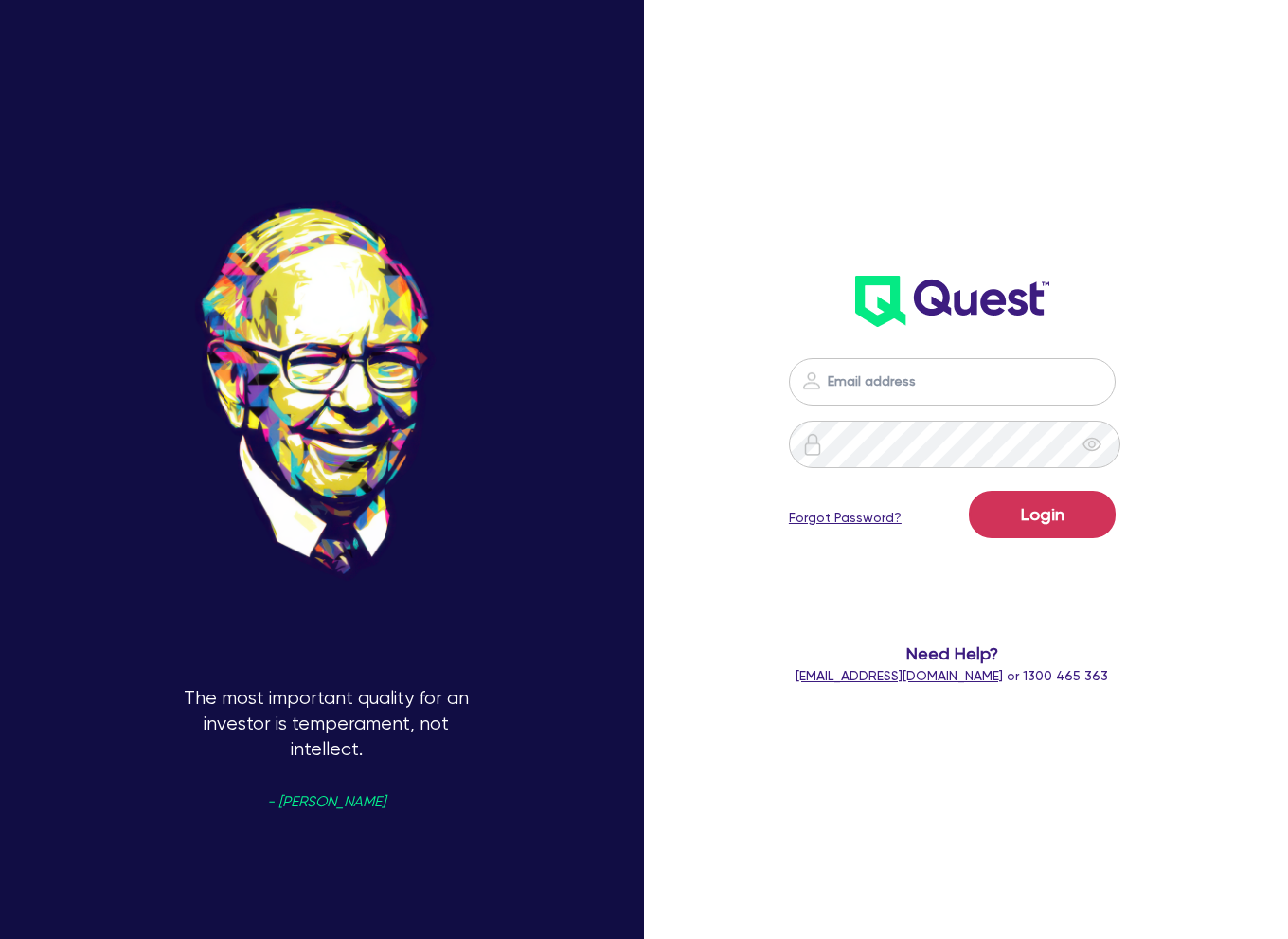
type input "[EMAIL_ADDRESS][DOMAIN_NAME]"
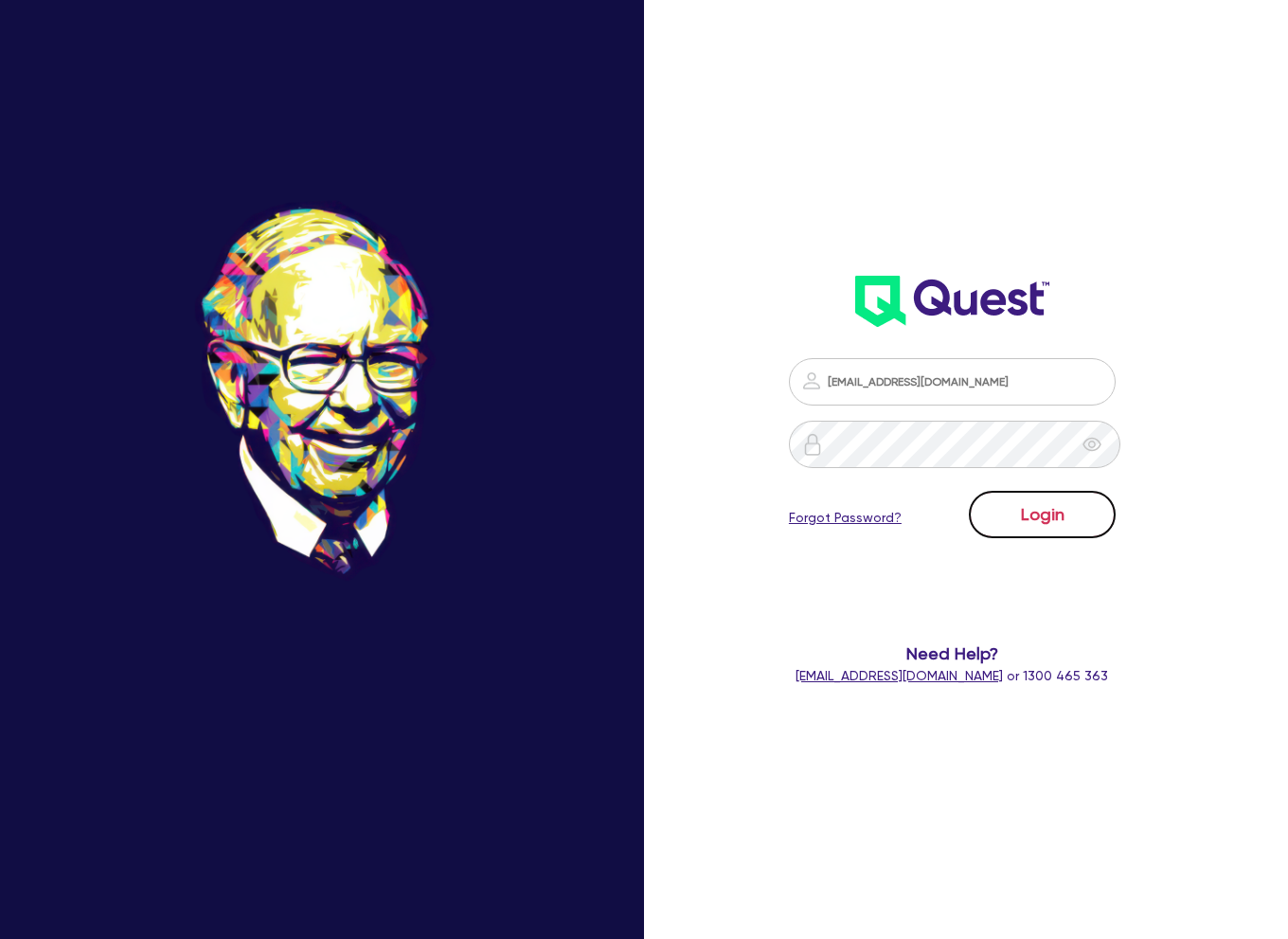
click at [1087, 519] on button "Login" at bounding box center [1042, 515] width 147 height 47
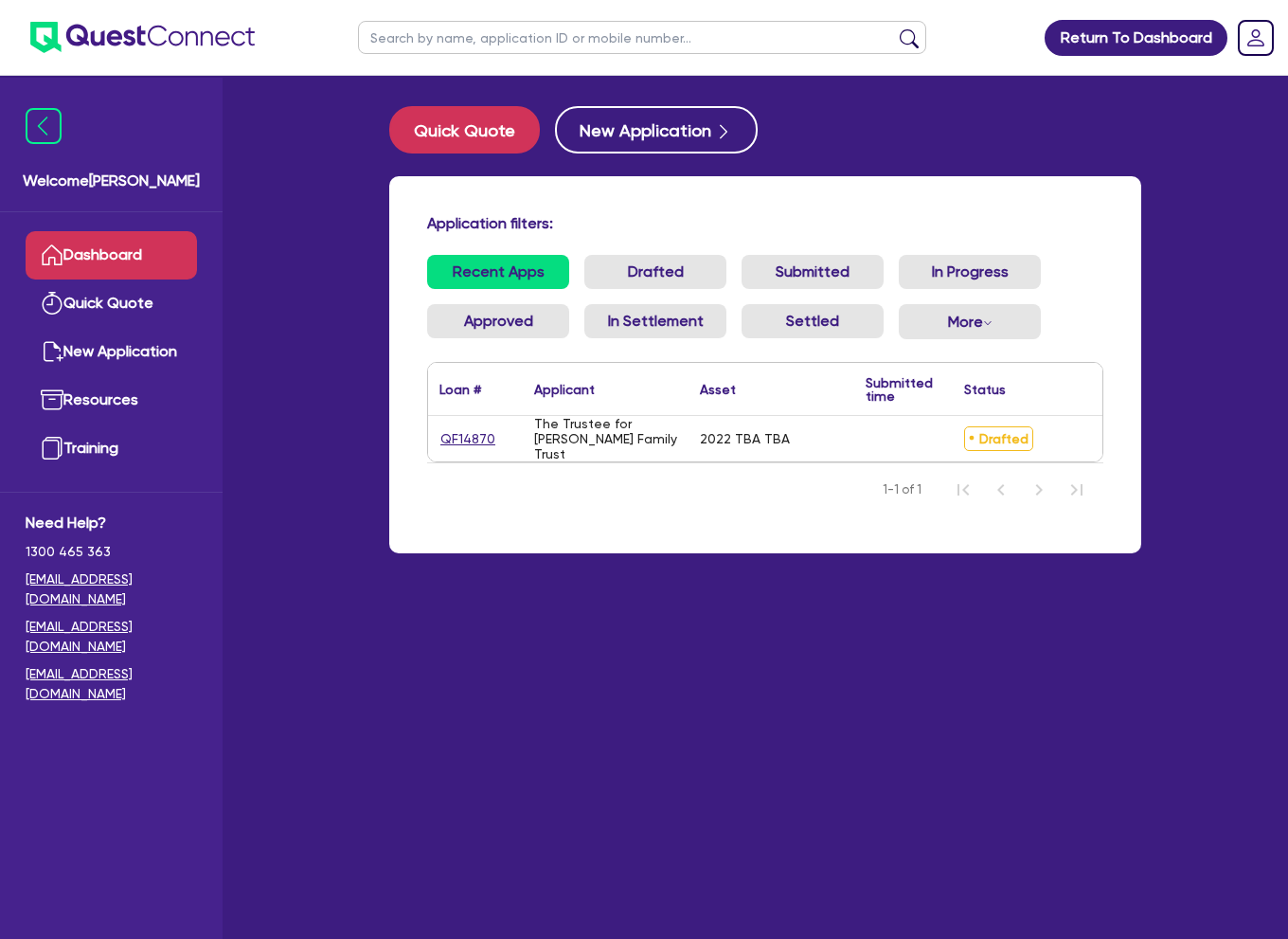
click at [440, 655] on main "Quick Quote New Application Application filters: Recent Apps Drafted Submitted …" at bounding box center [765, 521] width 809 height 892
click at [693, 442] on div "2022 TBA TBA" at bounding box center [771, 439] width 166 height 46
click at [454, 439] on link "QF14870" at bounding box center [468, 439] width 57 height 22
select select "CARS_AND_LIGHT_TRUCKS"
select select "PASSENGER_VEHICLES"
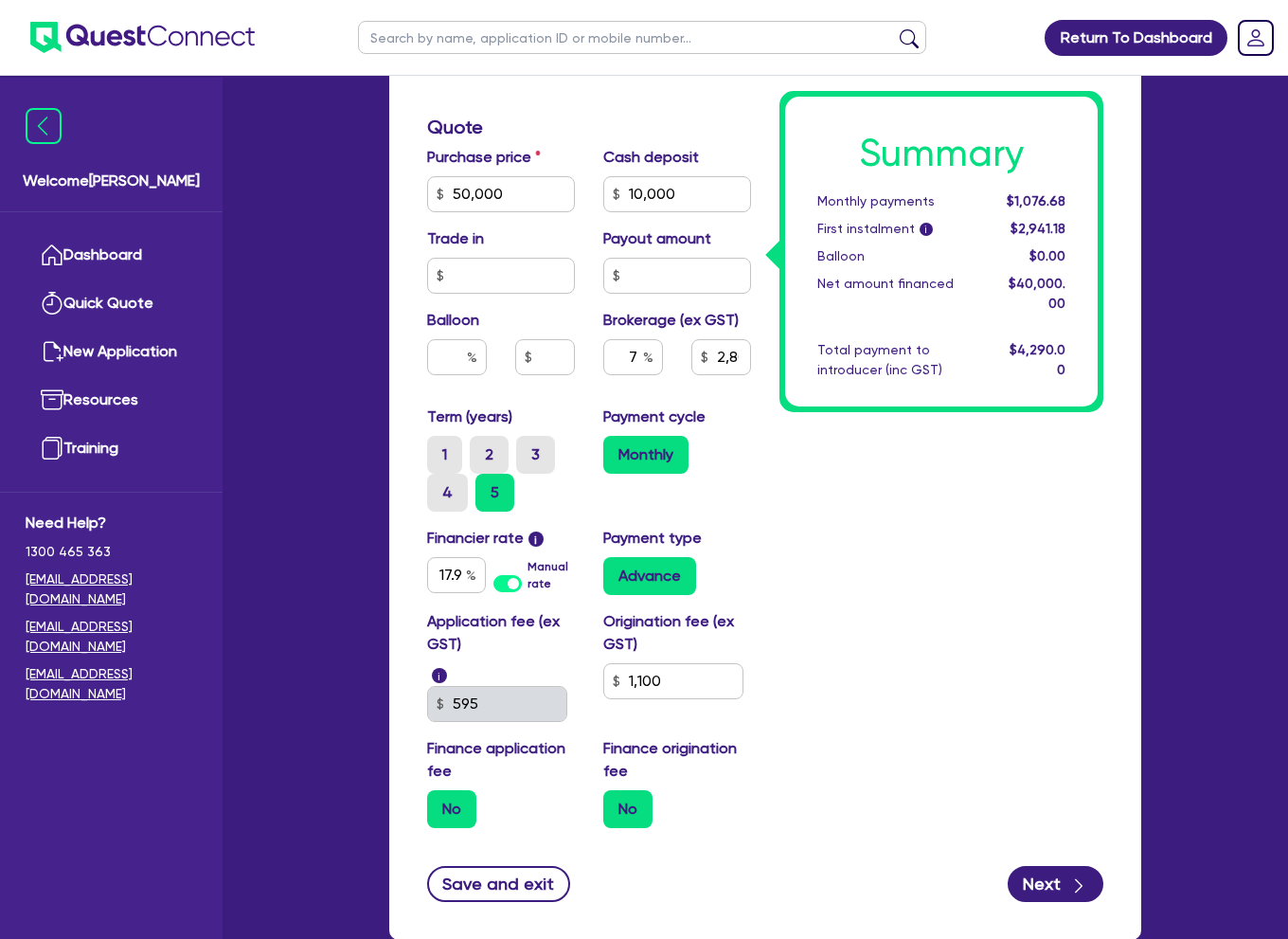
scroll to position [853, 0]
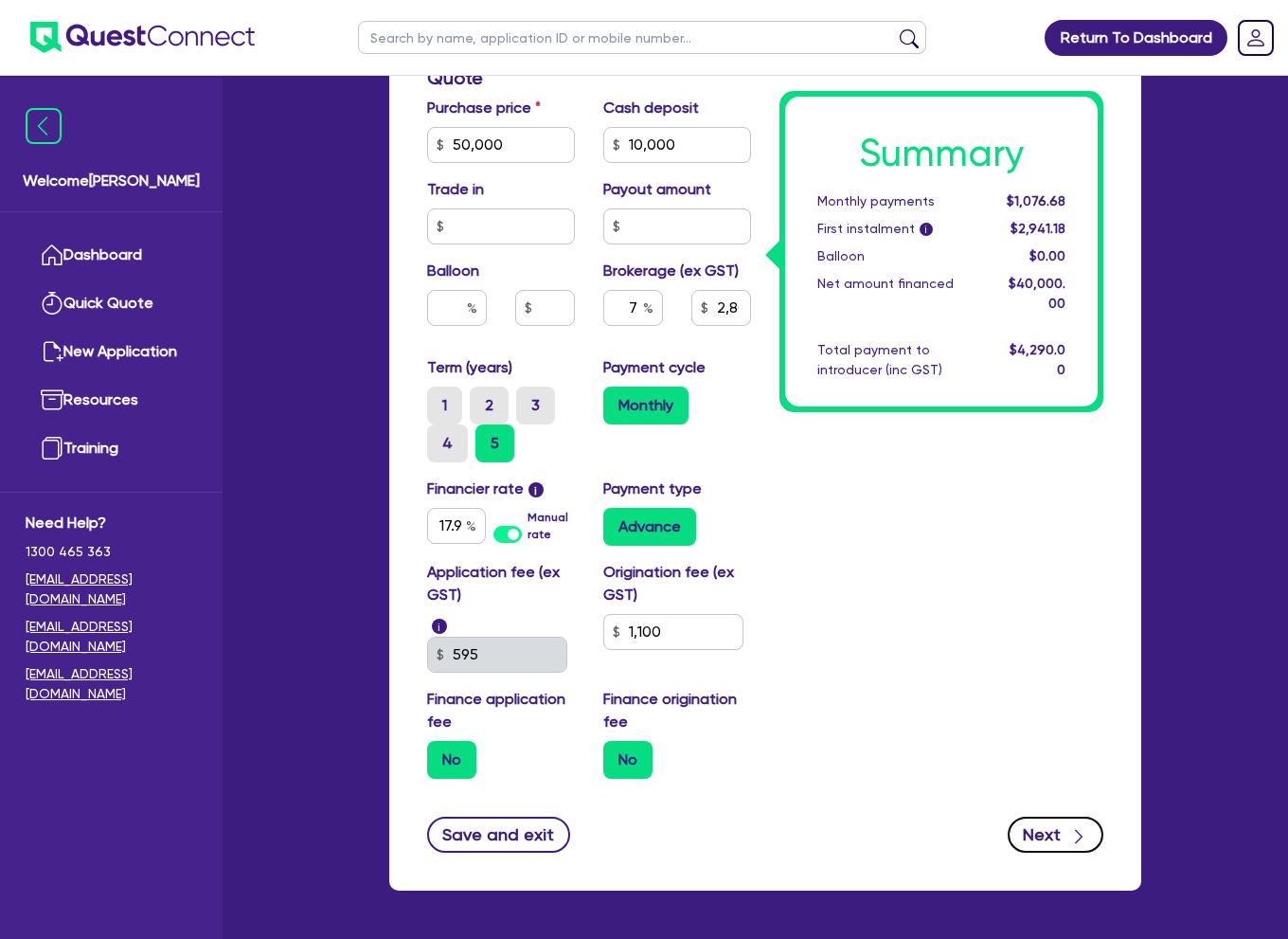
click at [1052, 822] on button "Next" at bounding box center [1055, 835] width 96 height 36
type input "50,000"
type input "10,000"
type input "2,800"
type input "1,100"
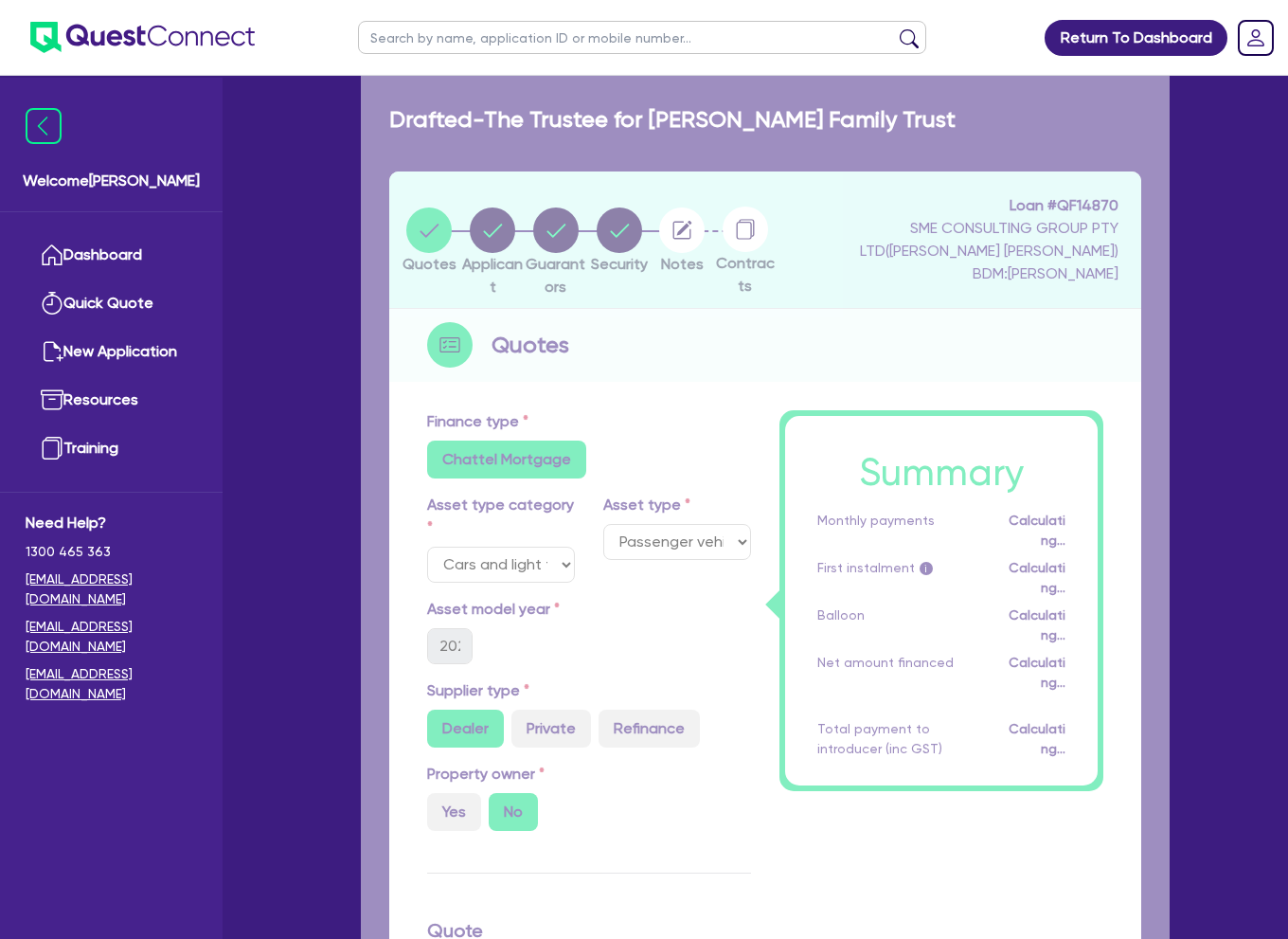
select select "TRUST"
select select "COMPANY"
select select "RENTAL_REAL_ESTATE"
select select "REAL_ESTATE_SERVICES"
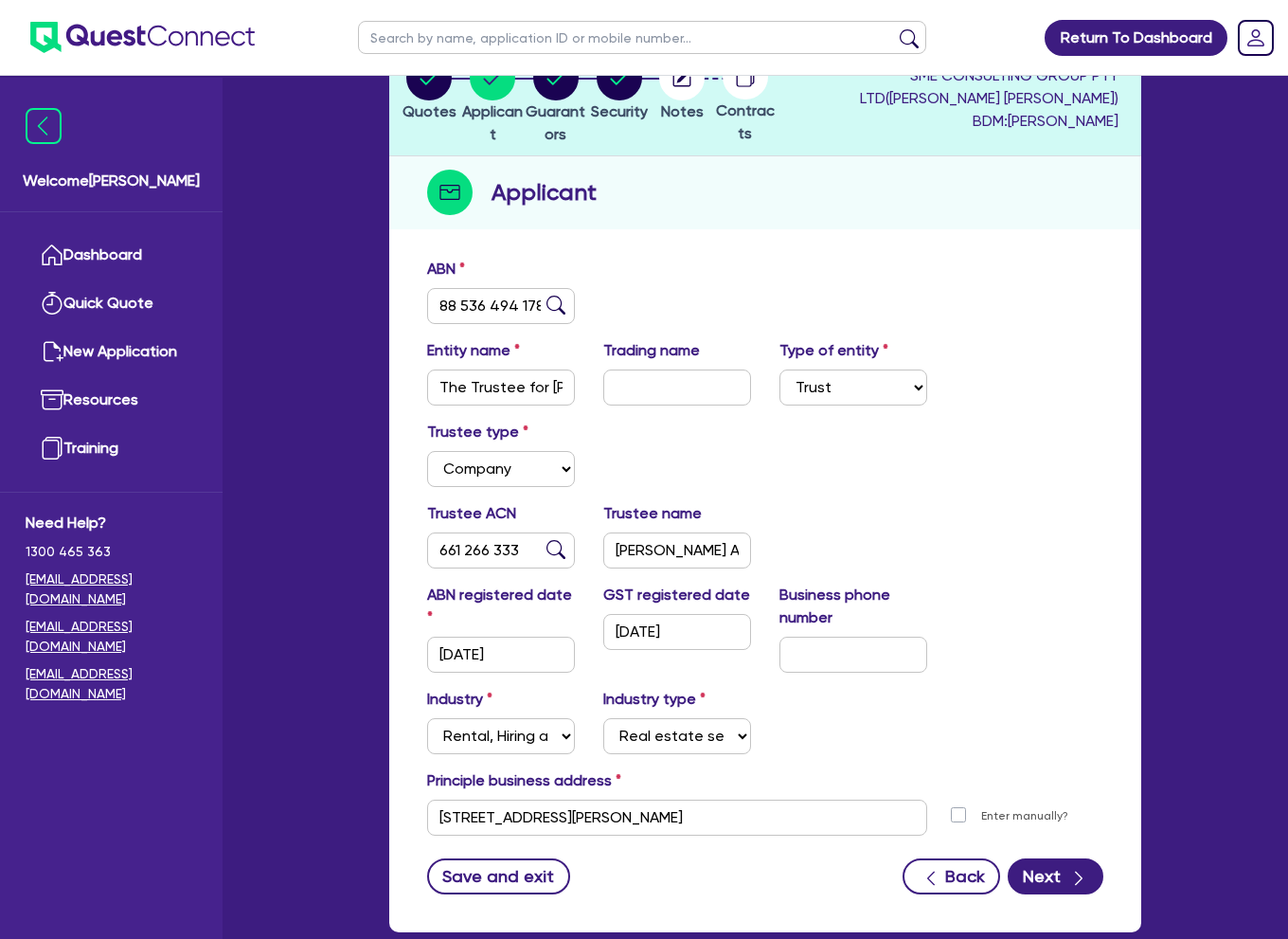
scroll to position [190, 0]
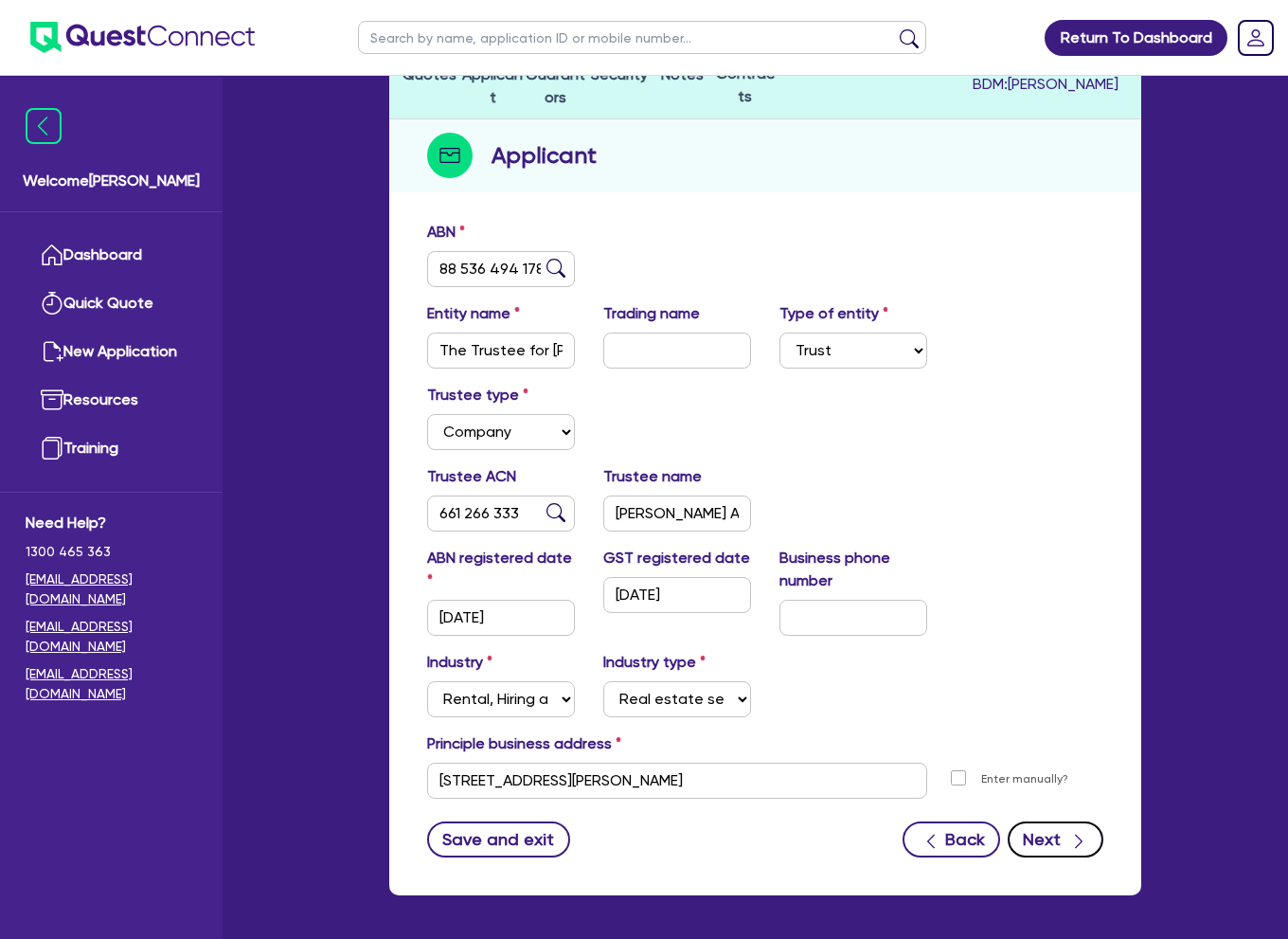
click at [1060, 844] on button "Next" at bounding box center [1055, 839] width 96 height 36
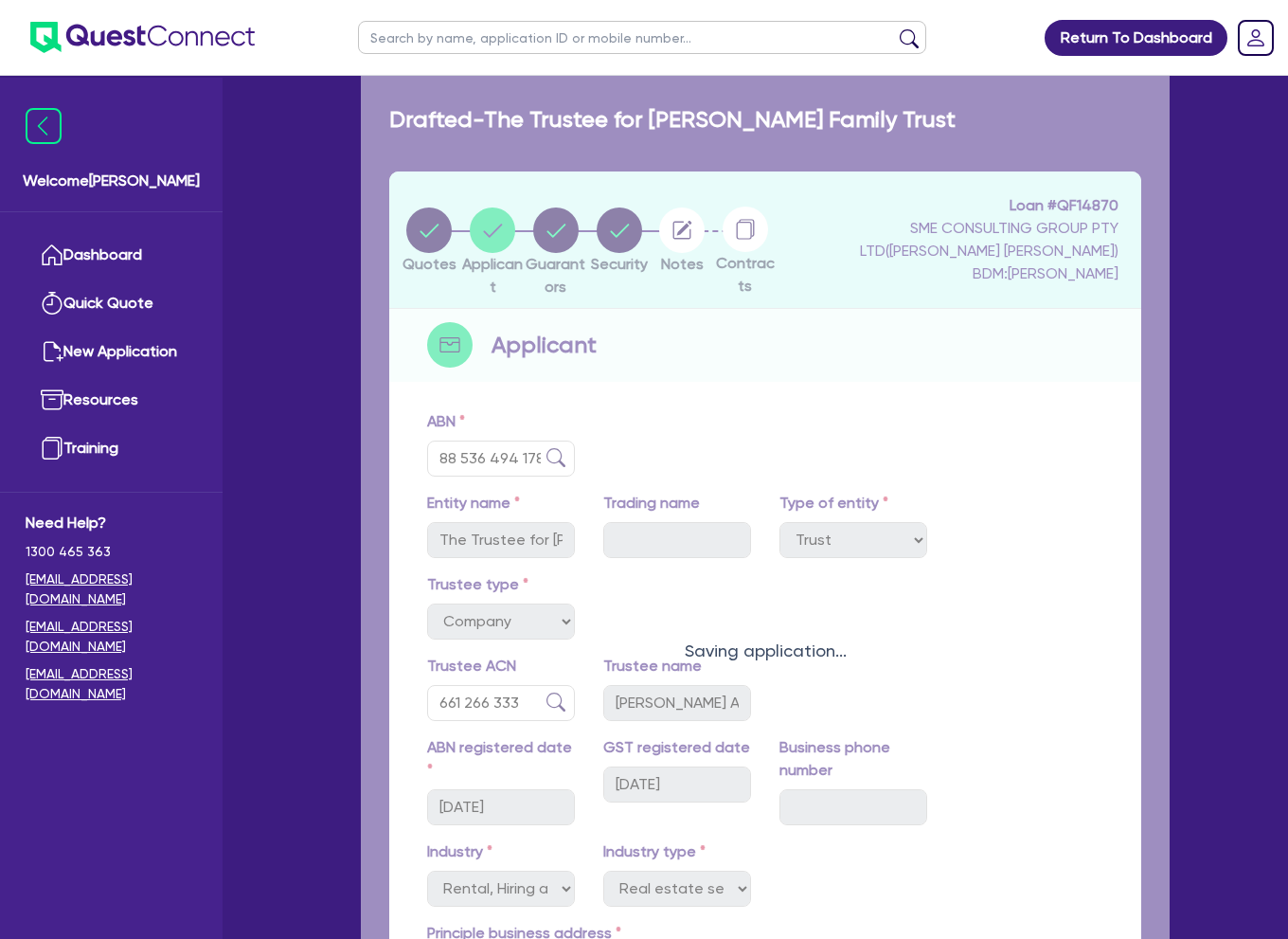
select select "MRS"
select select "NSW"
select select "MARRIED"
select select "HOUSEHOLD_PERSONAL"
select select "CASH"
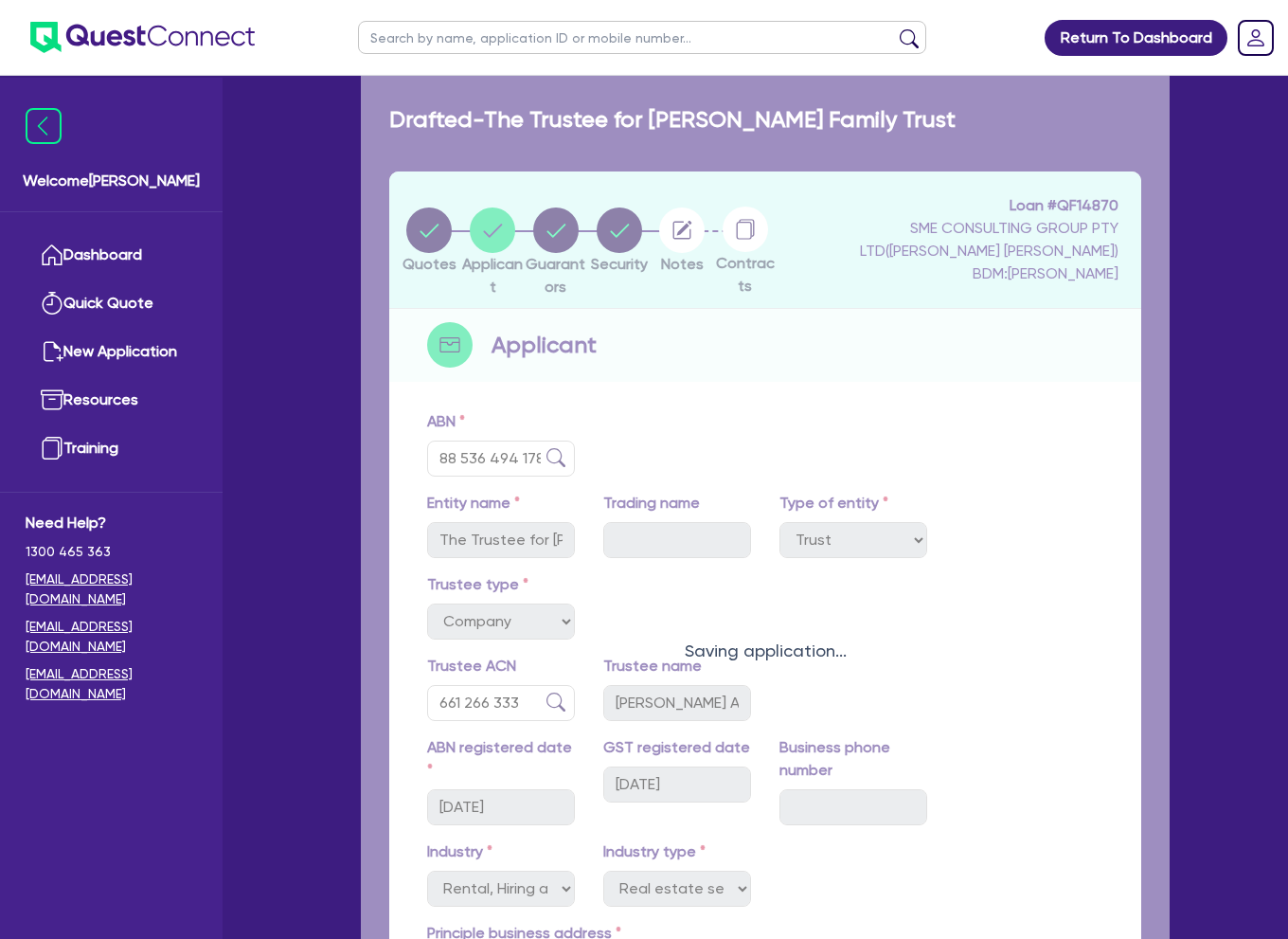
select select "OTHER"
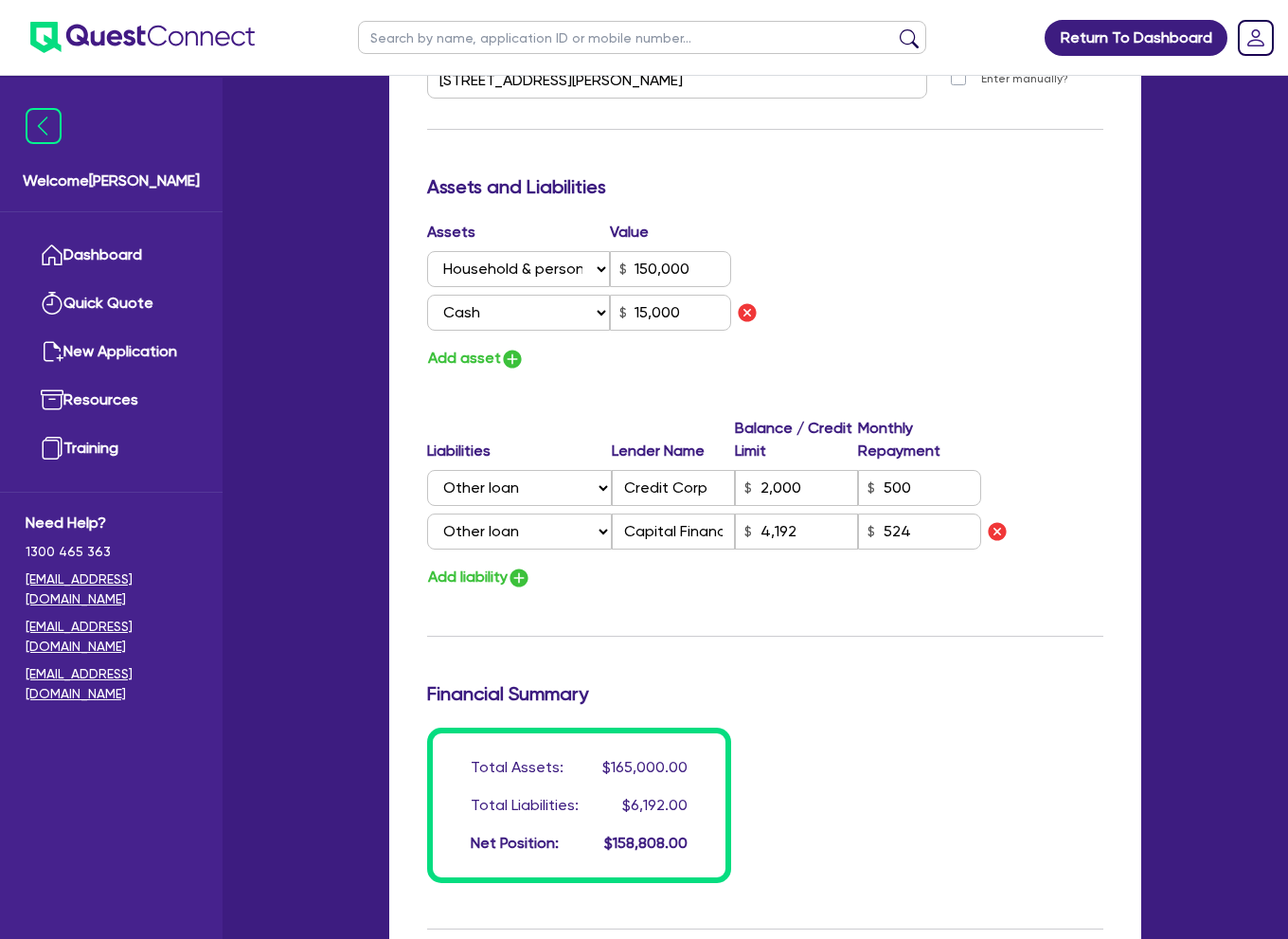
scroll to position [1136, 0]
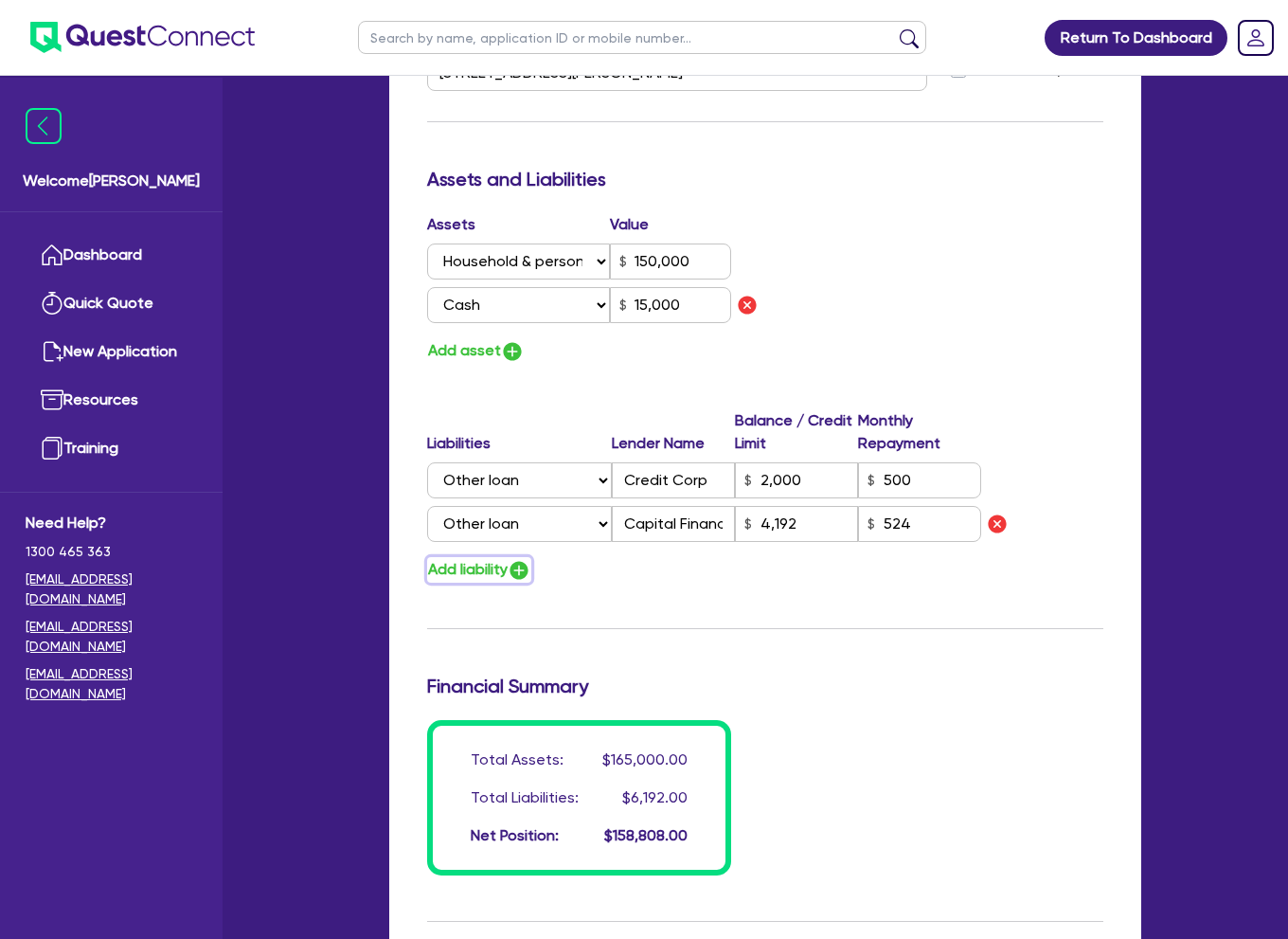
click at [524, 576] on img "button" at bounding box center [519, 571] width 23 height 23
type input "3"
type input "0416 168 154"
type input "150,000"
type input "15,000"
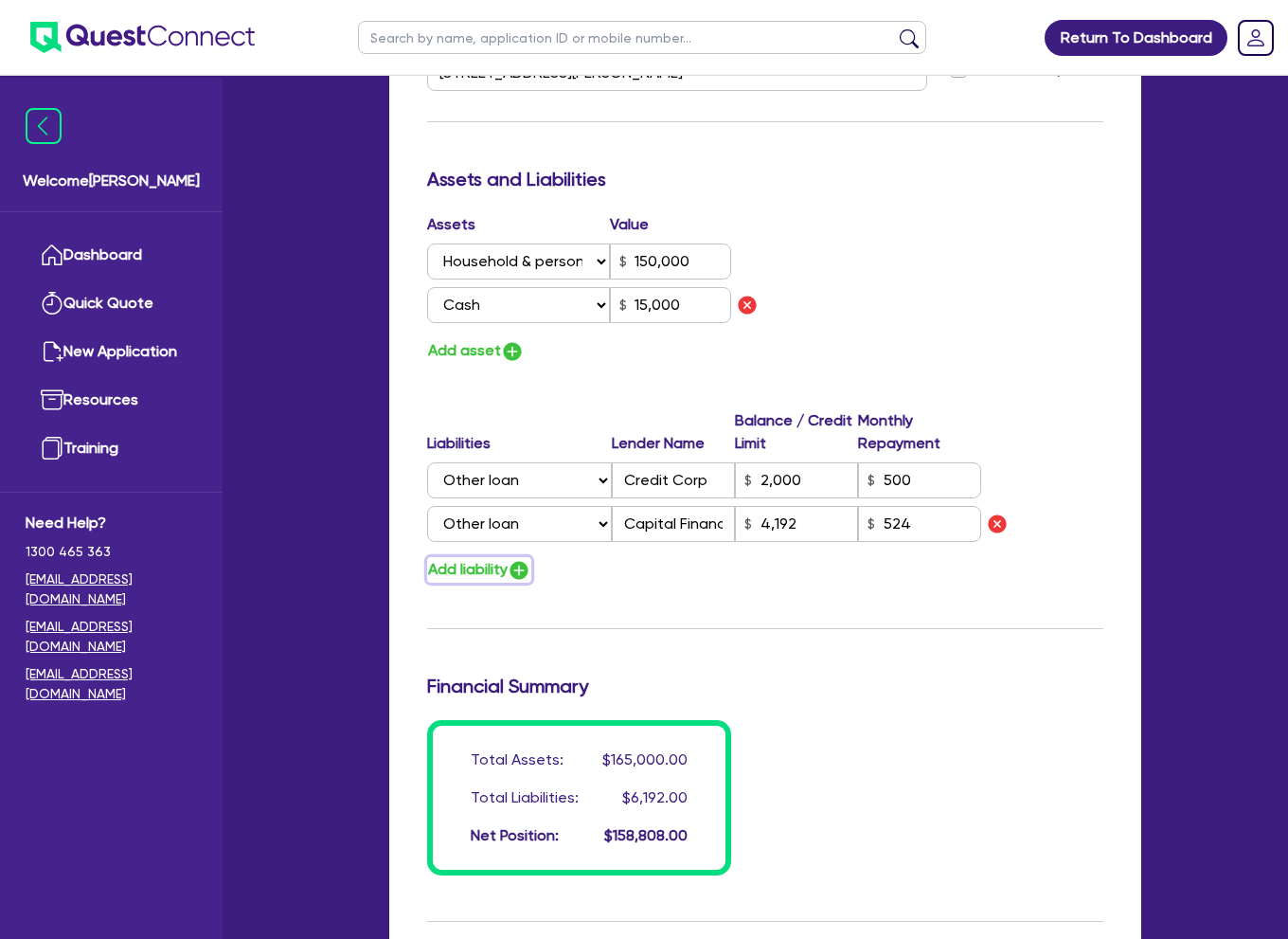
type input "2,000"
type input "4,192"
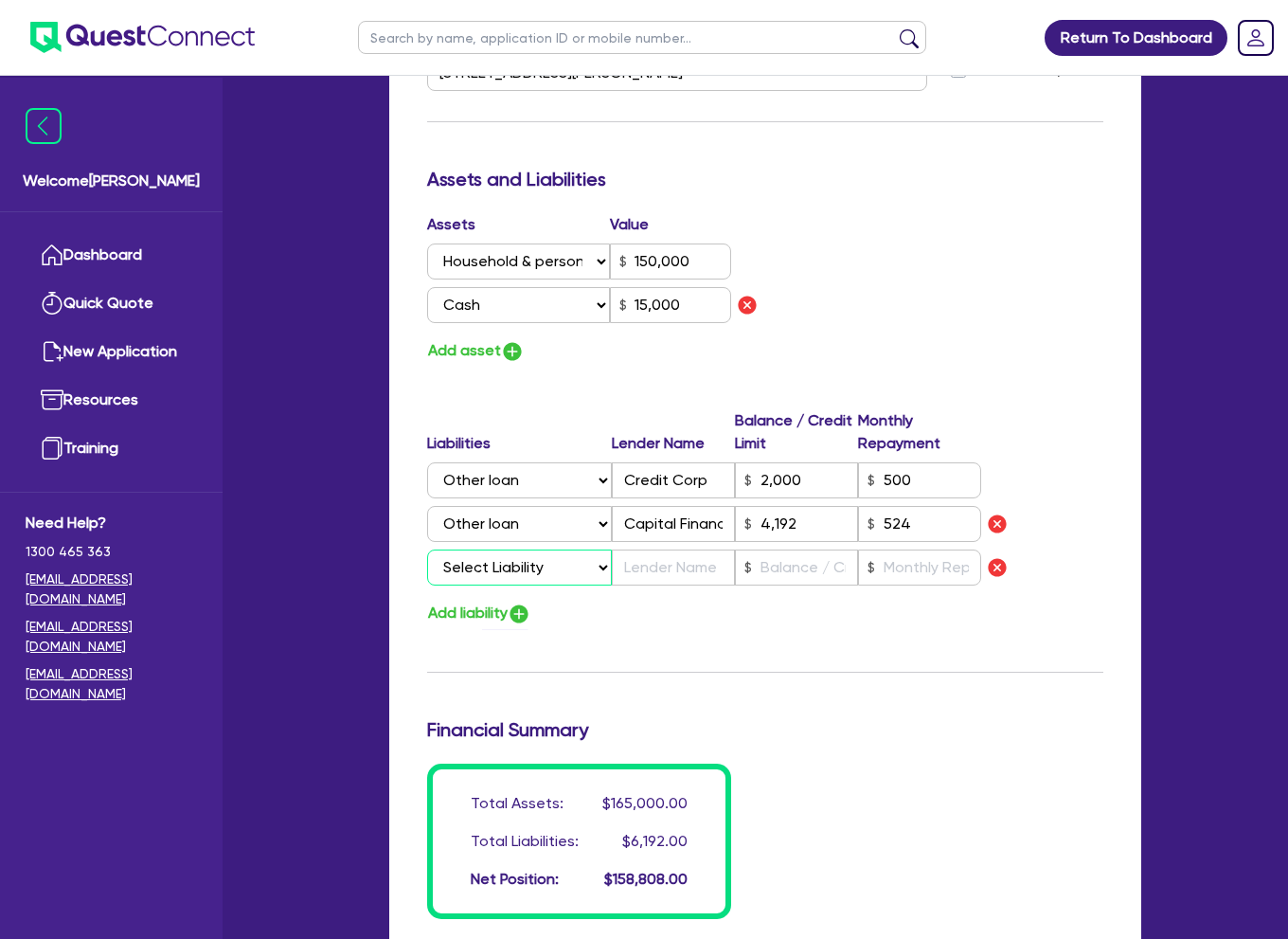
click at [533, 572] on select "Select Liability Credit card Mortgage Investment property loan Vehicle loan Tru…" at bounding box center [519, 568] width 185 height 36
select select "OTHER"
click at [427, 550] on select "Select Liability Credit card Mortgage Investment property loan Vehicle loan Tru…" at bounding box center [519, 568] width 185 height 36
type input "3"
type input "0416 168 154"
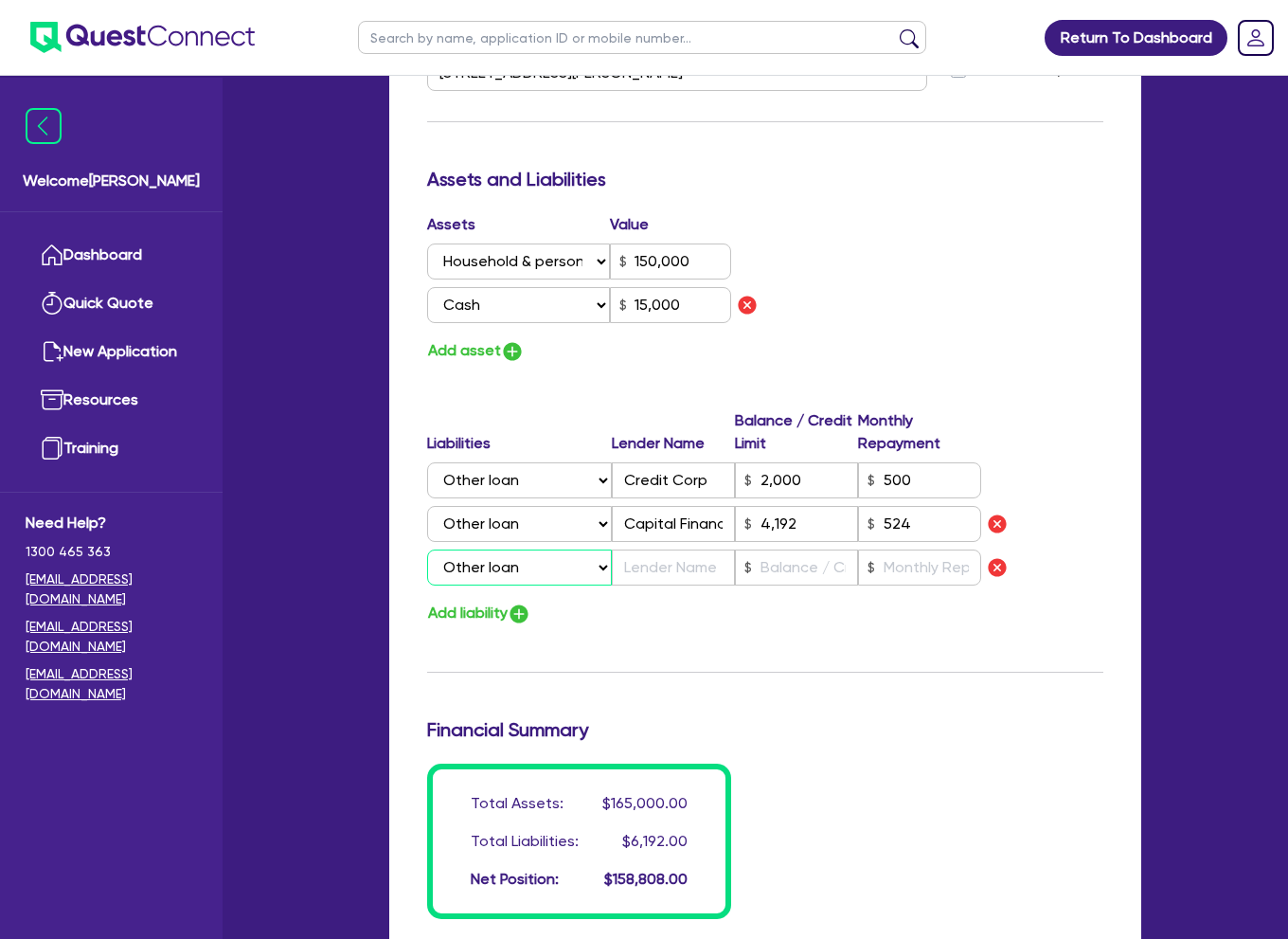
type input "150,000"
type input "15,000"
type input "2,000"
type input "4,192"
click at [664, 565] on input "text" at bounding box center [673, 568] width 123 height 36
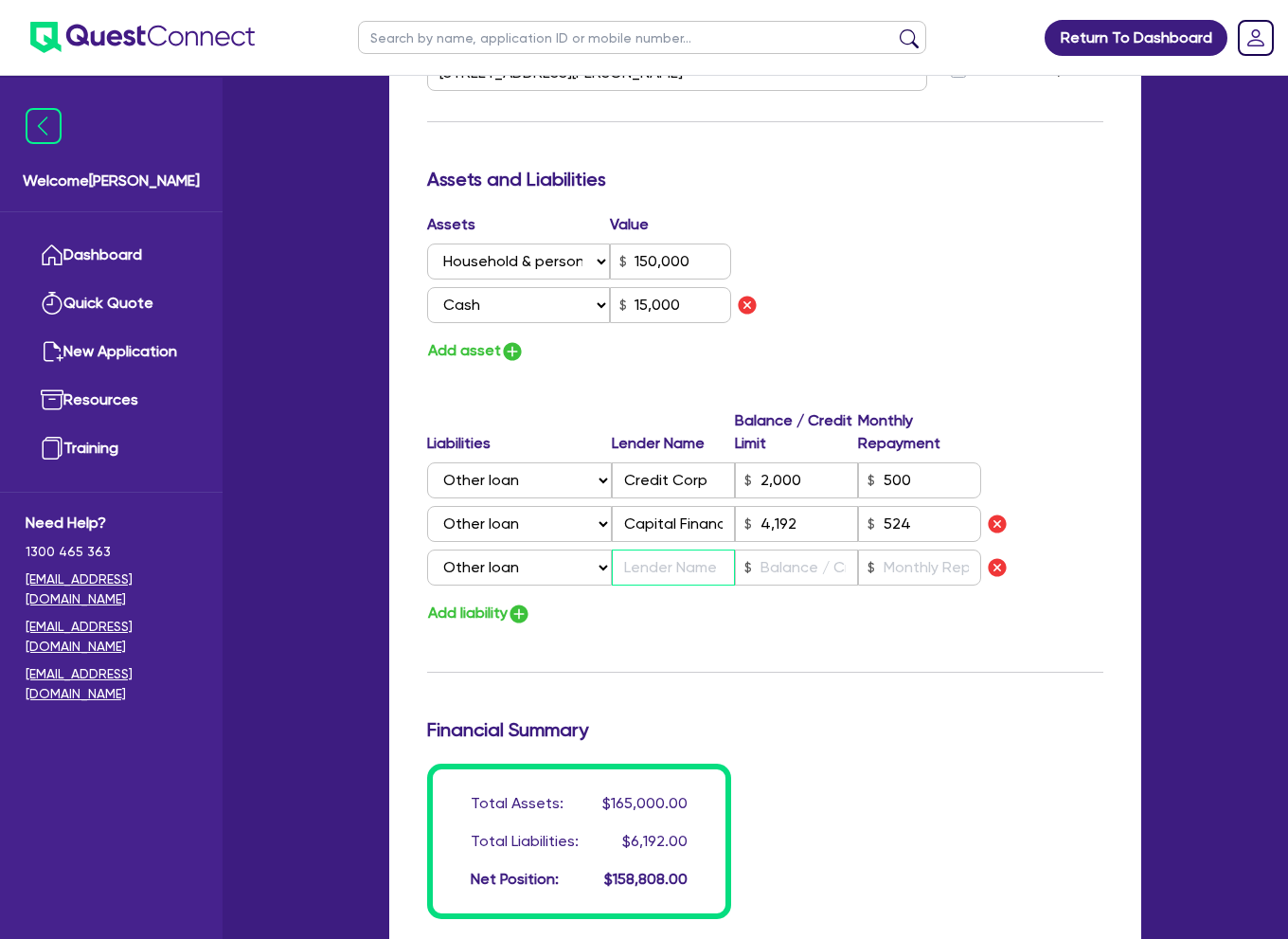
type input "3"
type input "0416 168 154"
type input "150,000"
type input "15,000"
type input "2,000"
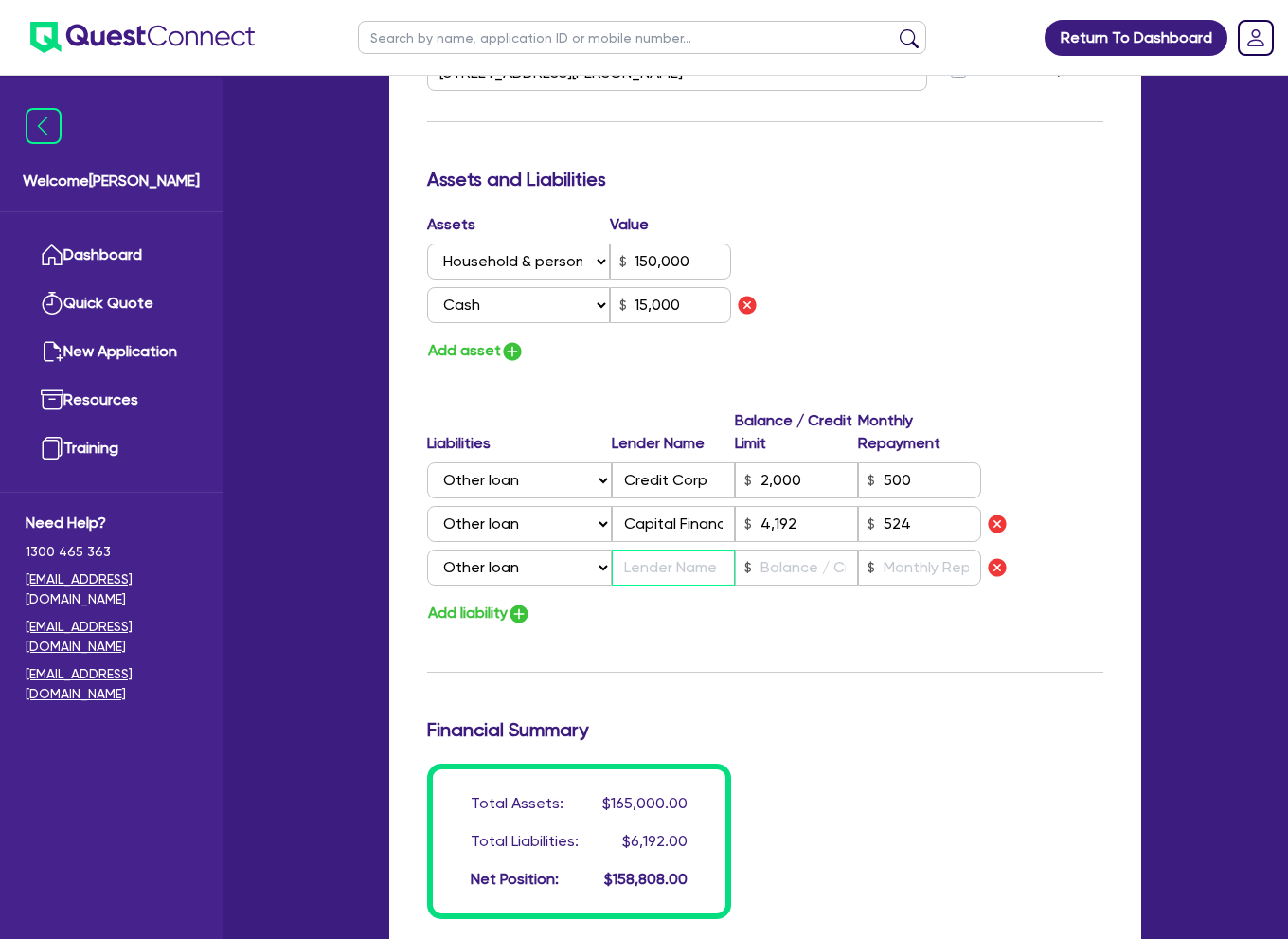
type input "4,192"
type input "A"
type input "3"
type input "0416 168 154"
type input "150,000"
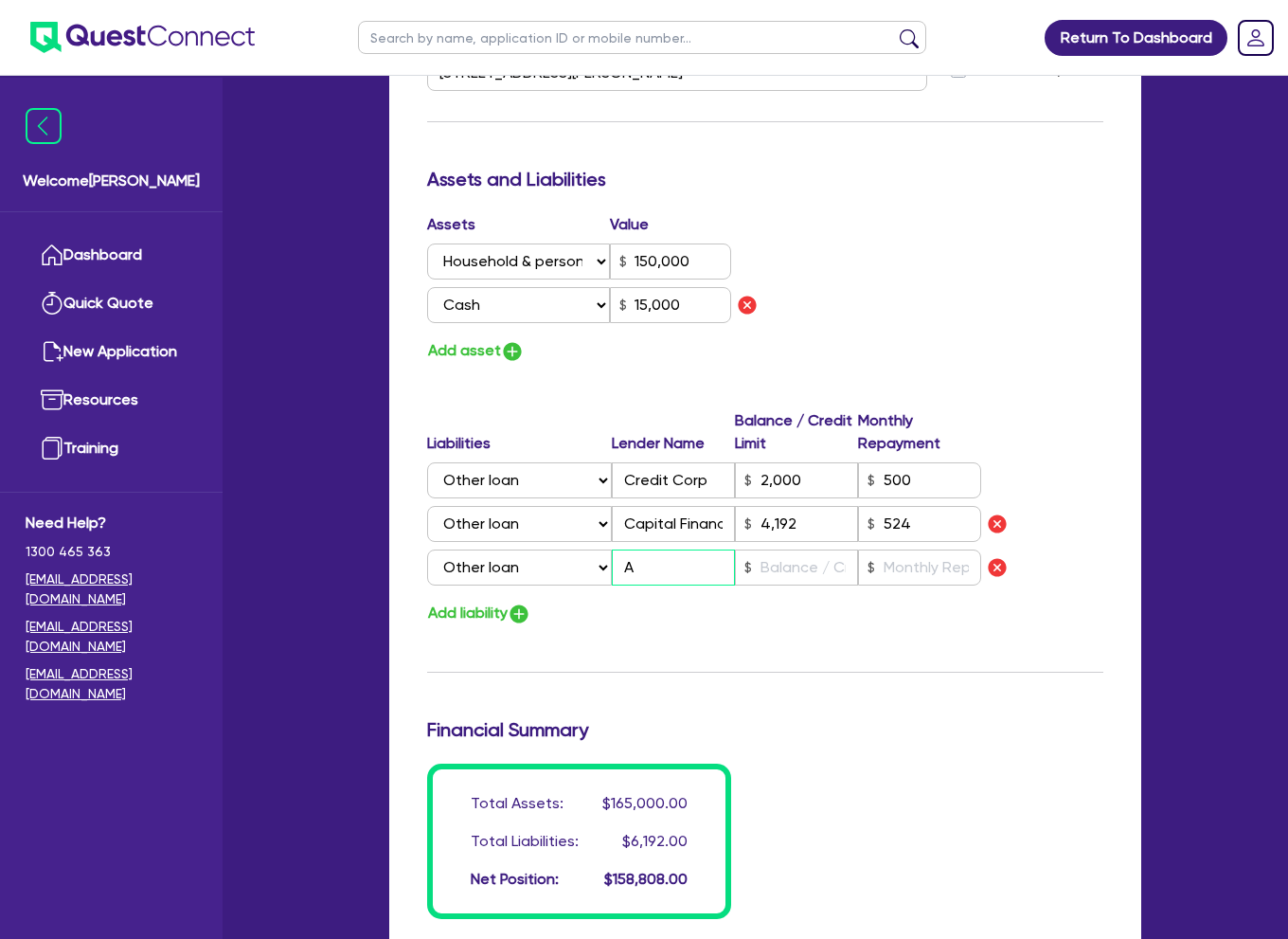
type input "15,000"
type input "2,000"
type input "4,192"
type input "AT"
type input "3"
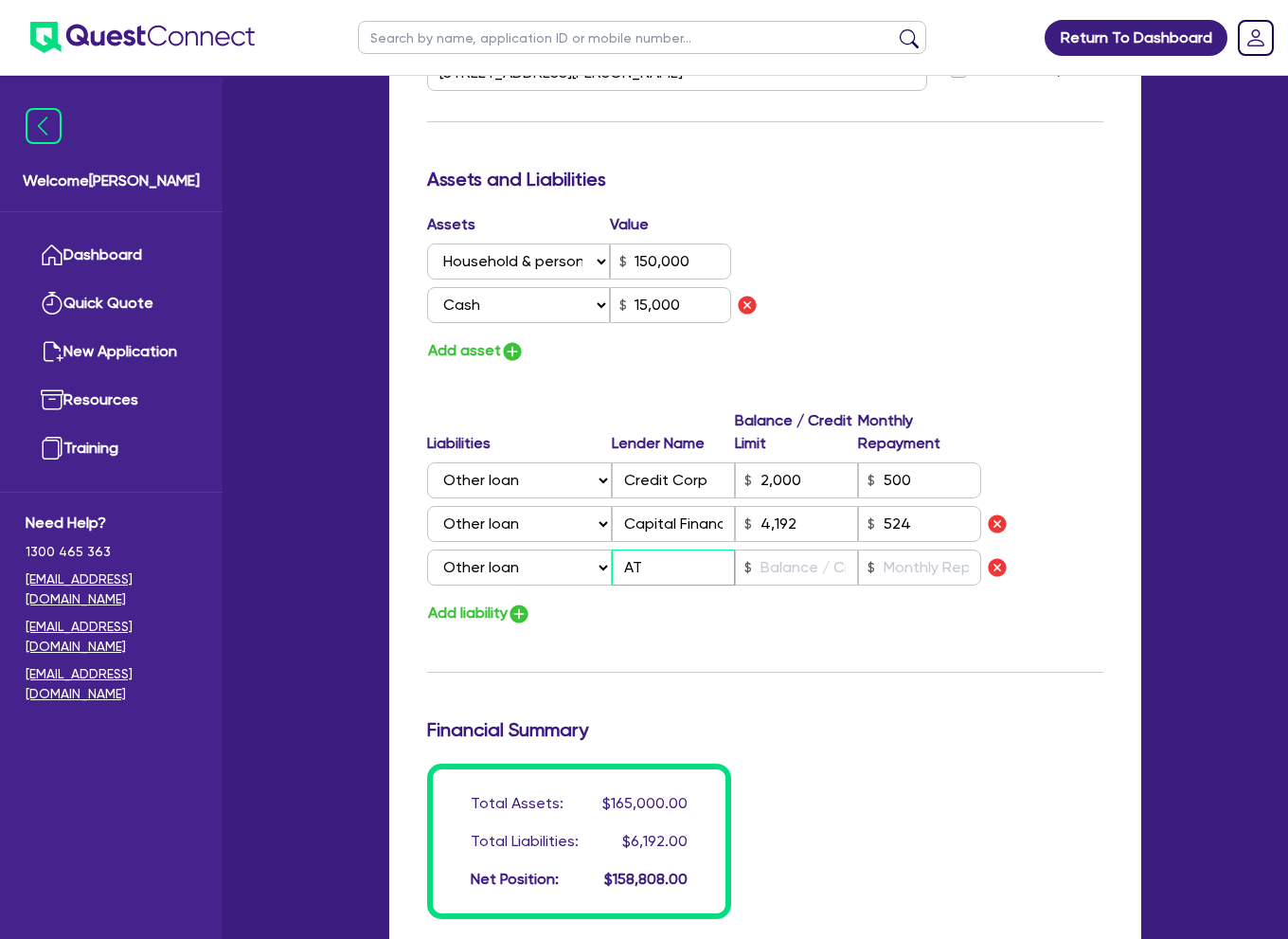
type input "0416 168 154"
type input "150,000"
type input "15,000"
type input "2,000"
type input "4,192"
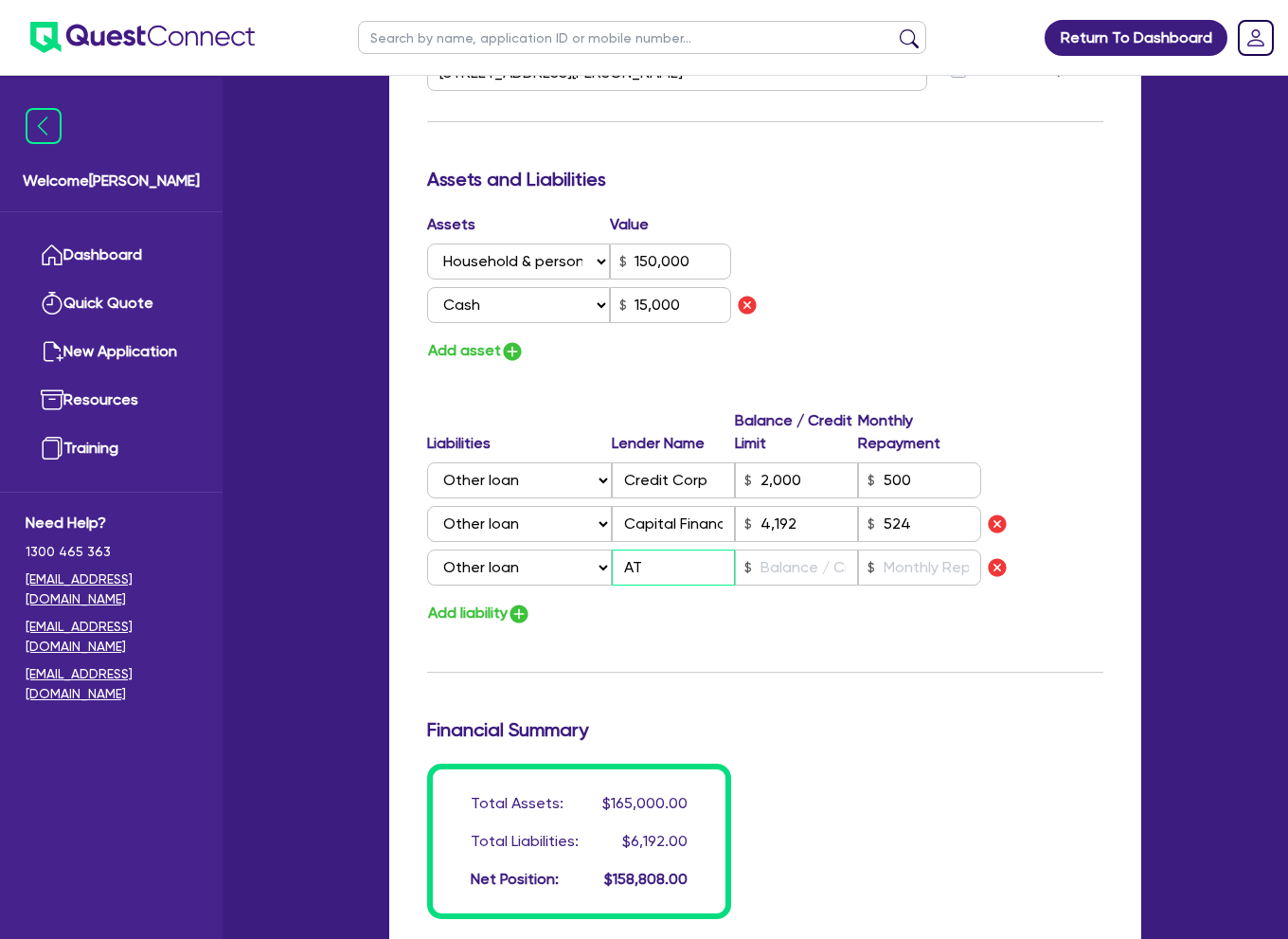
type input "ATO"
type input "3"
type input "0416 168 154"
type input "150,000"
type input "15,000"
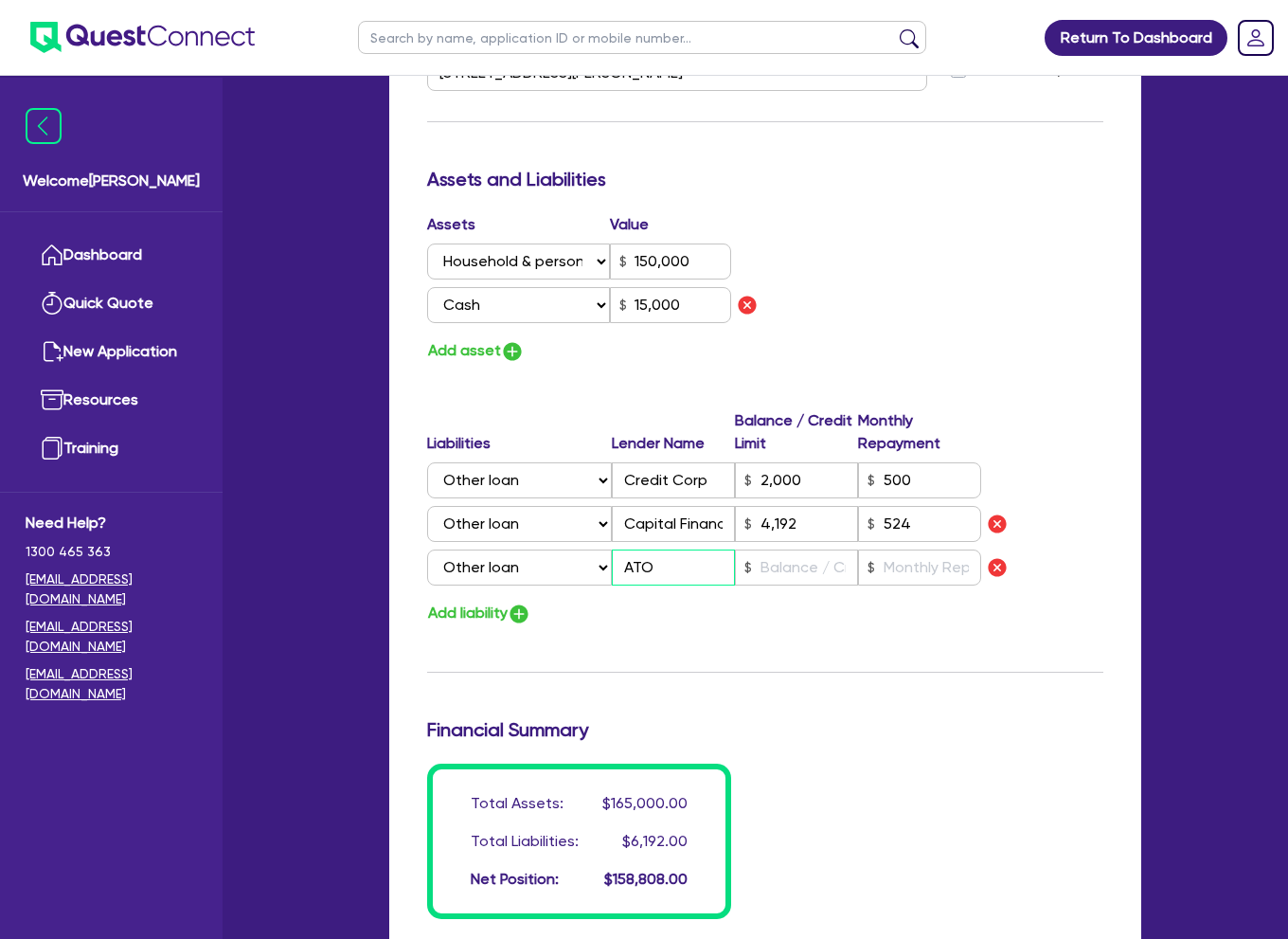
type input "2,000"
type input "4,192"
type input "ATO"
type input "3"
type input "0416 168 154"
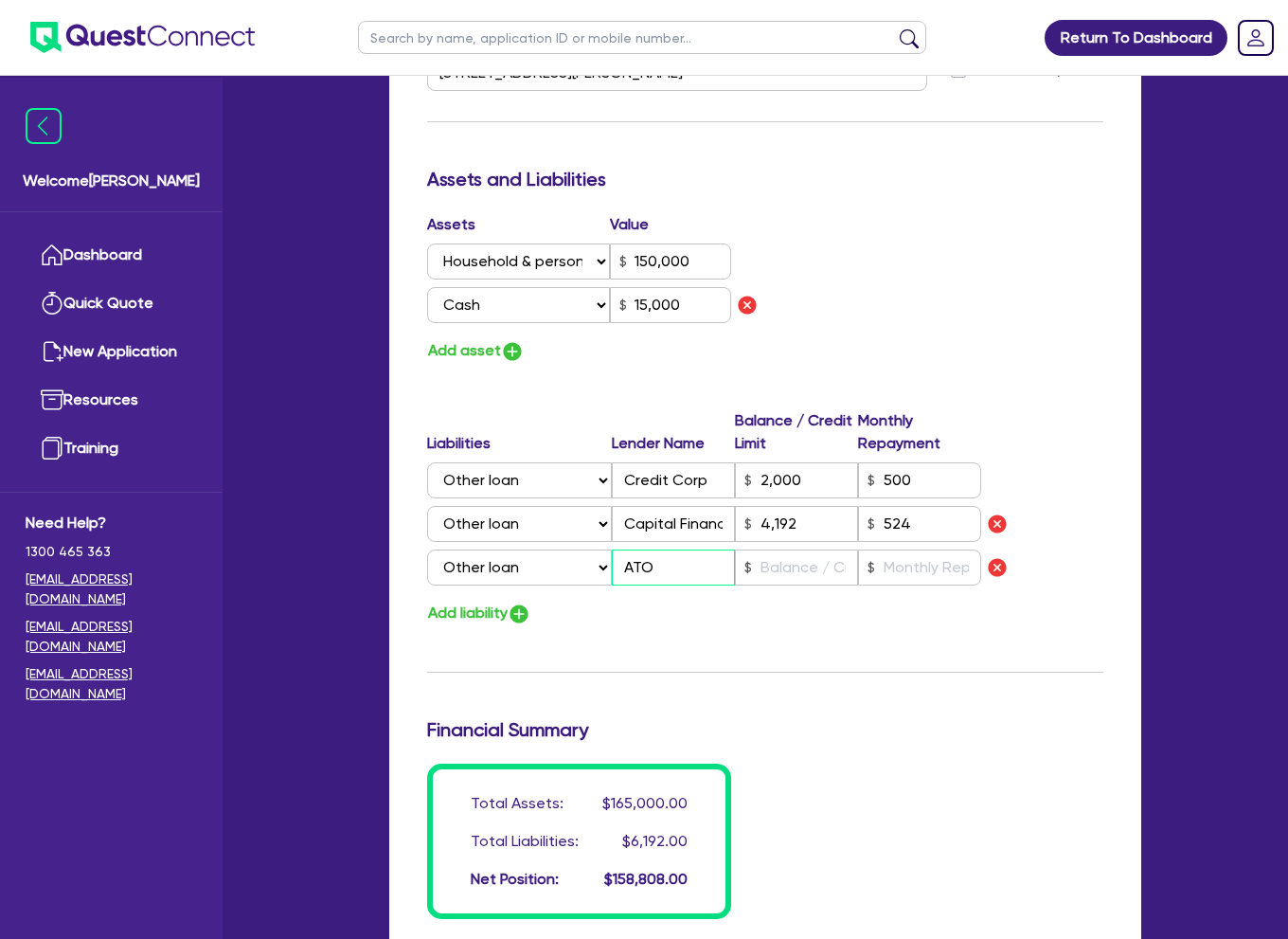
type input "150,000"
type input "15,000"
type input "2,000"
type input "4,192"
type input "ATO P"
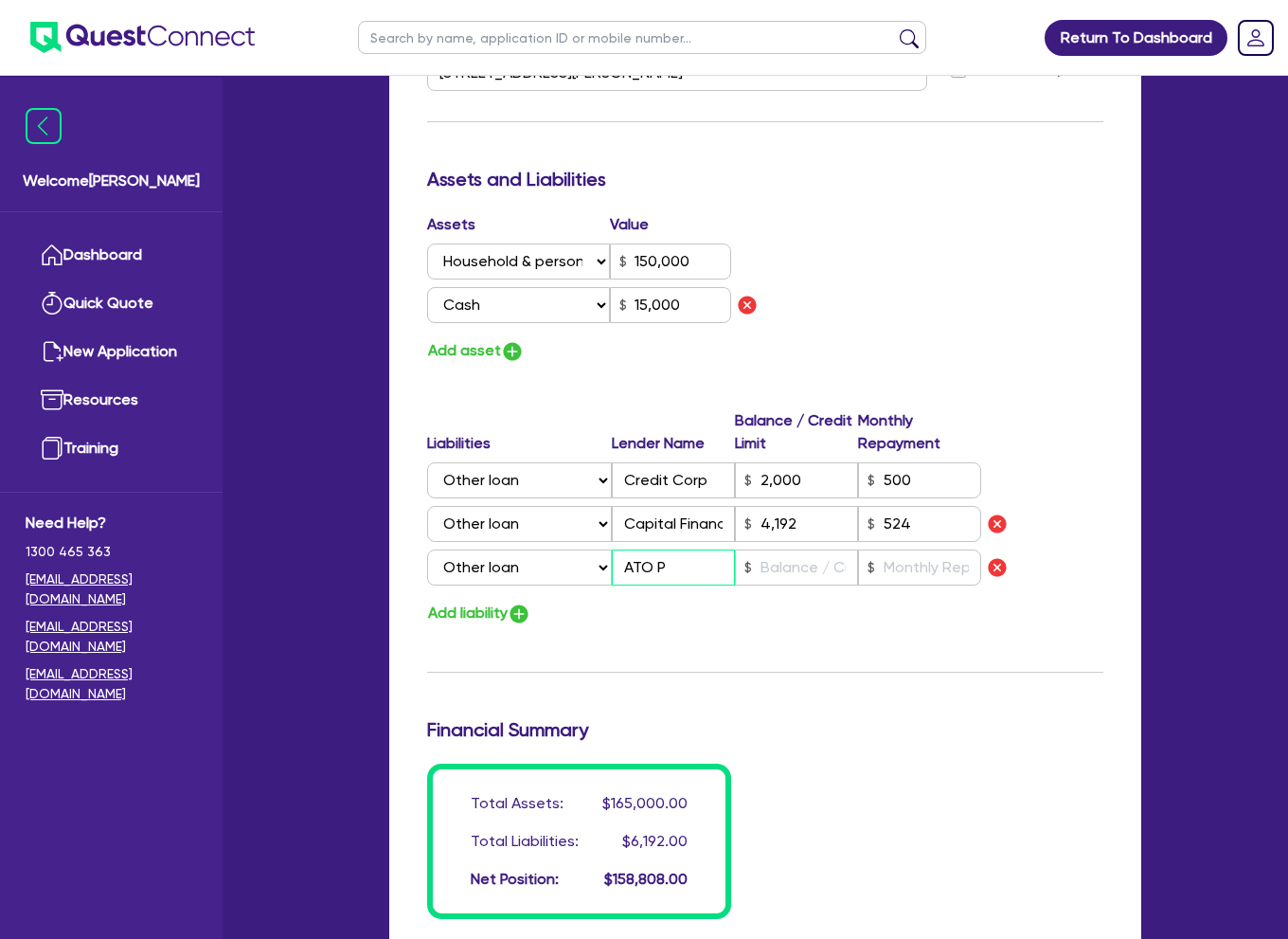
type input "3"
type input "0416 168 154"
type input "150,000"
type input "15,000"
type input "2,000"
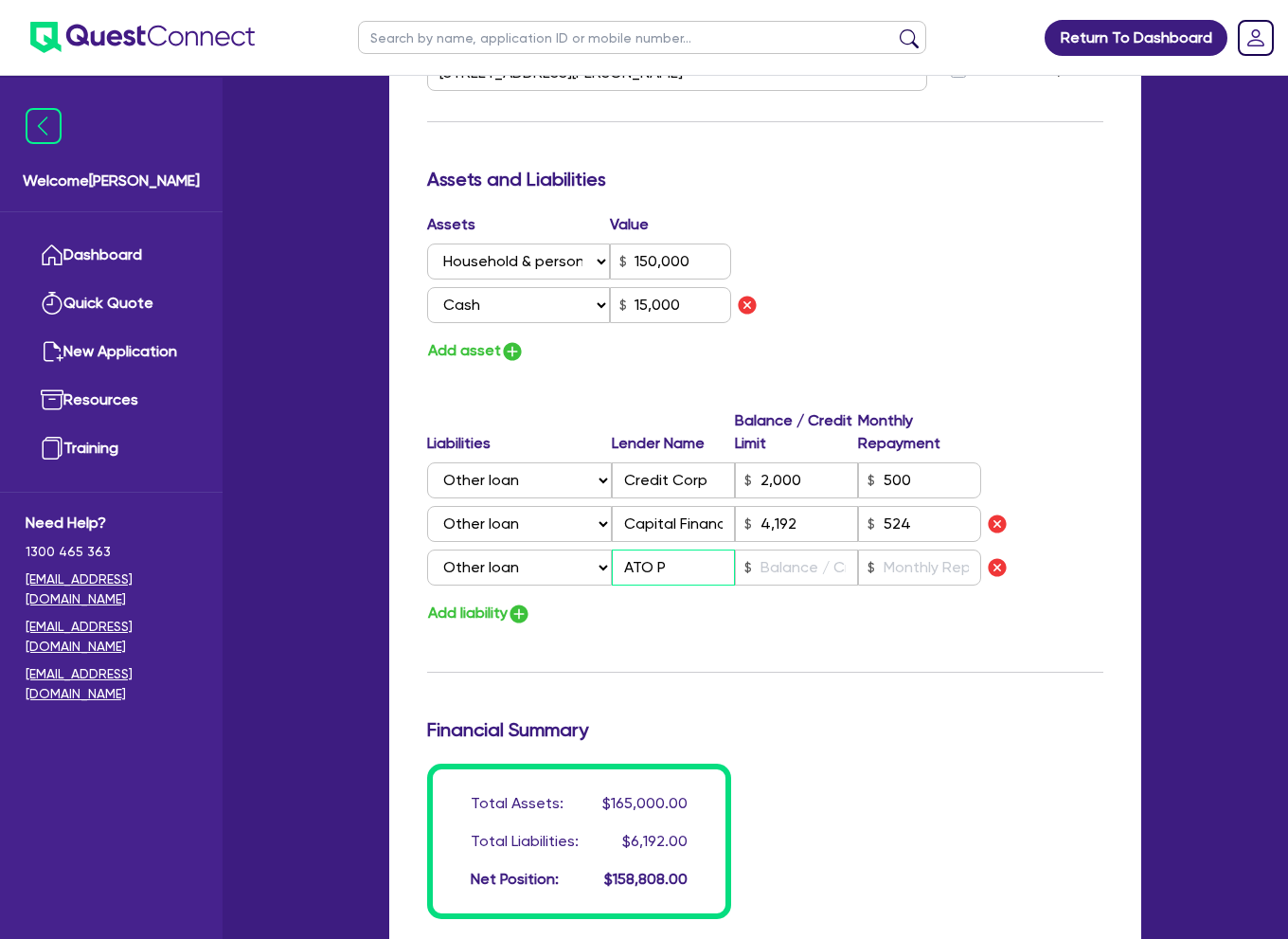
type input "4,192"
type input "ATO Pa"
type input "3"
type input "0416 168 154"
type input "150,000"
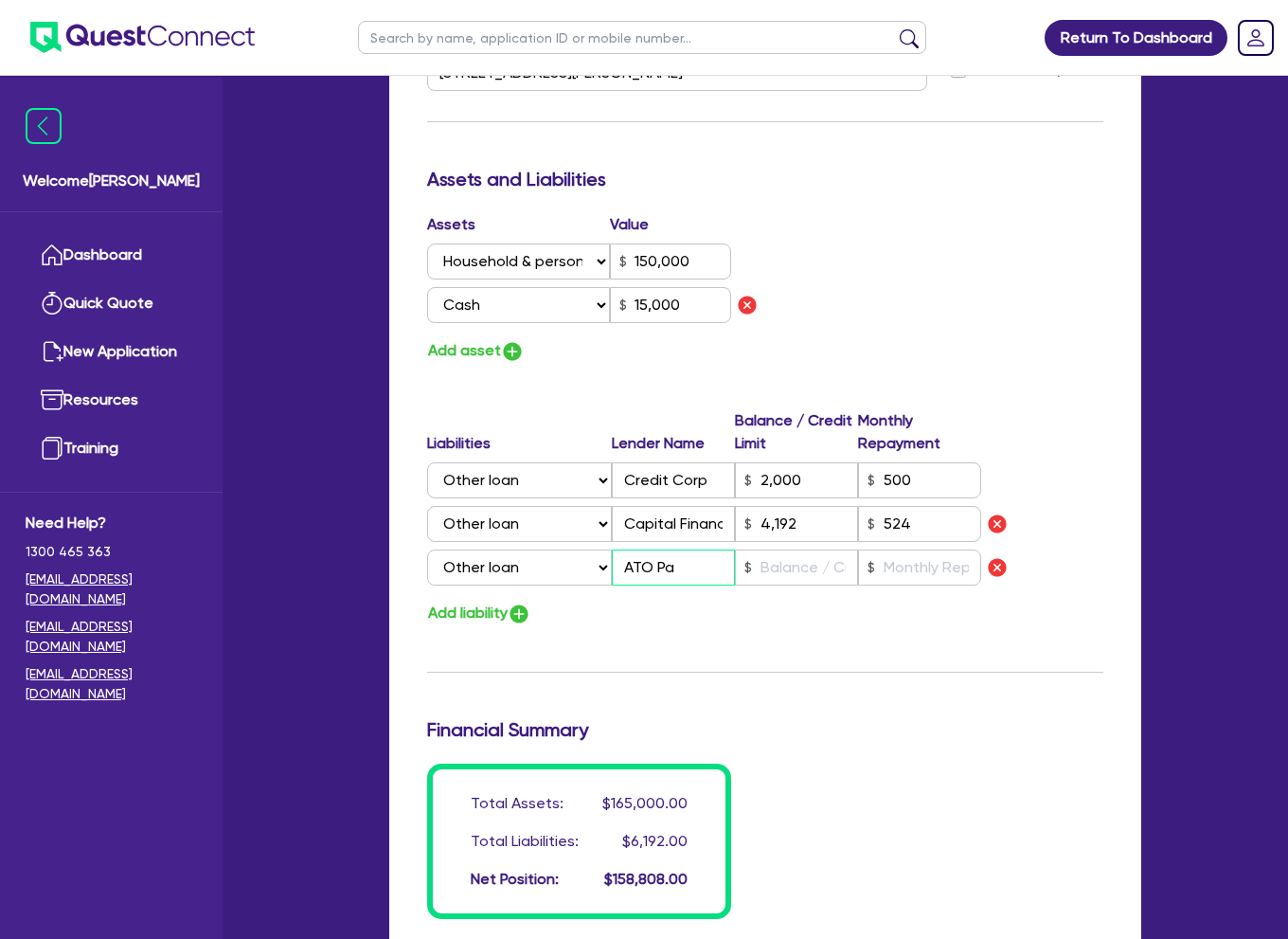
type input "15,000"
type input "2,000"
type input "4,192"
type input "ATO Pay"
type input "3"
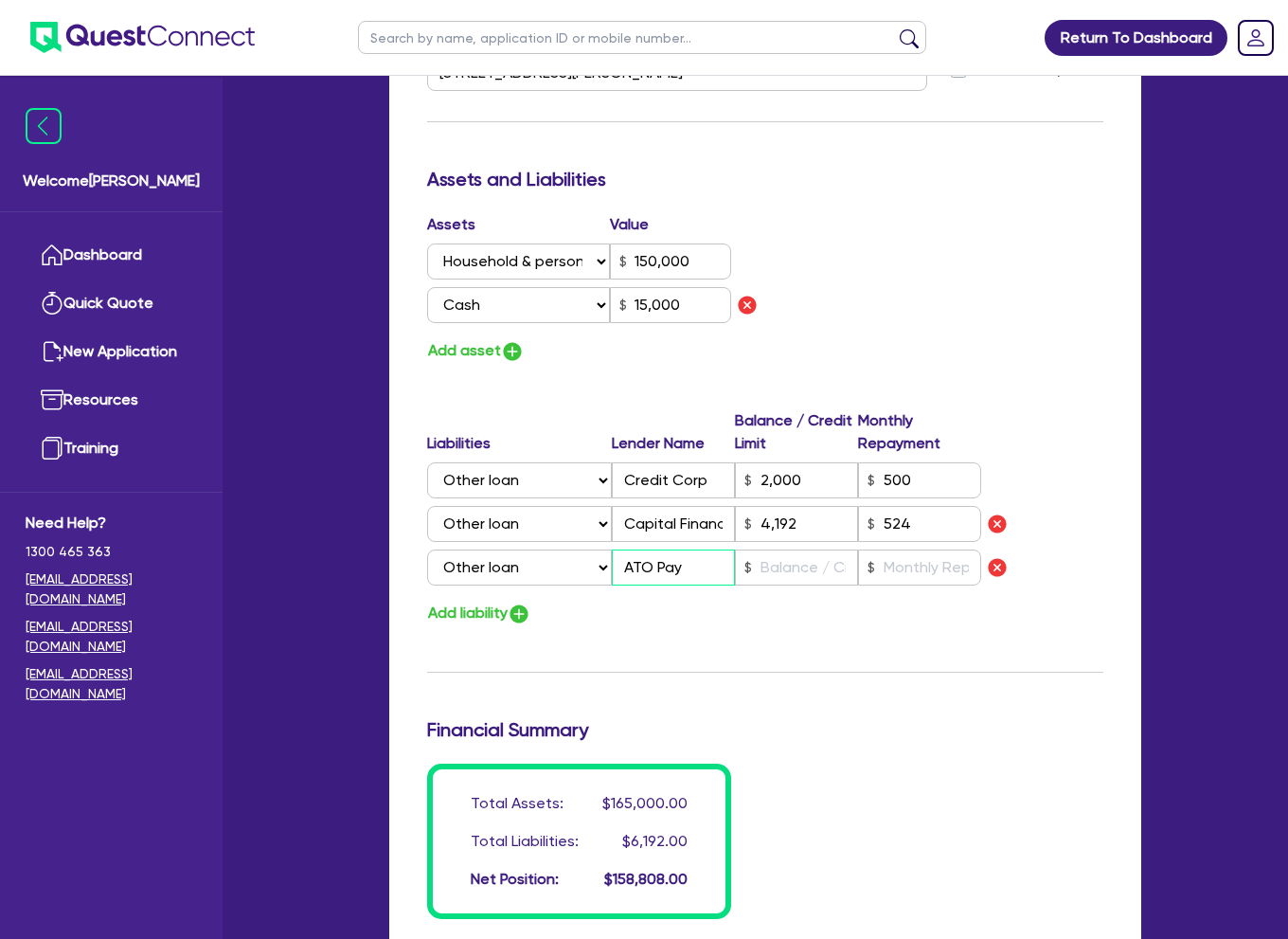
type input "0416 168 154"
type input "150,000"
type input "15,000"
type input "2,000"
type input "4,192"
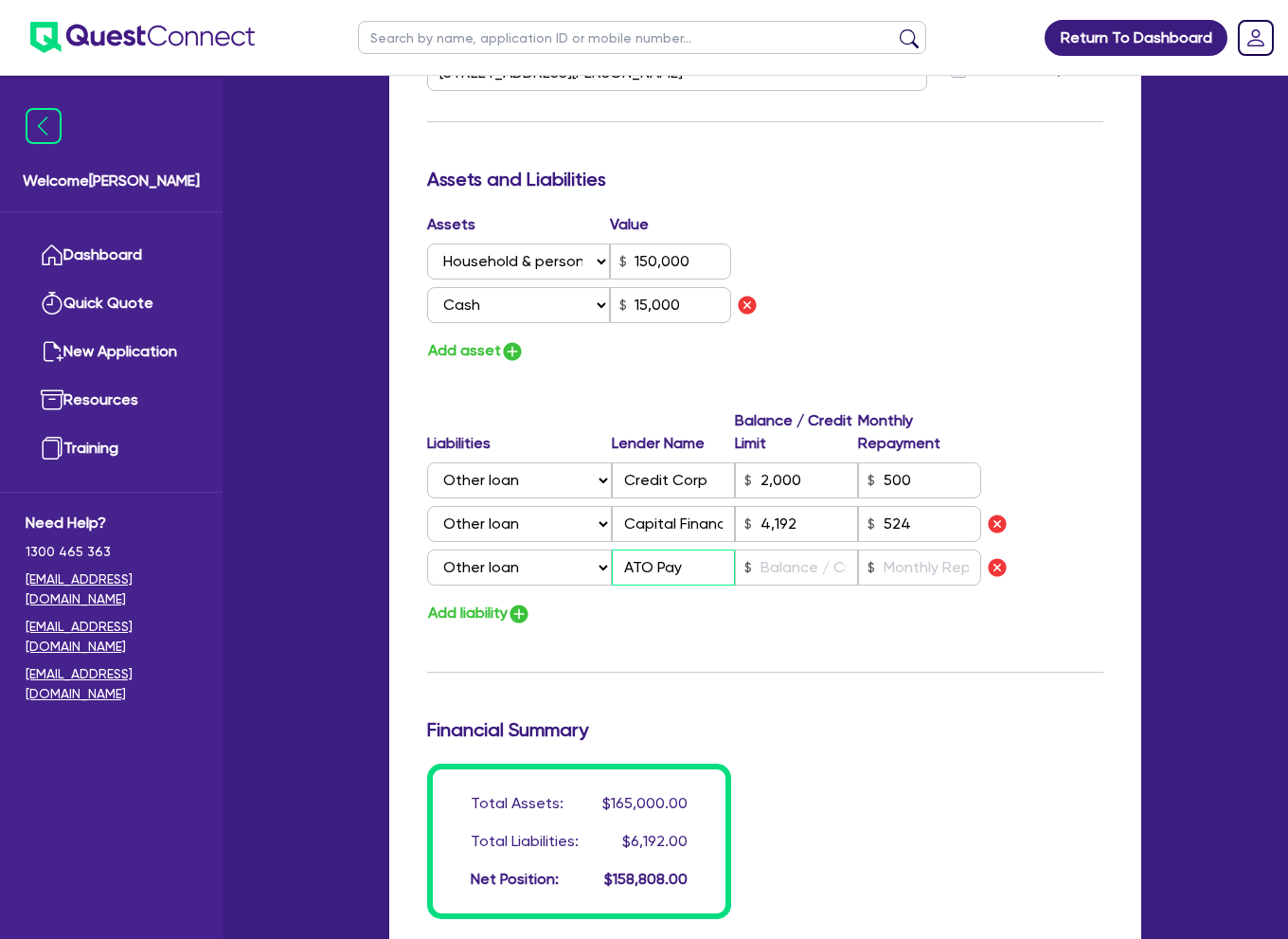
type input "ATO Paym"
type input "3"
type input "0416 168 154"
type input "150,000"
type input "15,000"
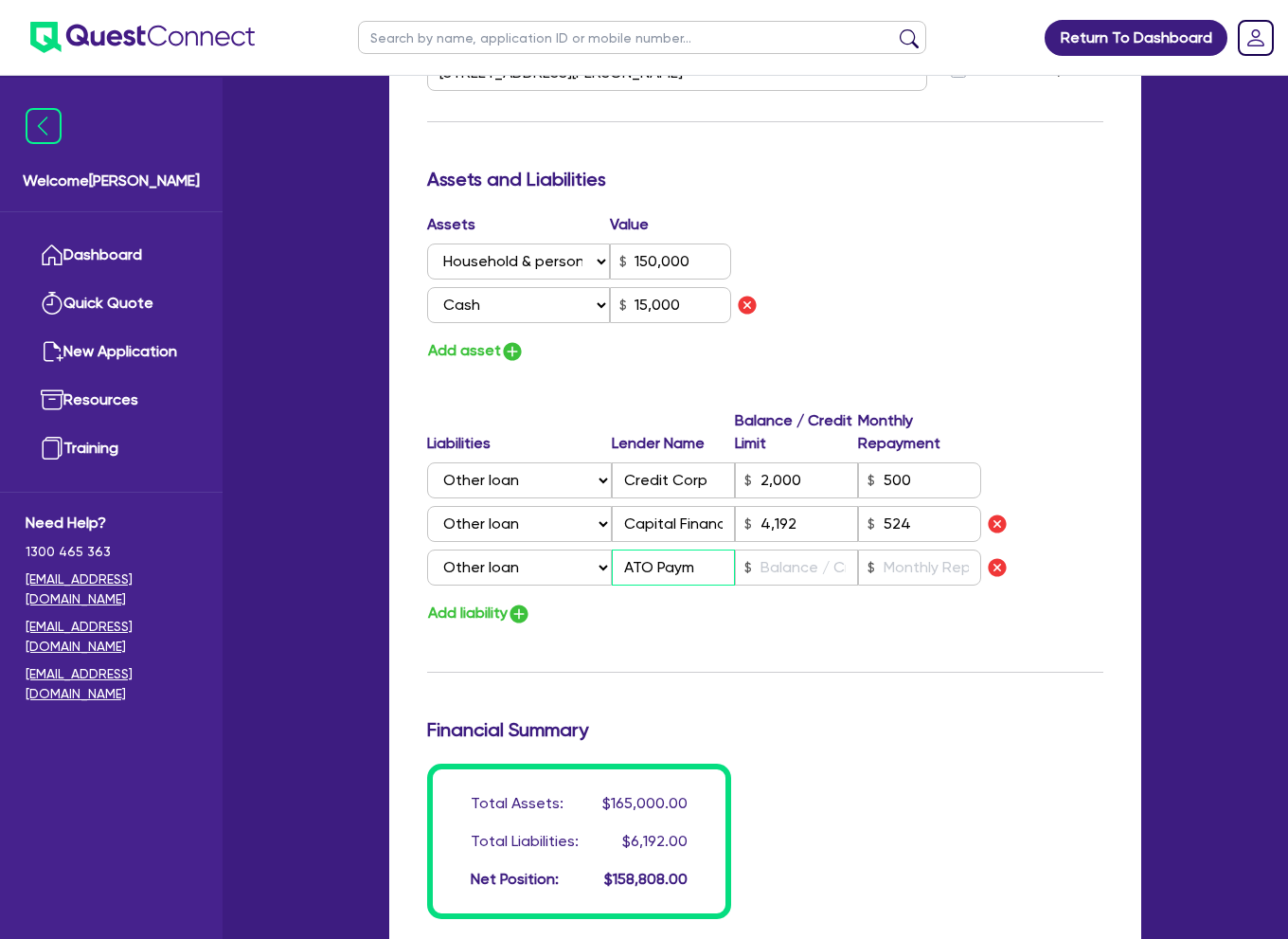
type input "2,000"
type input "4,192"
type input "ATO Payme"
type input "3"
type input "0416 168 154"
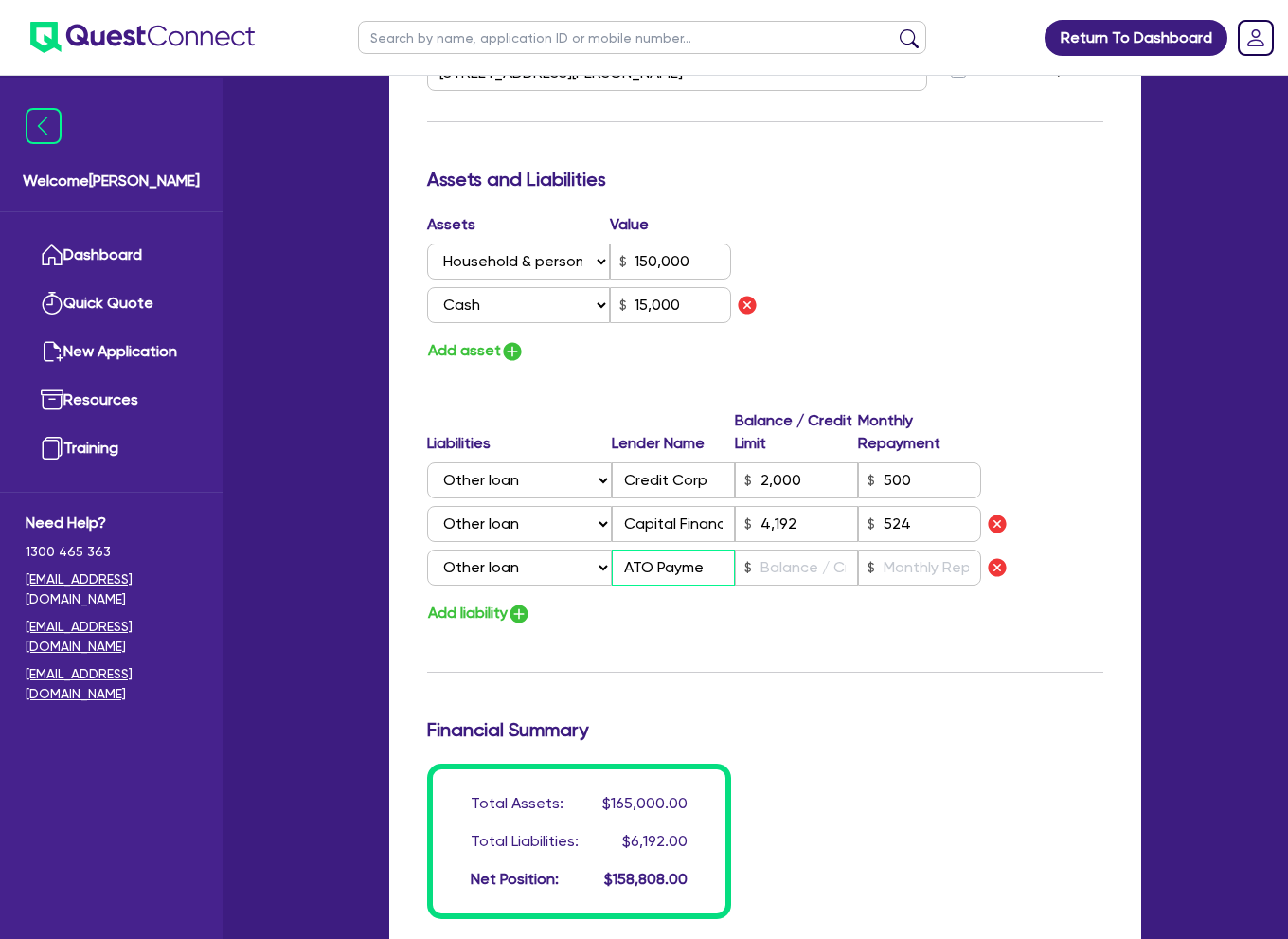
type input "150,000"
type input "15,000"
type input "2,000"
type input "4,192"
type input "ATO Paymen"
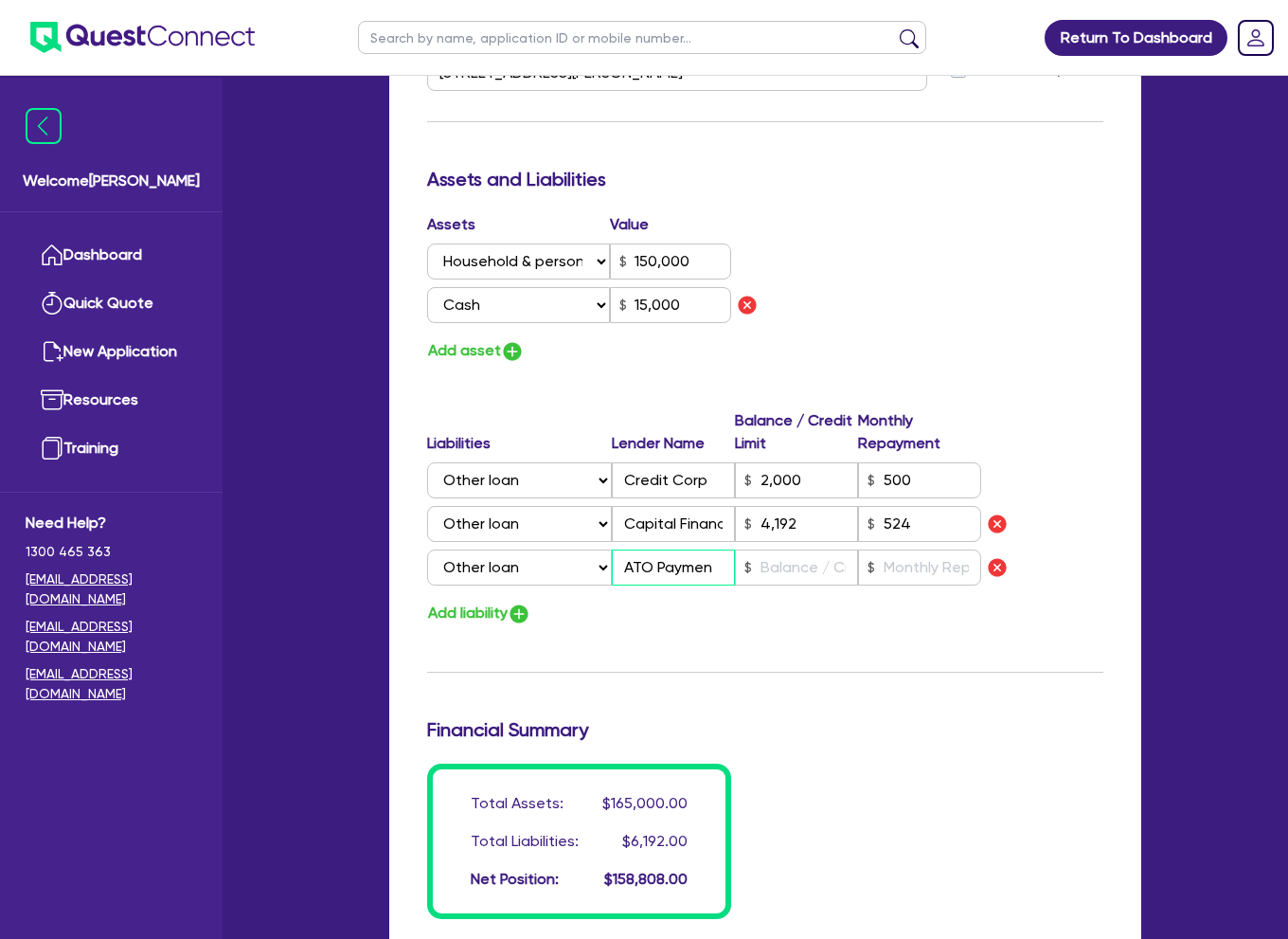
type input "3"
type input "0416 168 154"
type input "150,000"
type input "15,000"
type input "2,000"
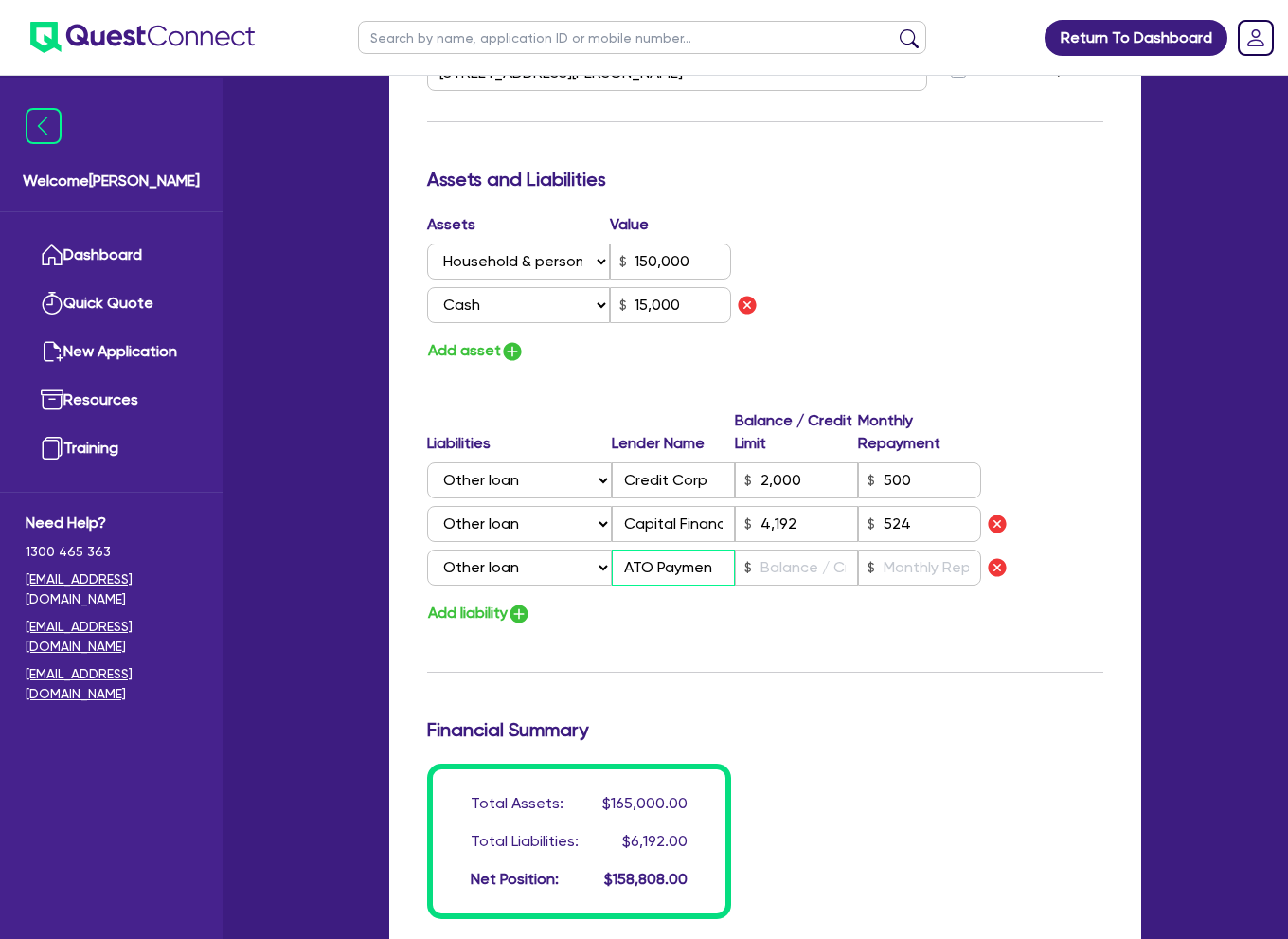
type input "4,192"
type input "ATO Payment"
type input "3"
type input "0416 168 154"
type input "150,000"
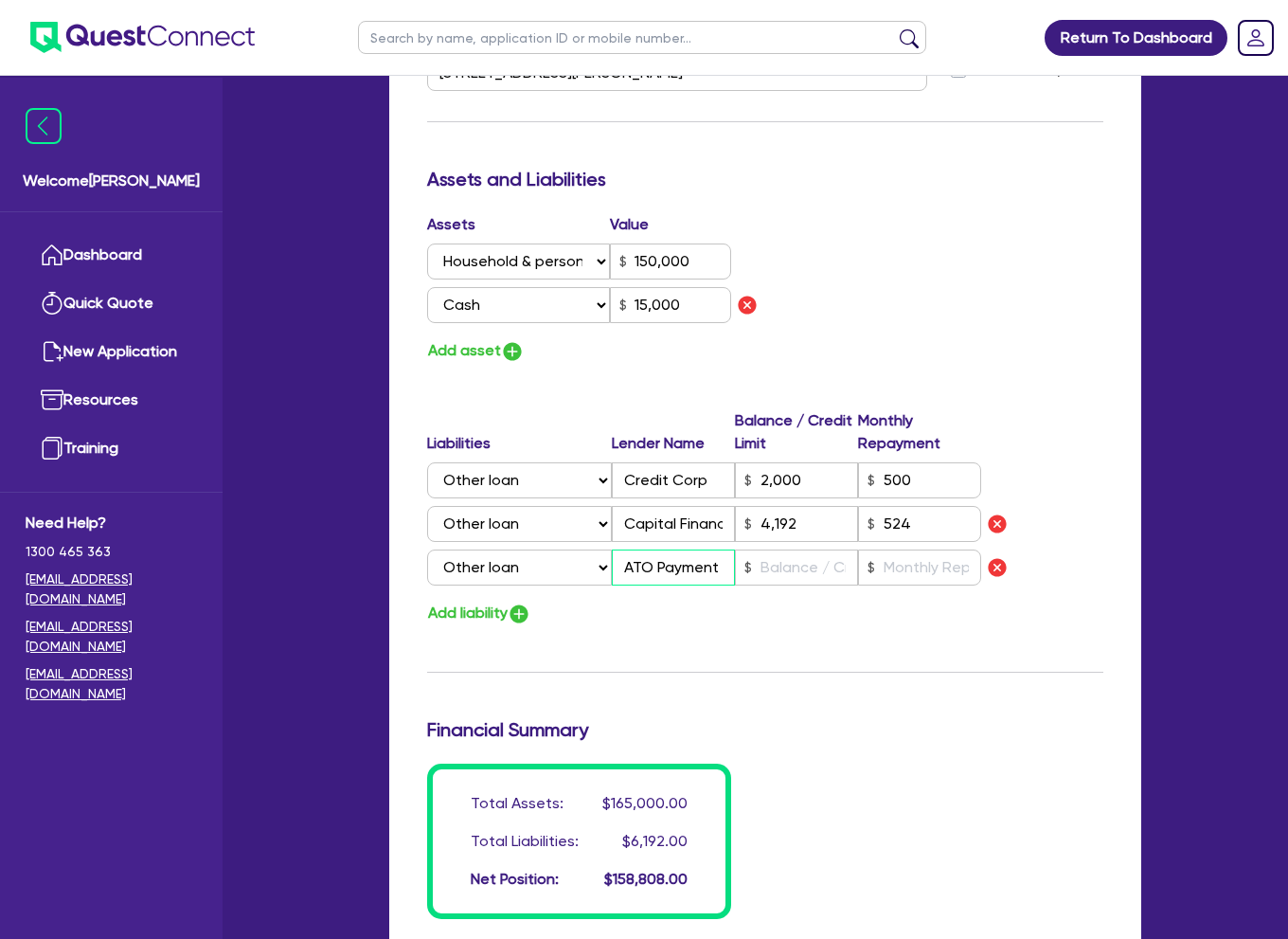
type input "15,000"
type input "2,000"
type input "4,192"
type input "ATO Payment"
type input "3"
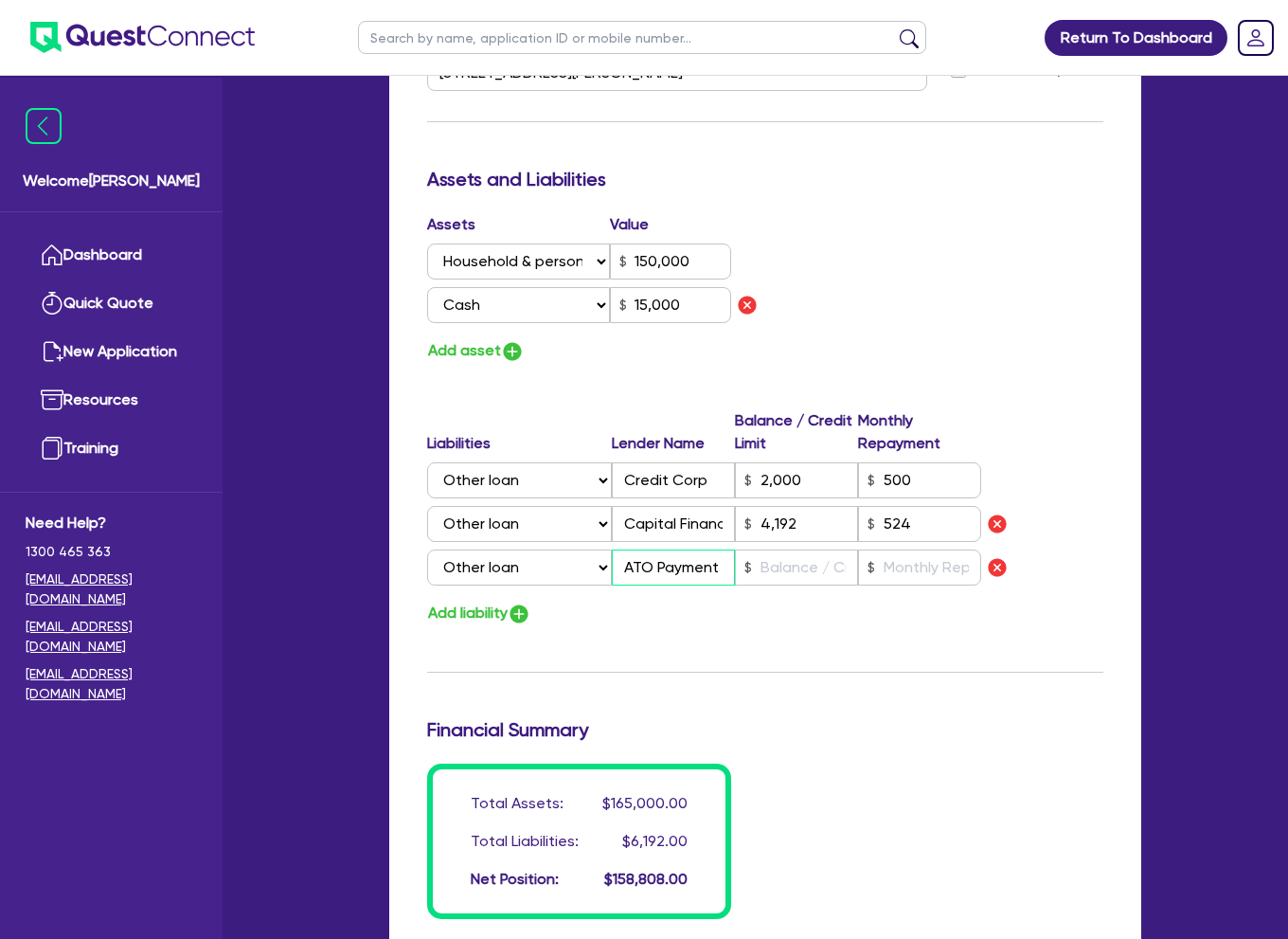
type input "0416 168 154"
type input "150,000"
type input "15,000"
type input "2,000"
type input "4,192"
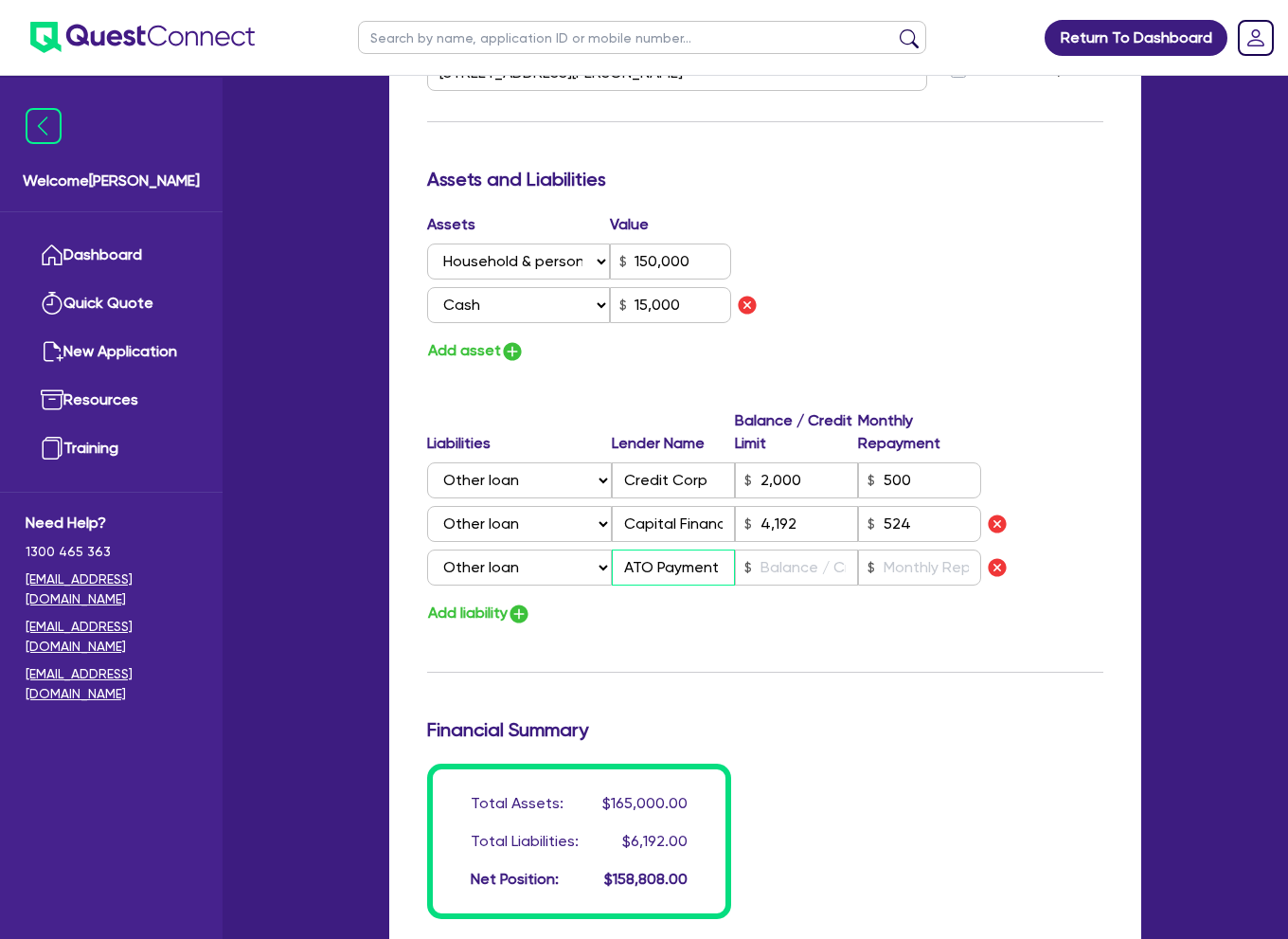
type input "ATO Payment P"
type input "3"
type input "0416 168 154"
type input "150,000"
type input "15,000"
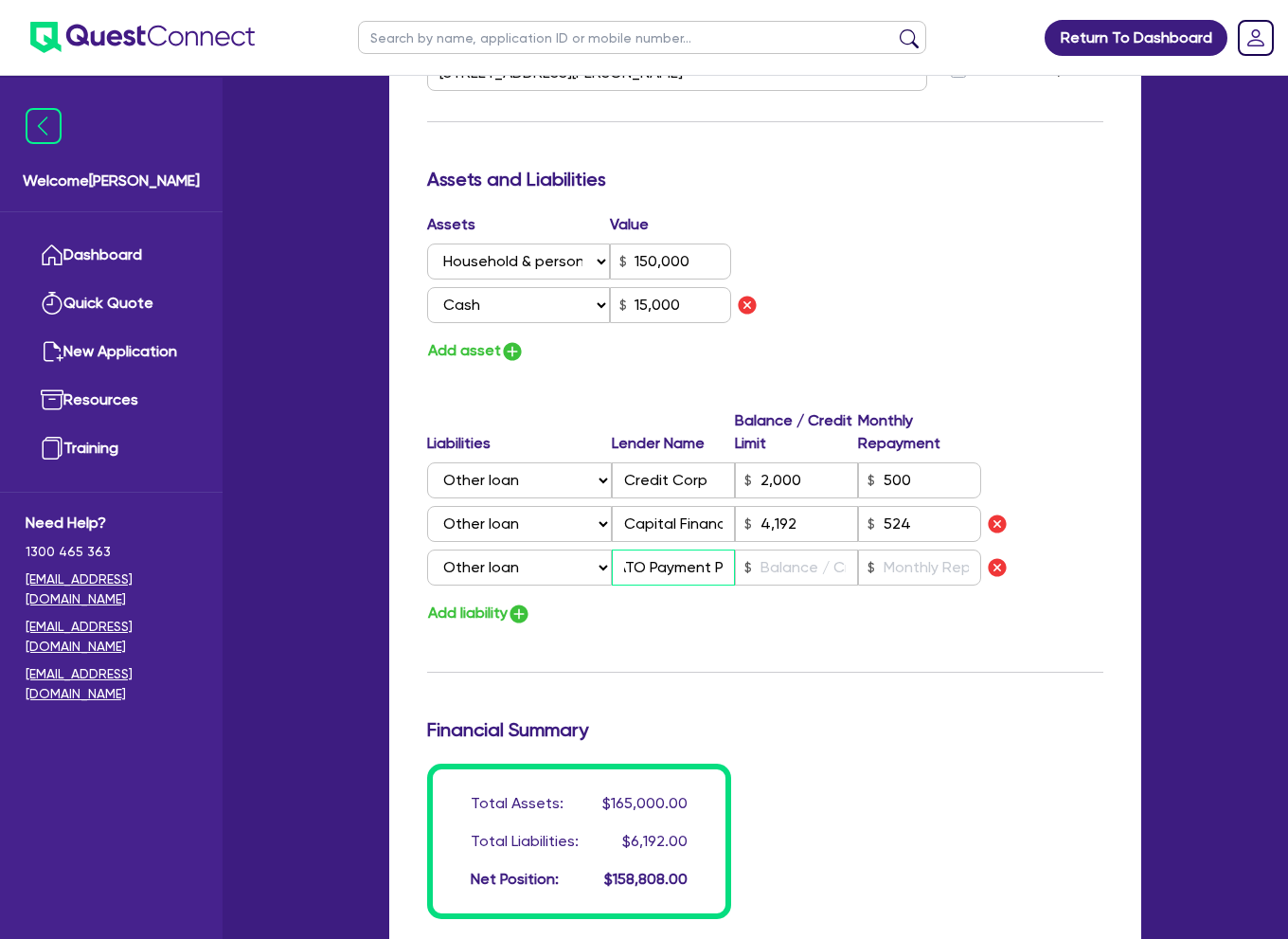
type input "2,000"
type input "4,192"
type input "ATO Payment Pl"
type input "3"
type input "0416 168 154"
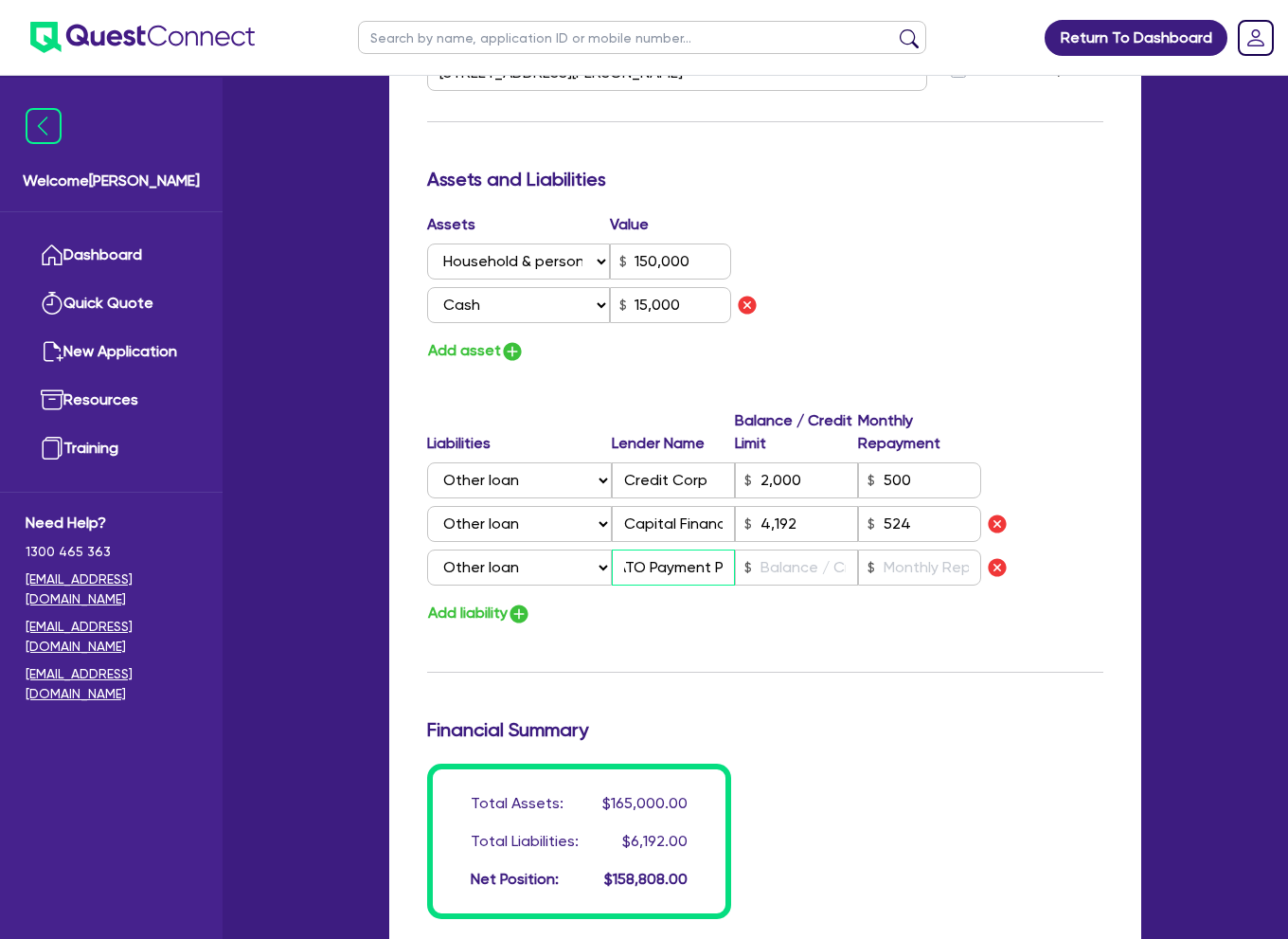
type input "150,000"
type input "15,000"
type input "2,000"
type input "4,192"
type input "ATO Payment Pla"
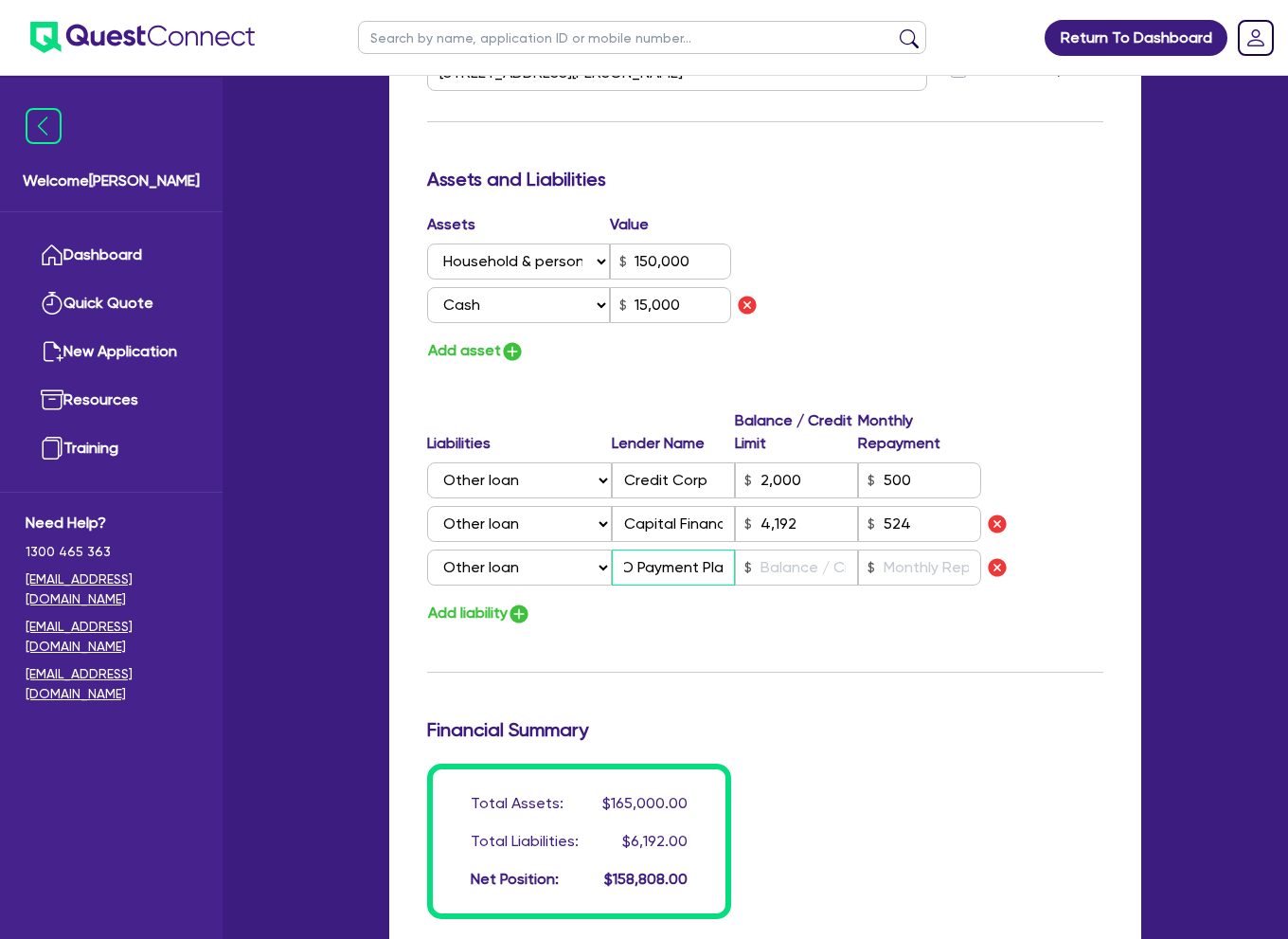
type input "3"
type input "0416 168 154"
type input "150,000"
type input "15,000"
type input "2,000"
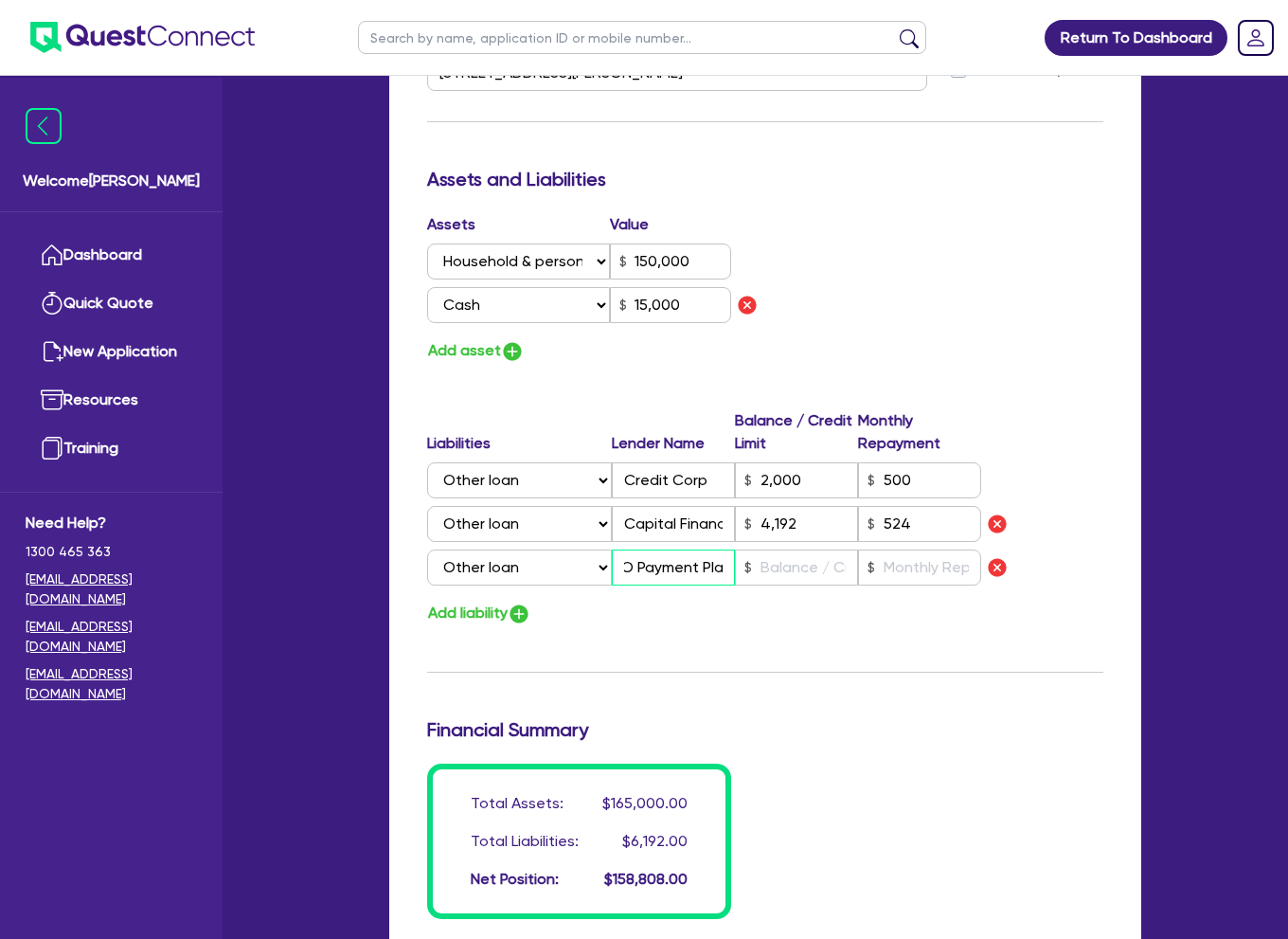
type input "4,192"
type input "ATO Payment Plan"
type input "3"
type input "0416 168 154"
type input "150,000"
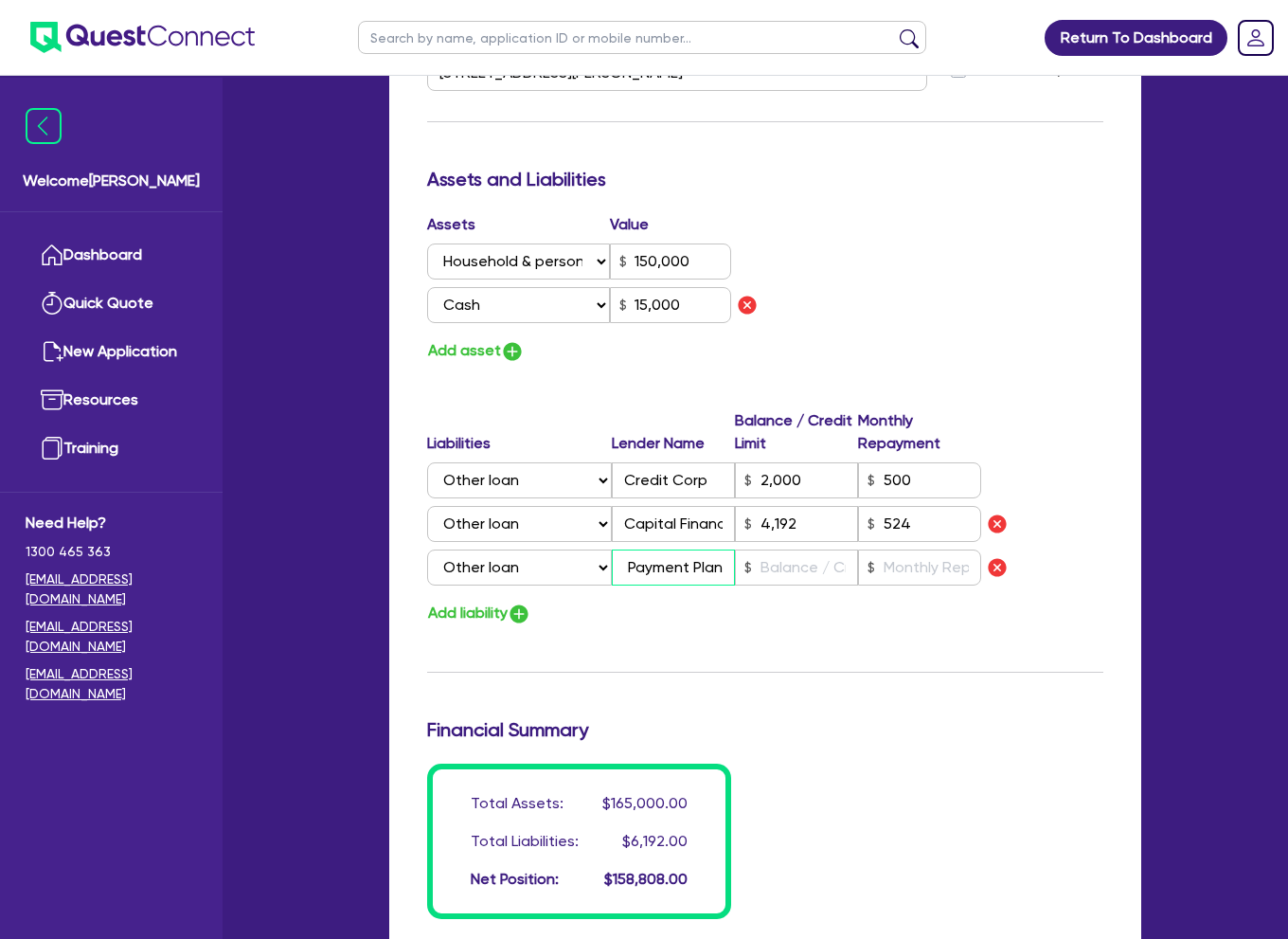
type input "15,000"
type input "2,000"
type input "4,192"
type input "ATO Payment Plan"
type input "3"
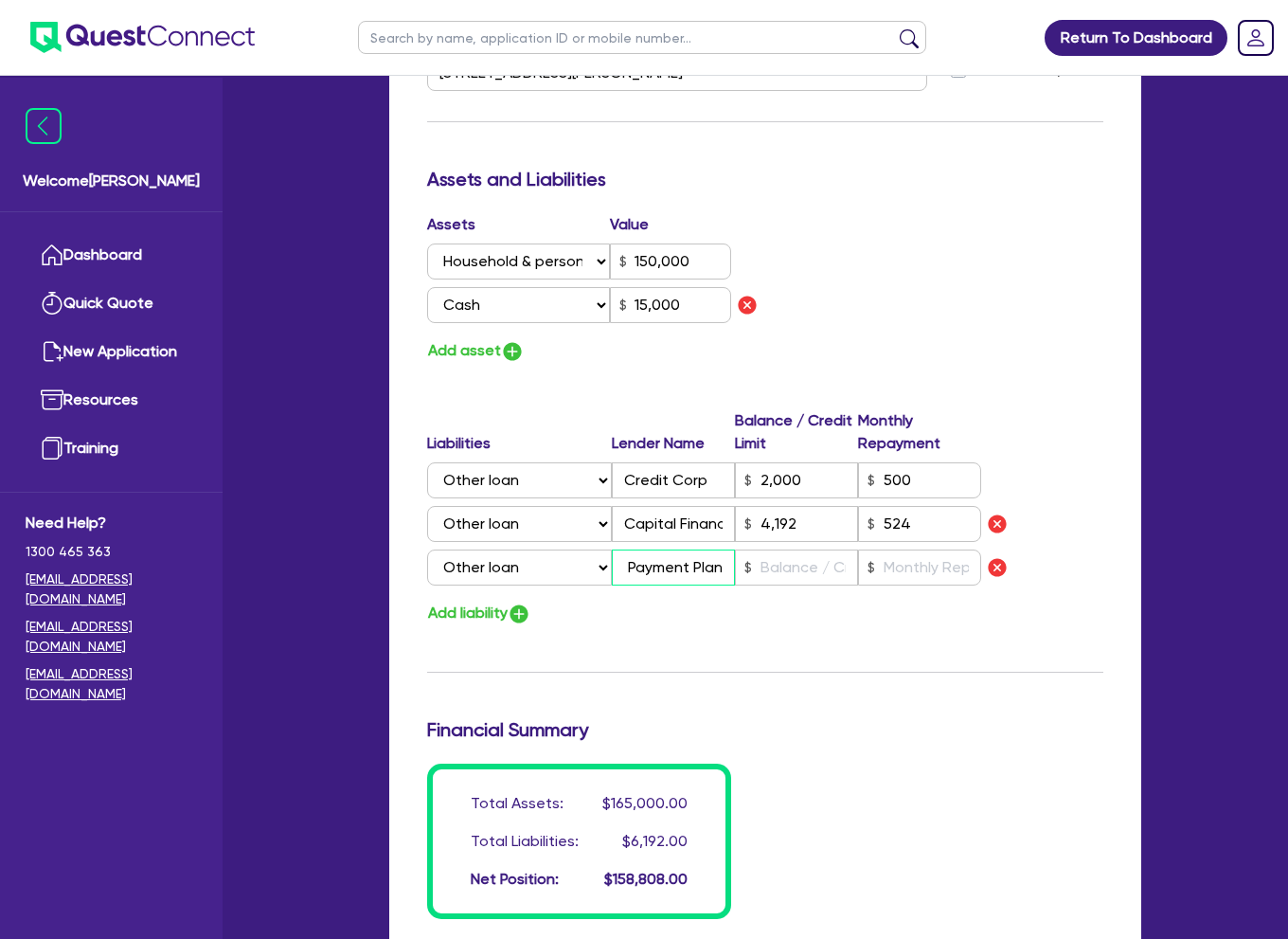
type input "0416 168 154"
type input "150,000"
type input "15,000"
type input "2,000"
type input "4,192"
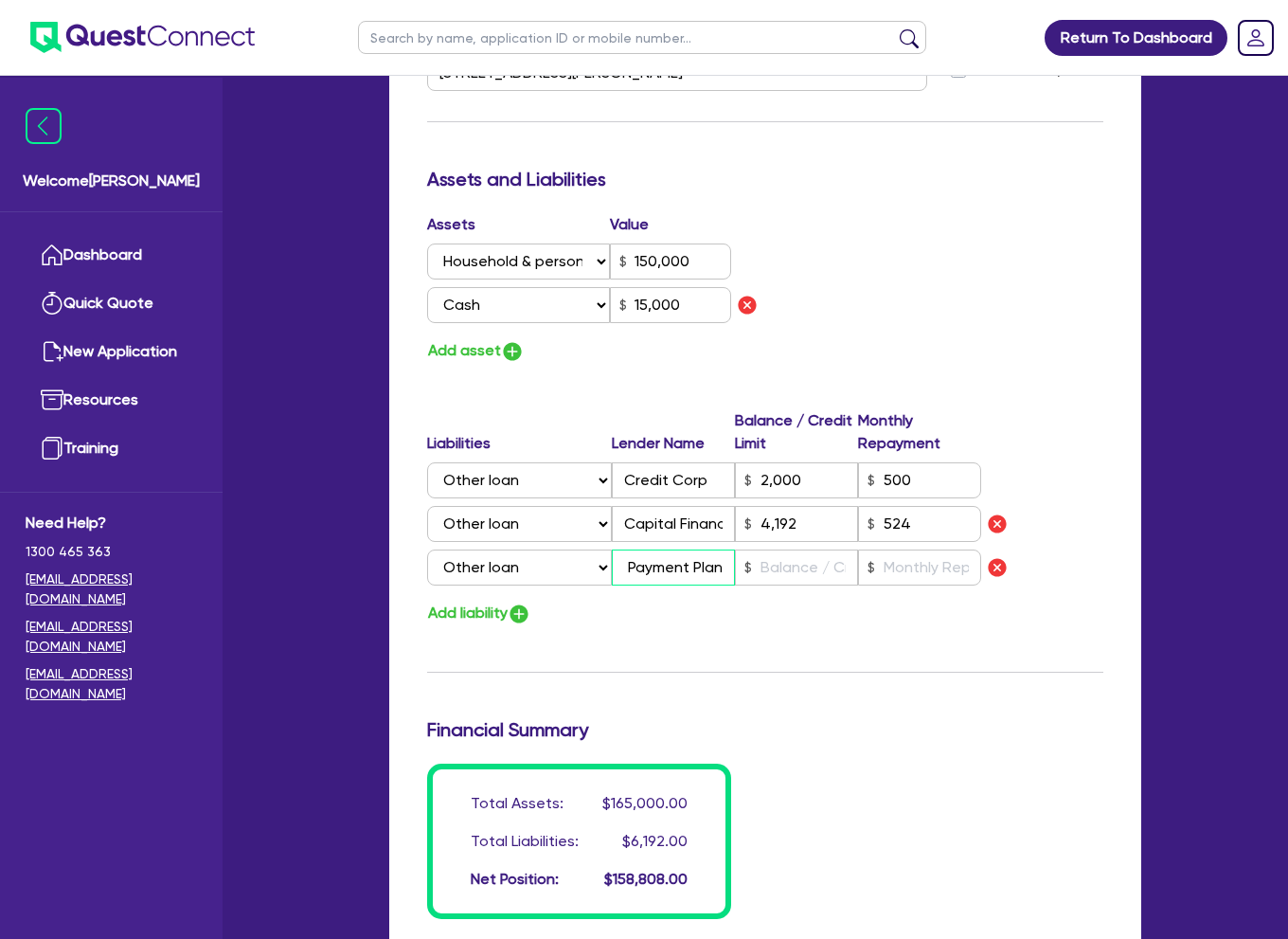
scroll to position [0, 28]
type input "ATO Payment Plan"
click at [775, 564] on input "text" at bounding box center [796, 568] width 123 height 36
click at [770, 579] on input "text" at bounding box center [796, 568] width 123 height 36
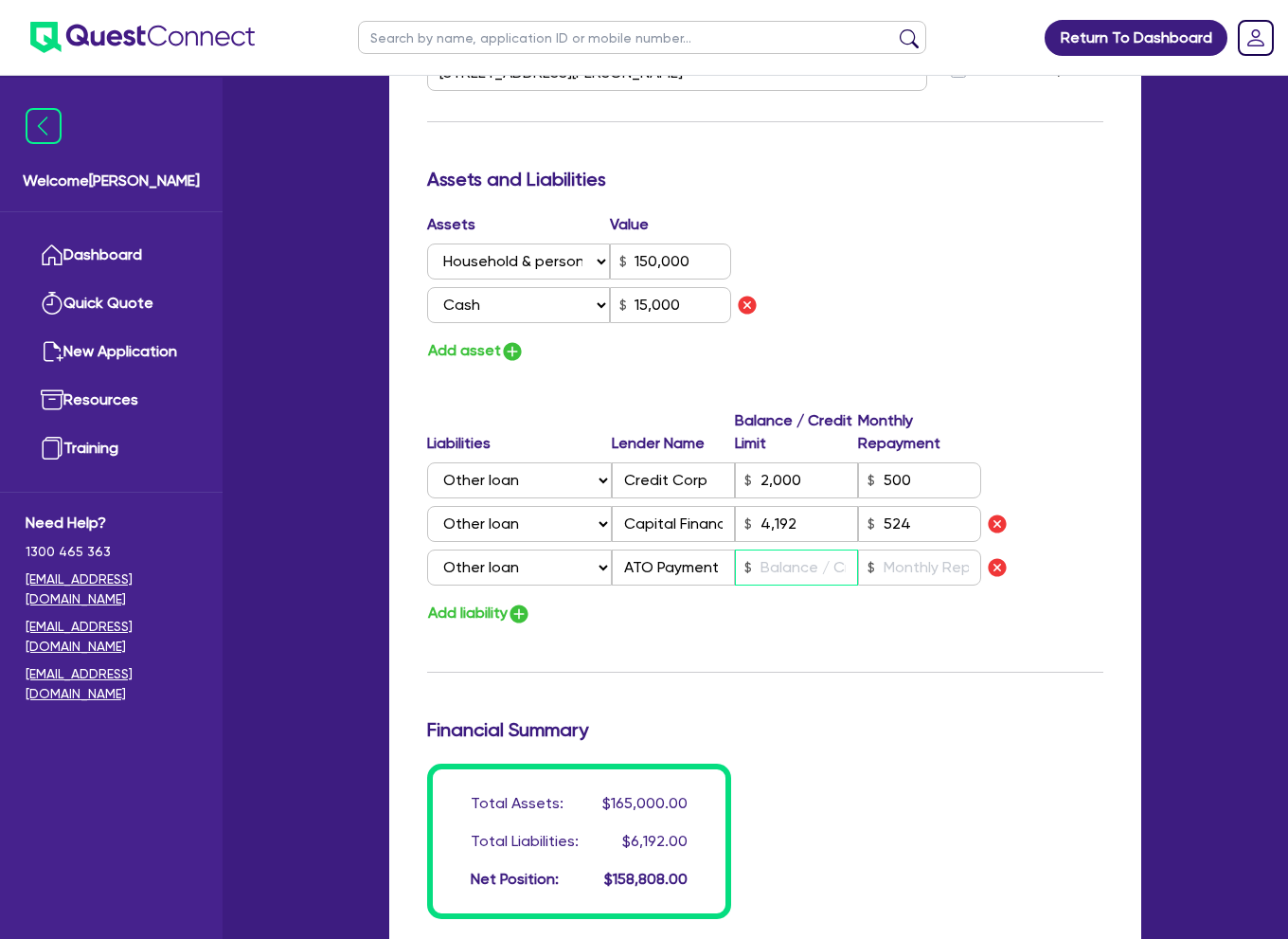
type input "3"
type input "0416 168 154"
type input "150,000"
type input "15,000"
type input "2,000"
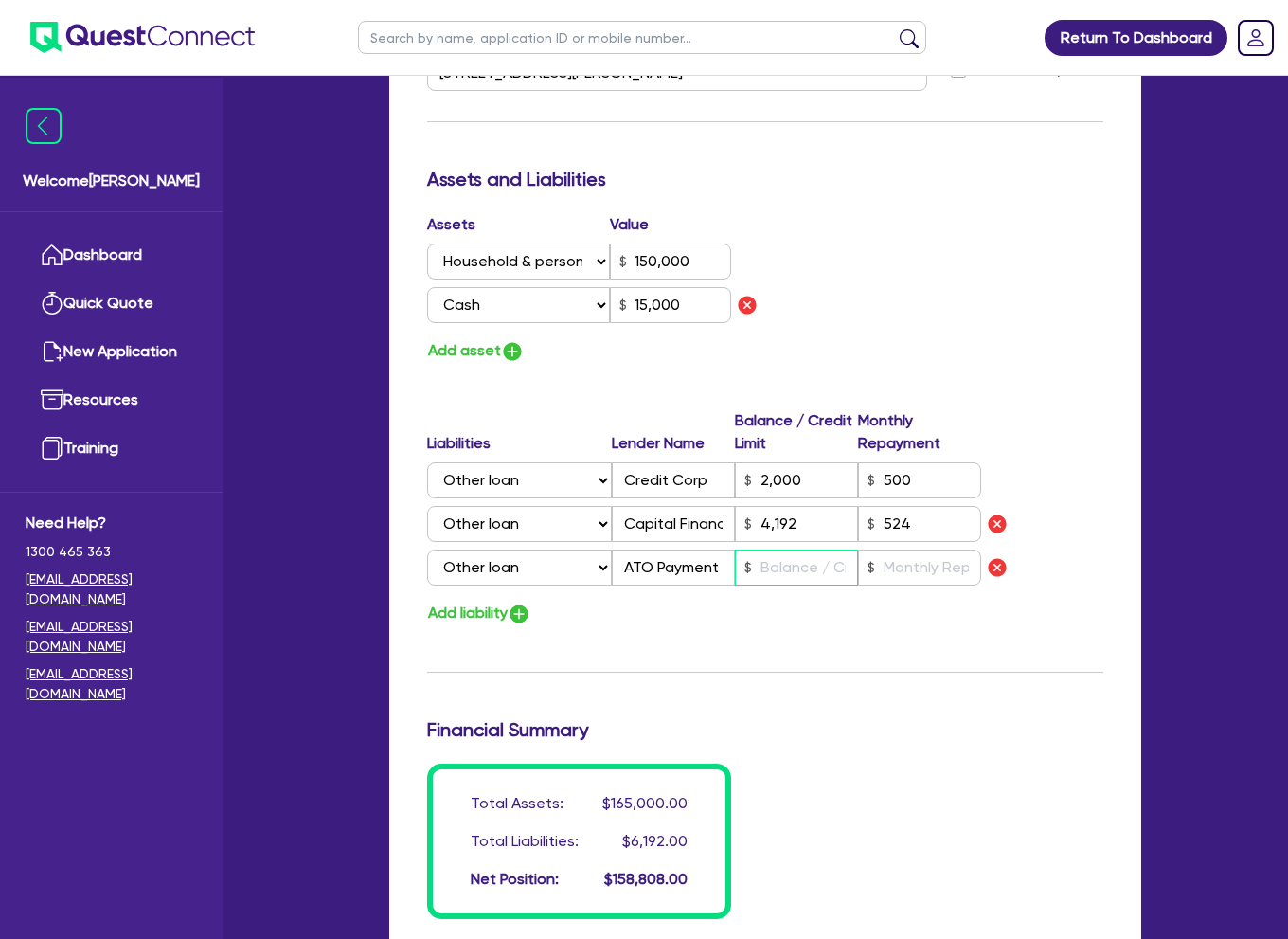
type input "4,192"
type input "4"
type input "3"
type input "0416 168 154"
type input "150,000"
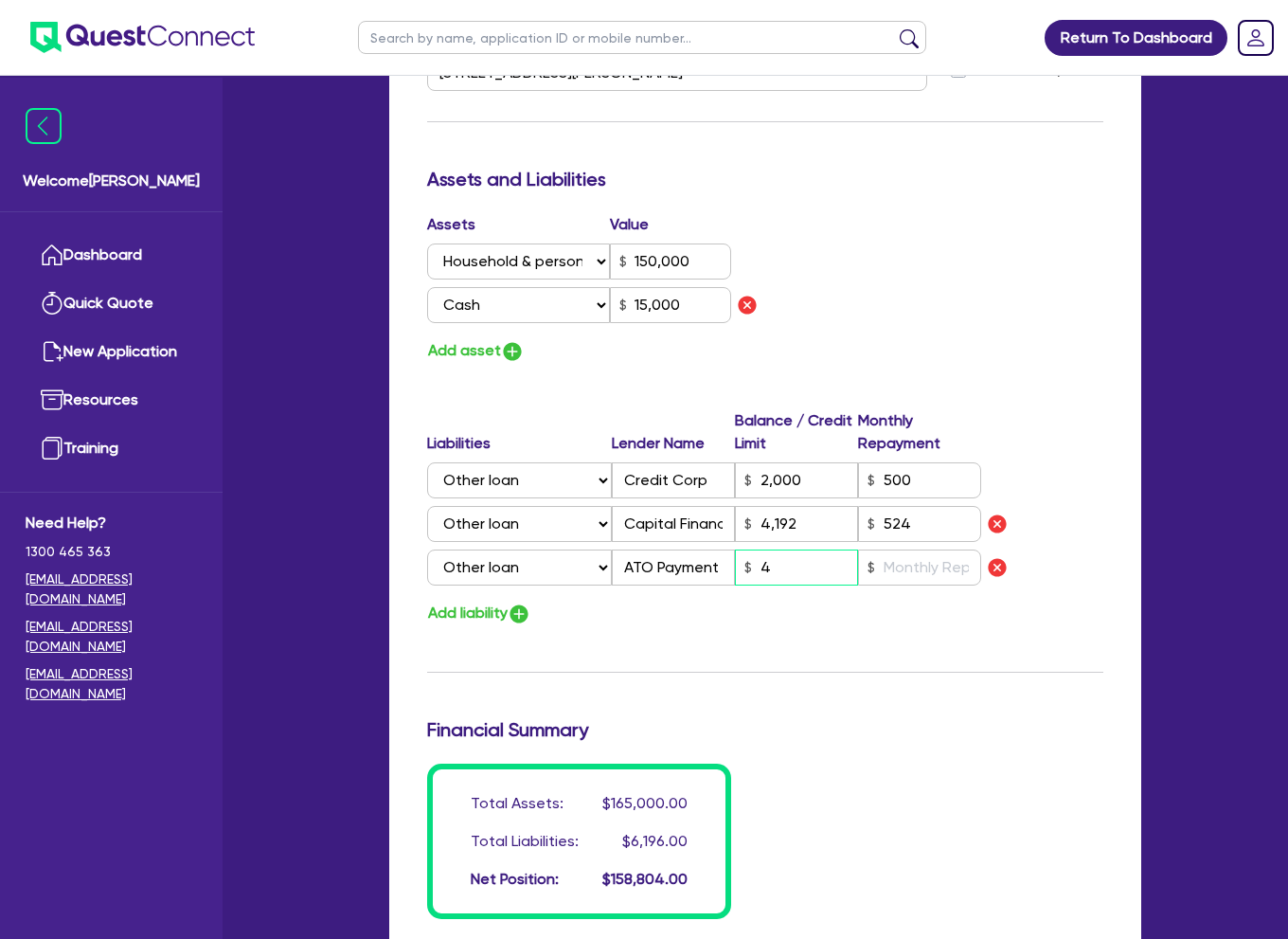
type input "15,000"
type input "2,000"
type input "4,192"
type input "44"
type input "3"
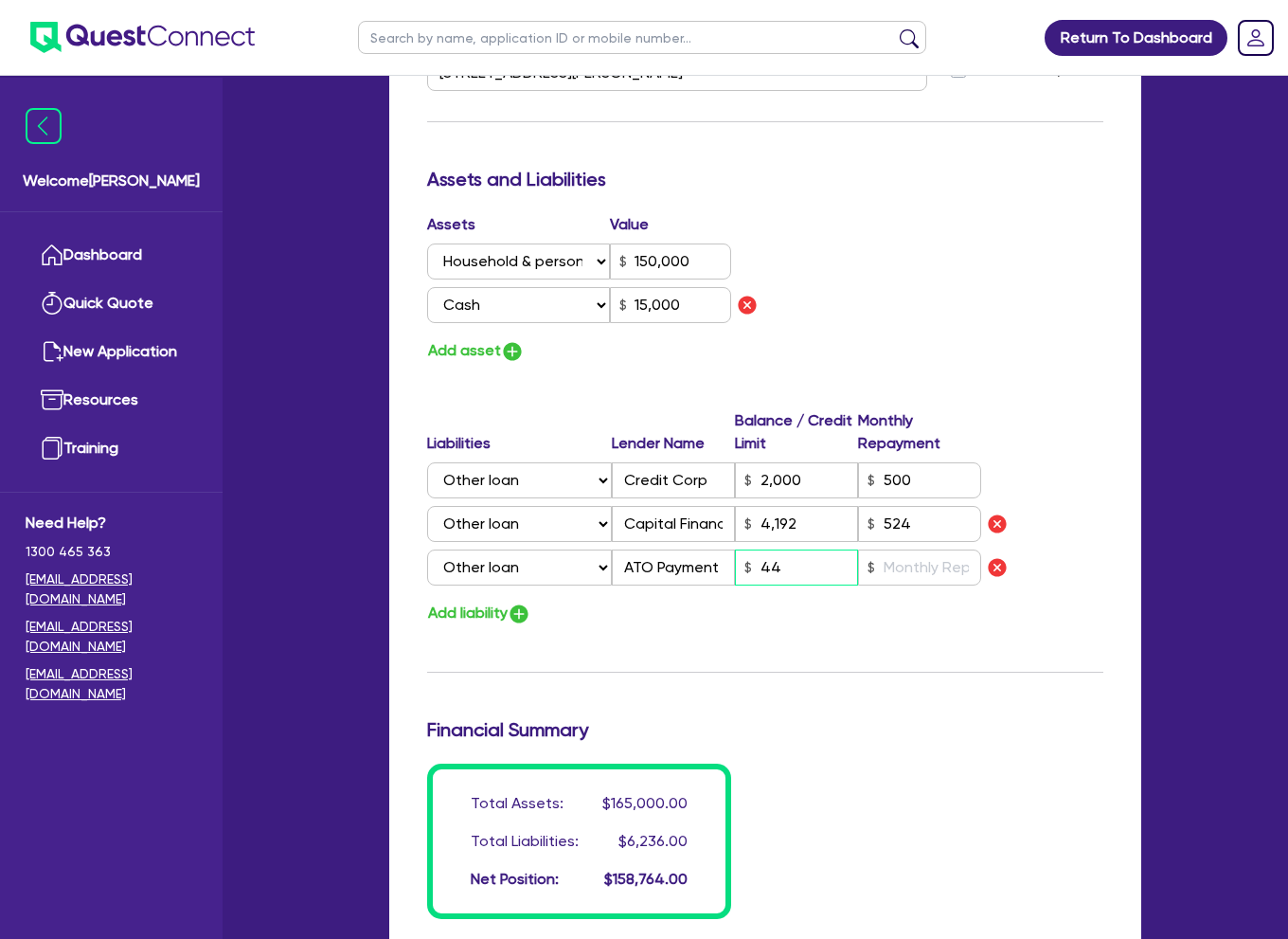
type input "0416 168 154"
type input "150,000"
type input "15,000"
type input "2,000"
type input "4,192"
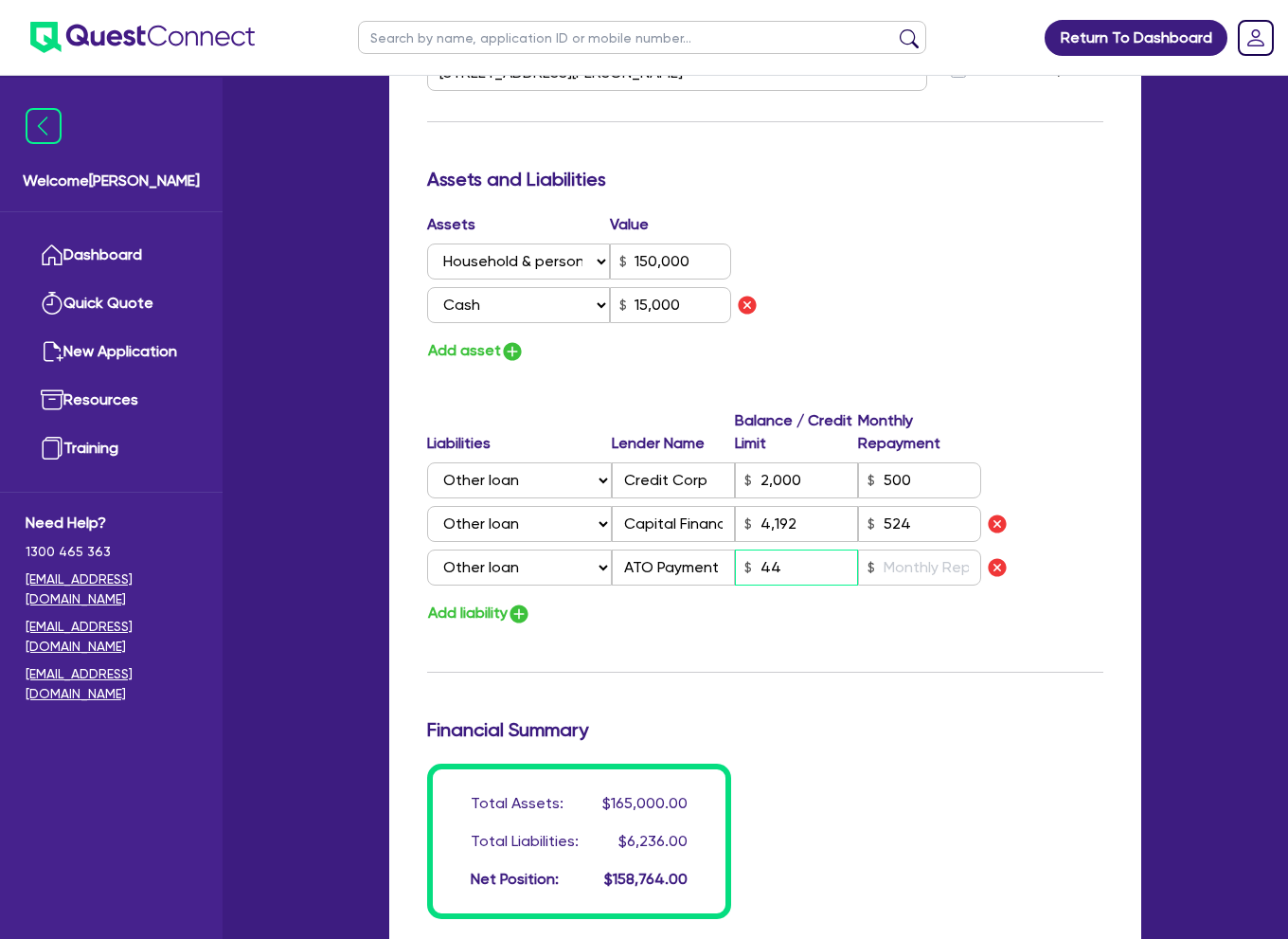
type input "440"
type input "3"
type input "0416 168 154"
type input "150,000"
type input "15,000"
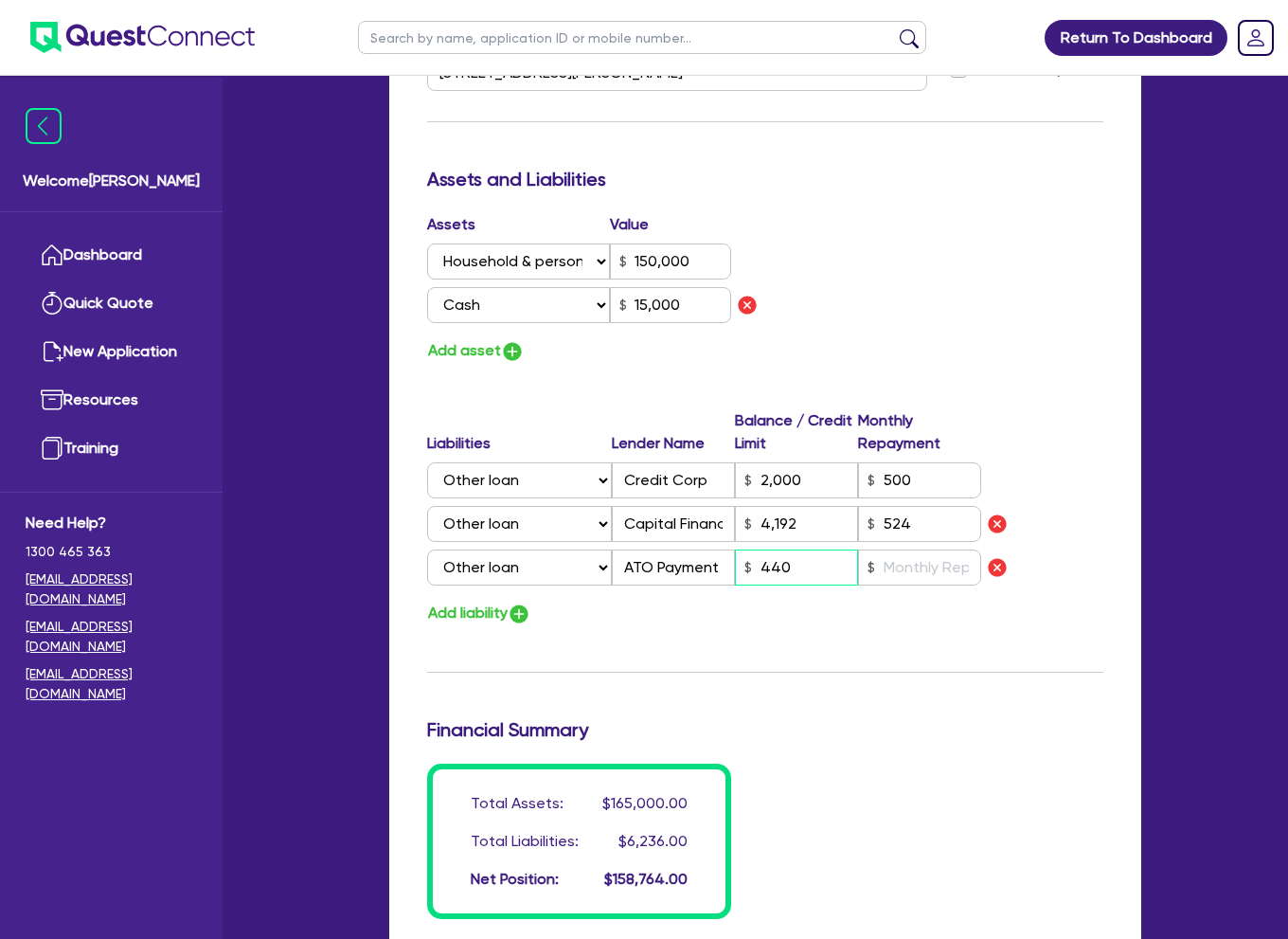
type input "2,000"
type input "4,192"
type input "4,400"
type input "3"
type input "0416 168 154"
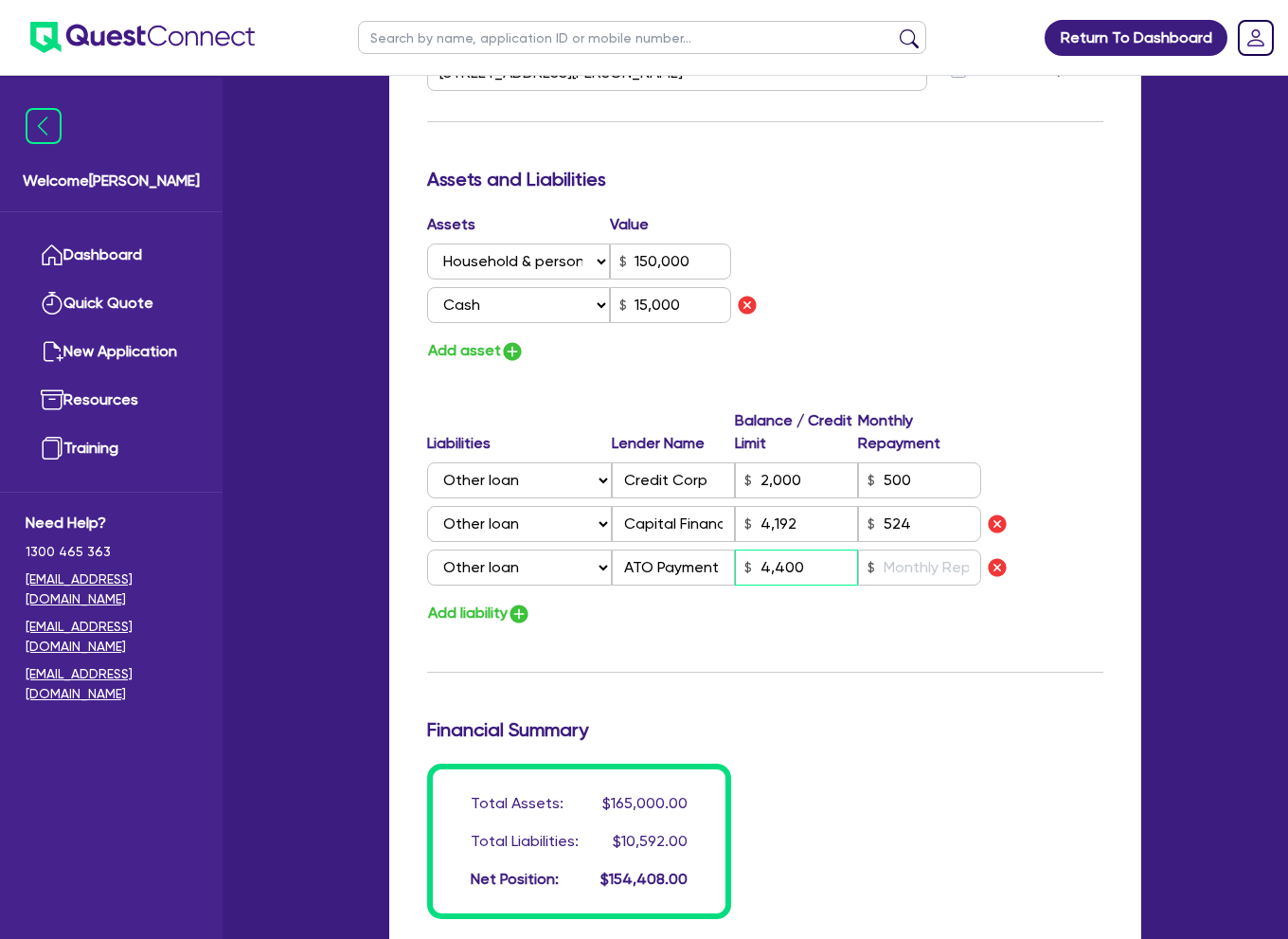
type input "150,000"
type input "15,000"
type input "2,000"
type input "4,192"
type input "44,000"
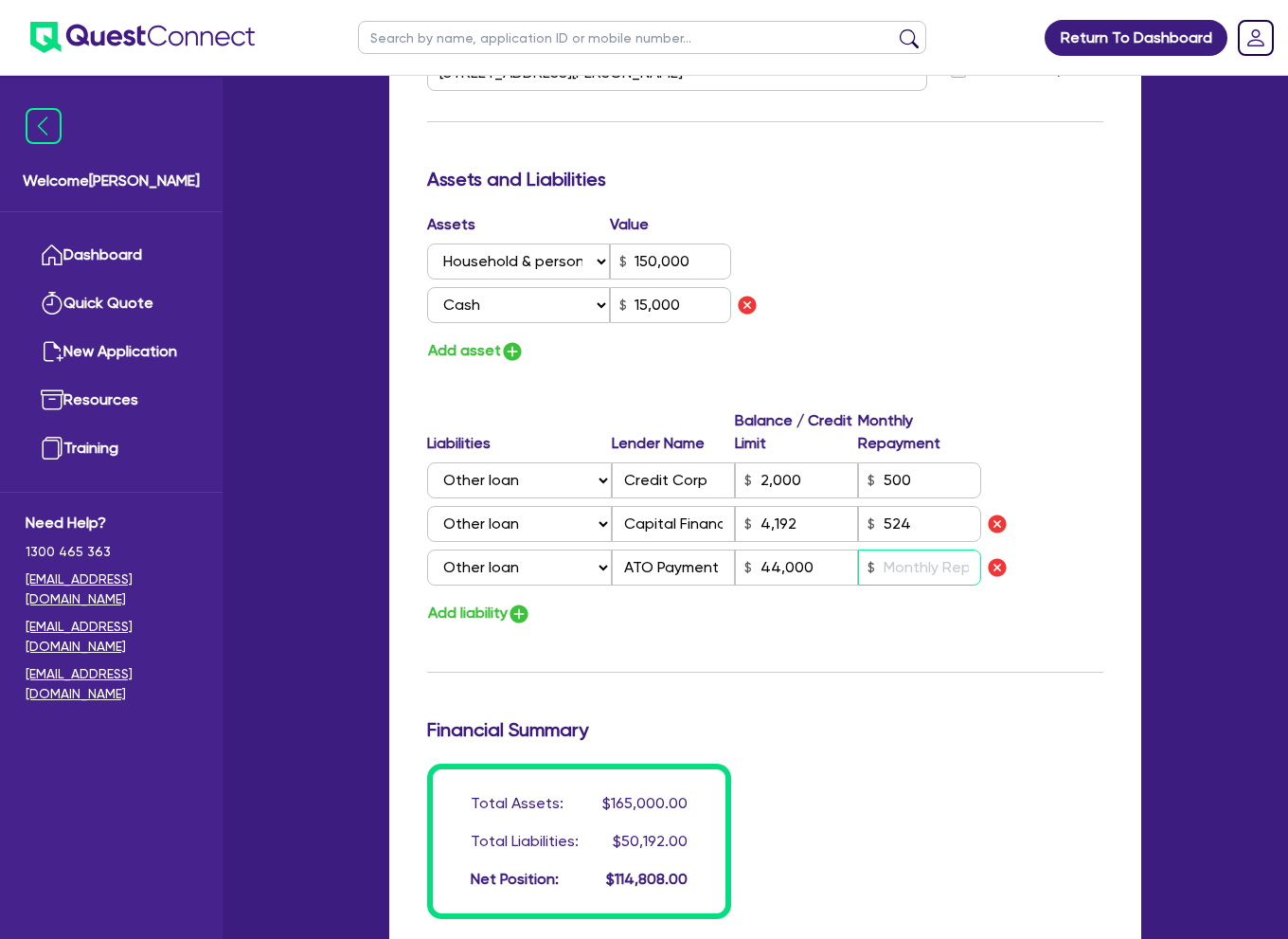
click at [911, 564] on input "text" at bounding box center [920, 568] width 123 height 36
drag, startPoint x: 817, startPoint y: 560, endPoint x: 700, endPoint y: 560, distance: 117.0
click at [700, 560] on div "Select Liability Credit card Mortgage Investment property loan Vehicle loan Tru…" at bounding box center [704, 568] width 554 height 36
type input "3"
type input "0416 168 154"
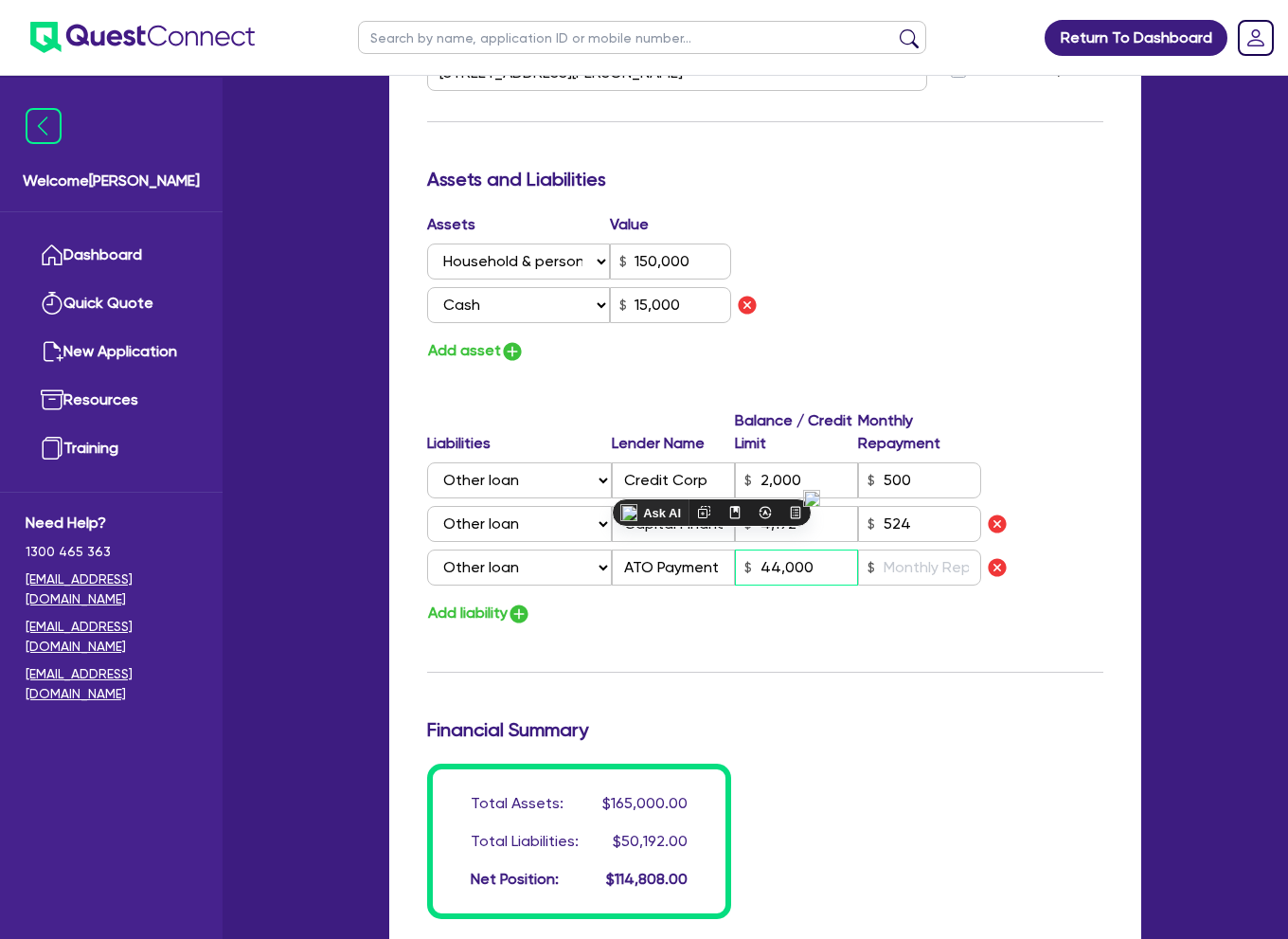
type input "150,000"
type input "15,000"
type input "2,000"
type input "4,192"
type input "3"
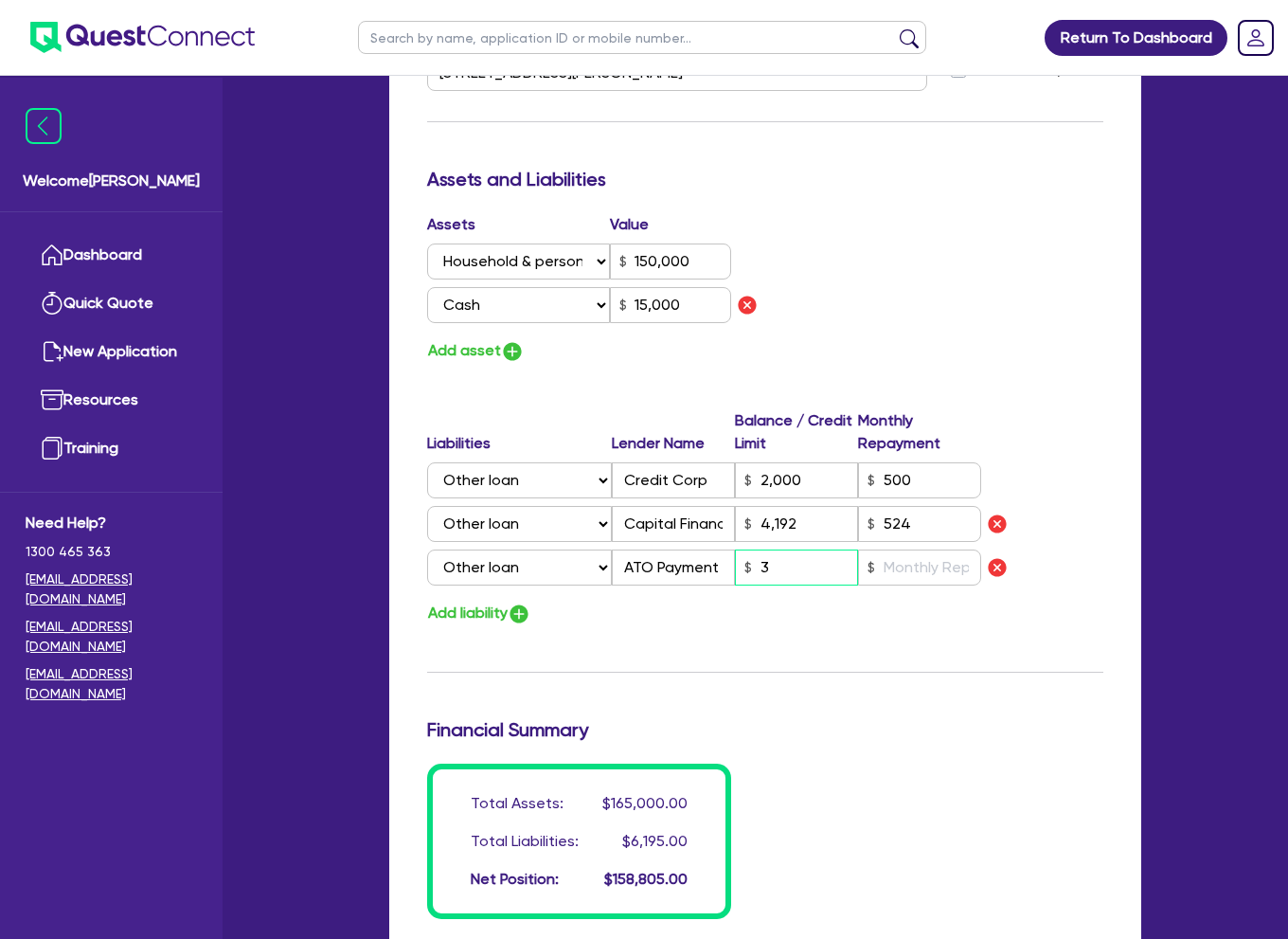
type input "3"
click at [942, 539] on input "524" at bounding box center [920, 524] width 123 height 36
click at [925, 571] on input "text" at bounding box center [920, 568] width 123 height 36
click at [902, 668] on div "Update residential status for Director #1 Boarding is only acceptable when the …" at bounding box center [765, 96] width 676 height 1645
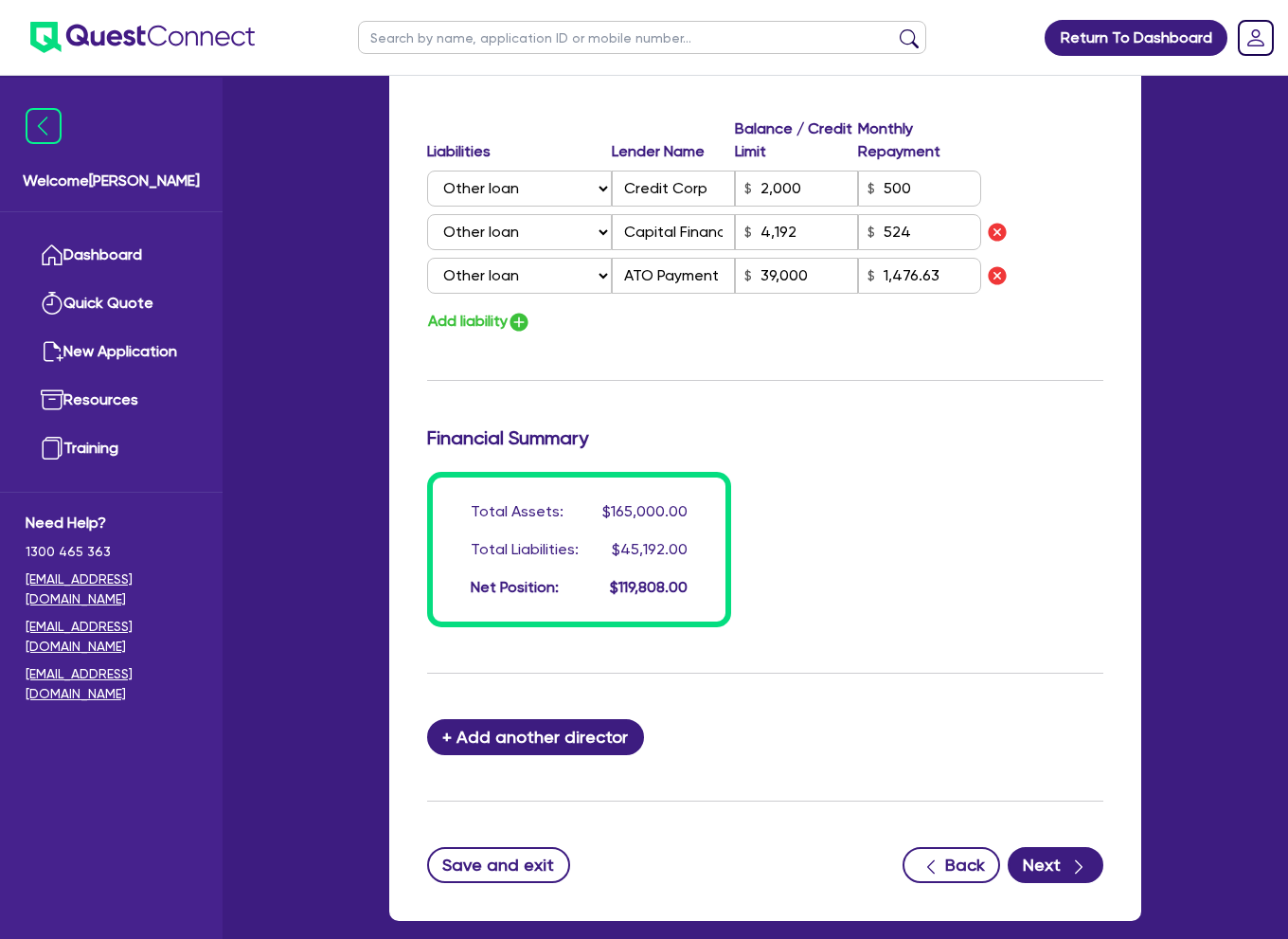
scroll to position [1523, 0]
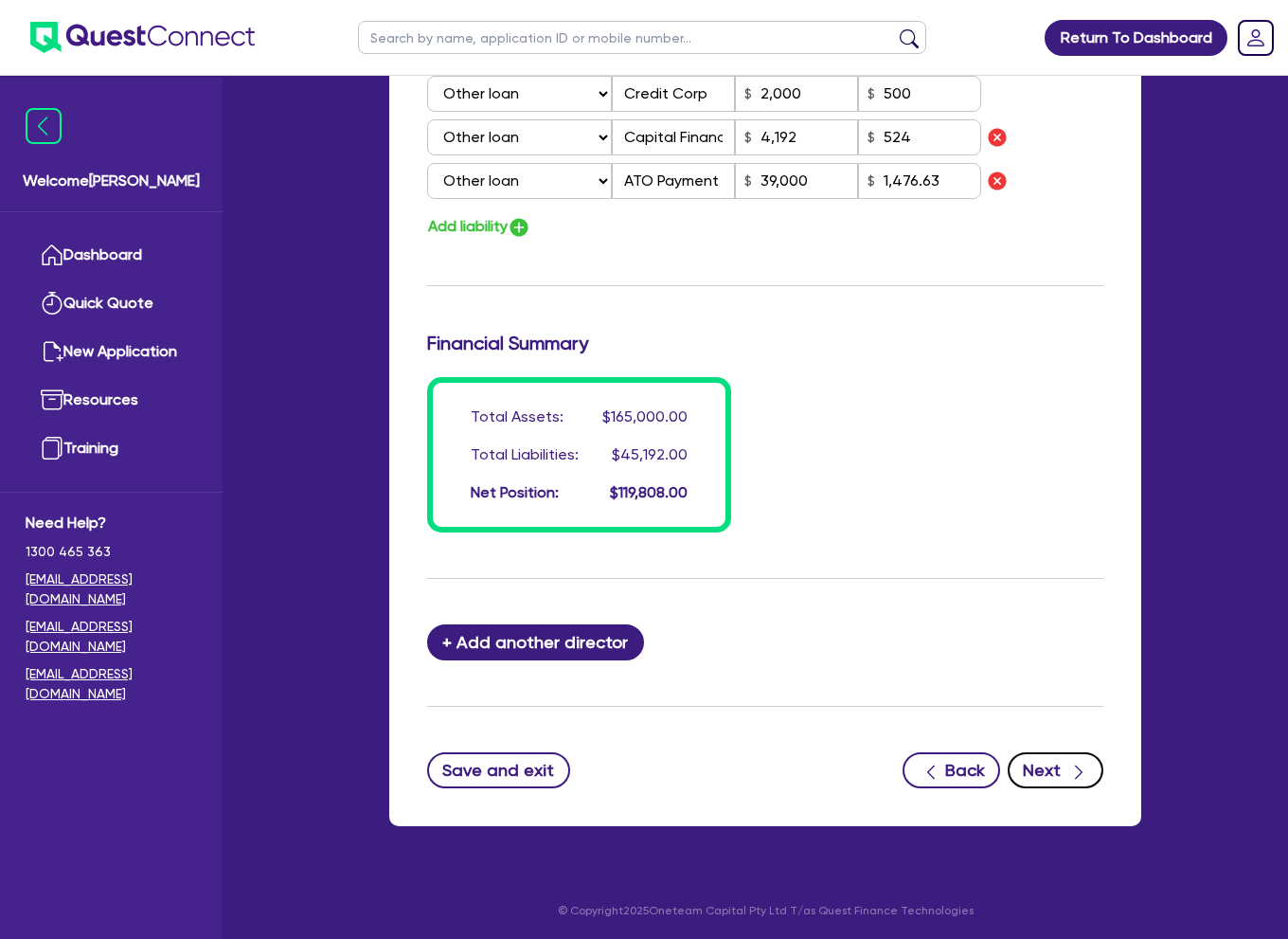
click at [1060, 765] on button "Next" at bounding box center [1055, 770] width 96 height 36
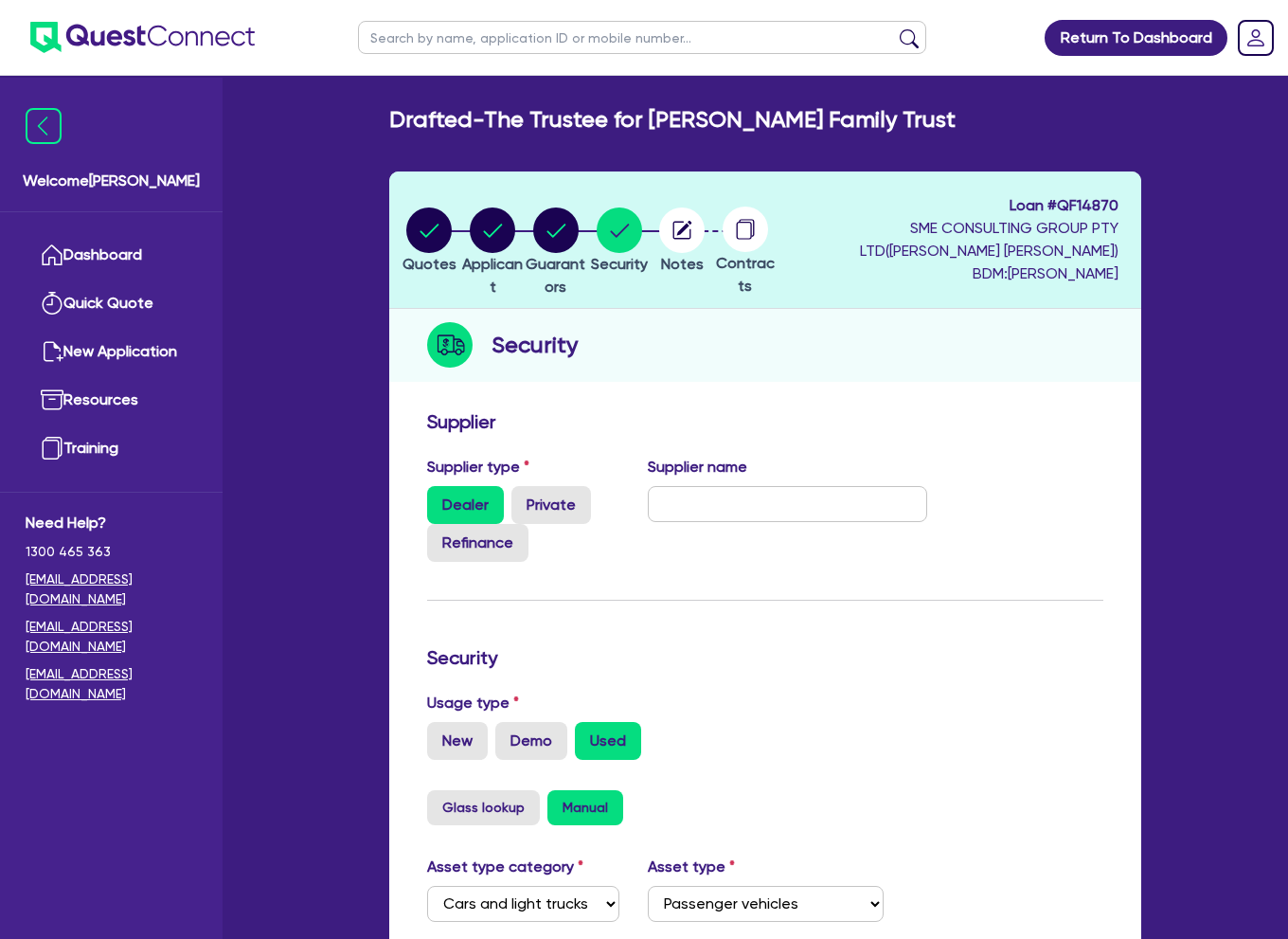
click at [723, 528] on div "Supplier name" at bounding box center [787, 509] width 308 height 106
click at [621, 616] on form "Supplier Supplier type Dealer Private Refinance Supplier name Security Usage ty…" at bounding box center [765, 881] width 676 height 942
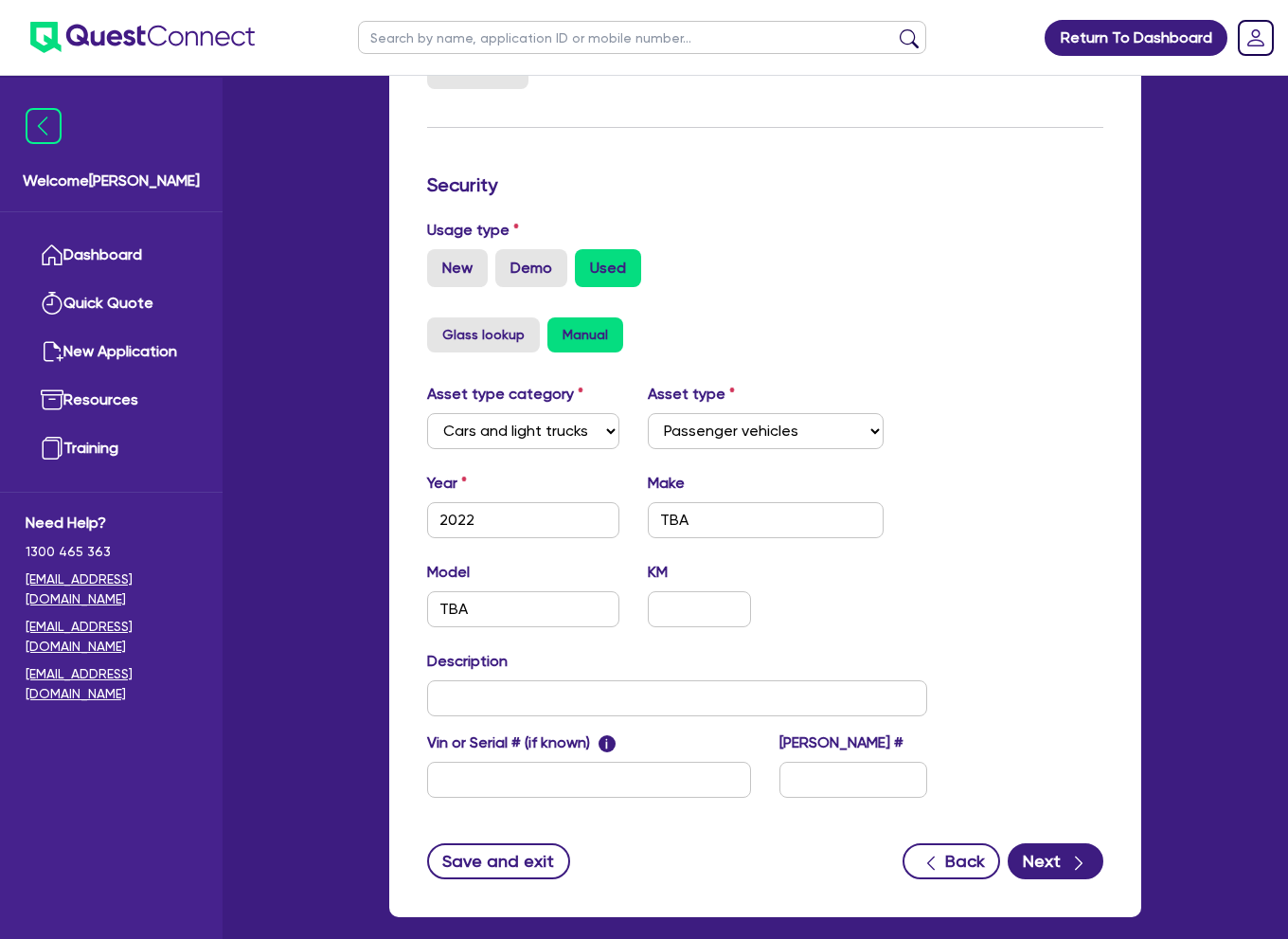
scroll to position [474, 0]
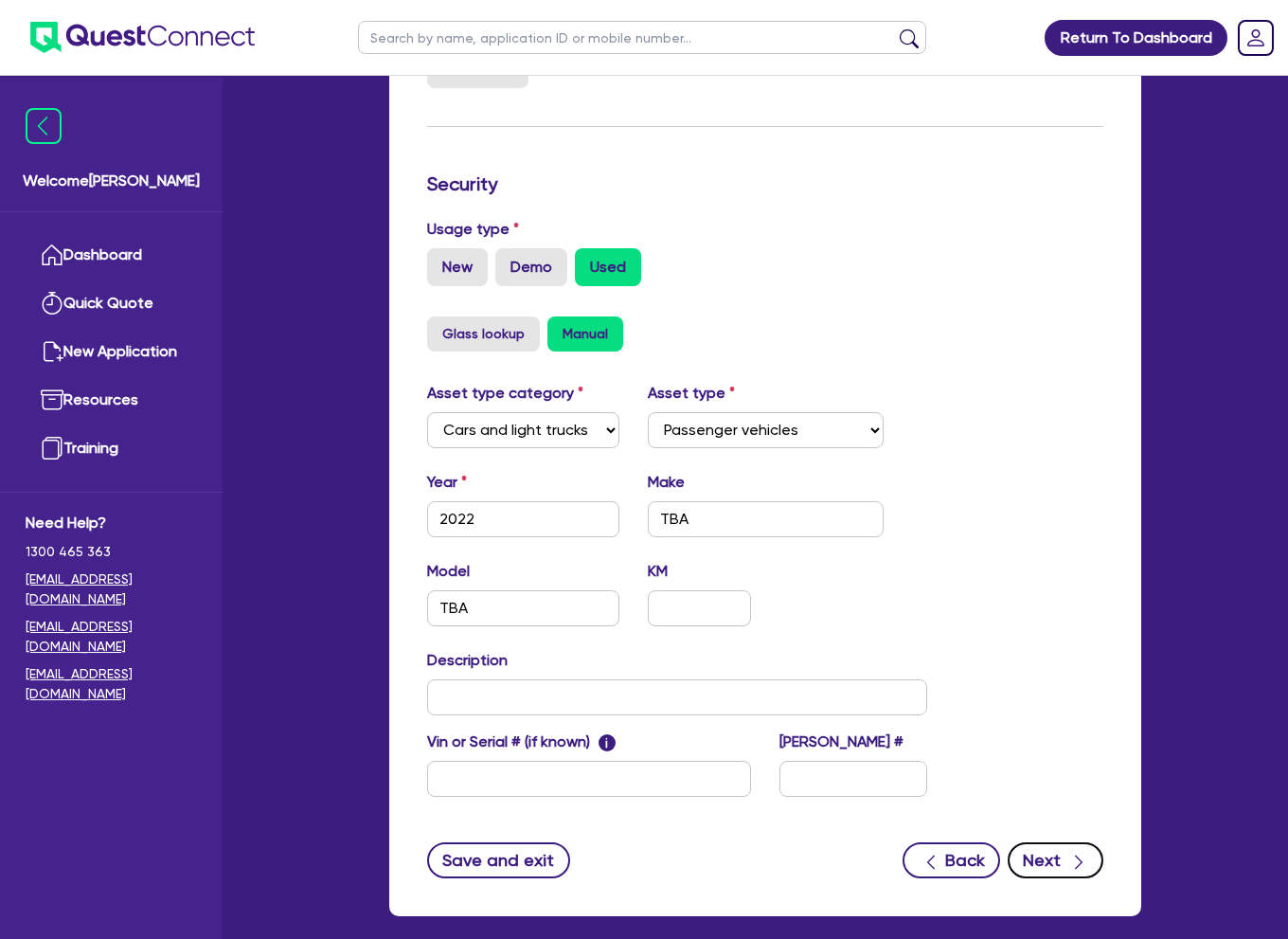
click at [1065, 866] on button "Next" at bounding box center [1055, 860] width 96 height 36
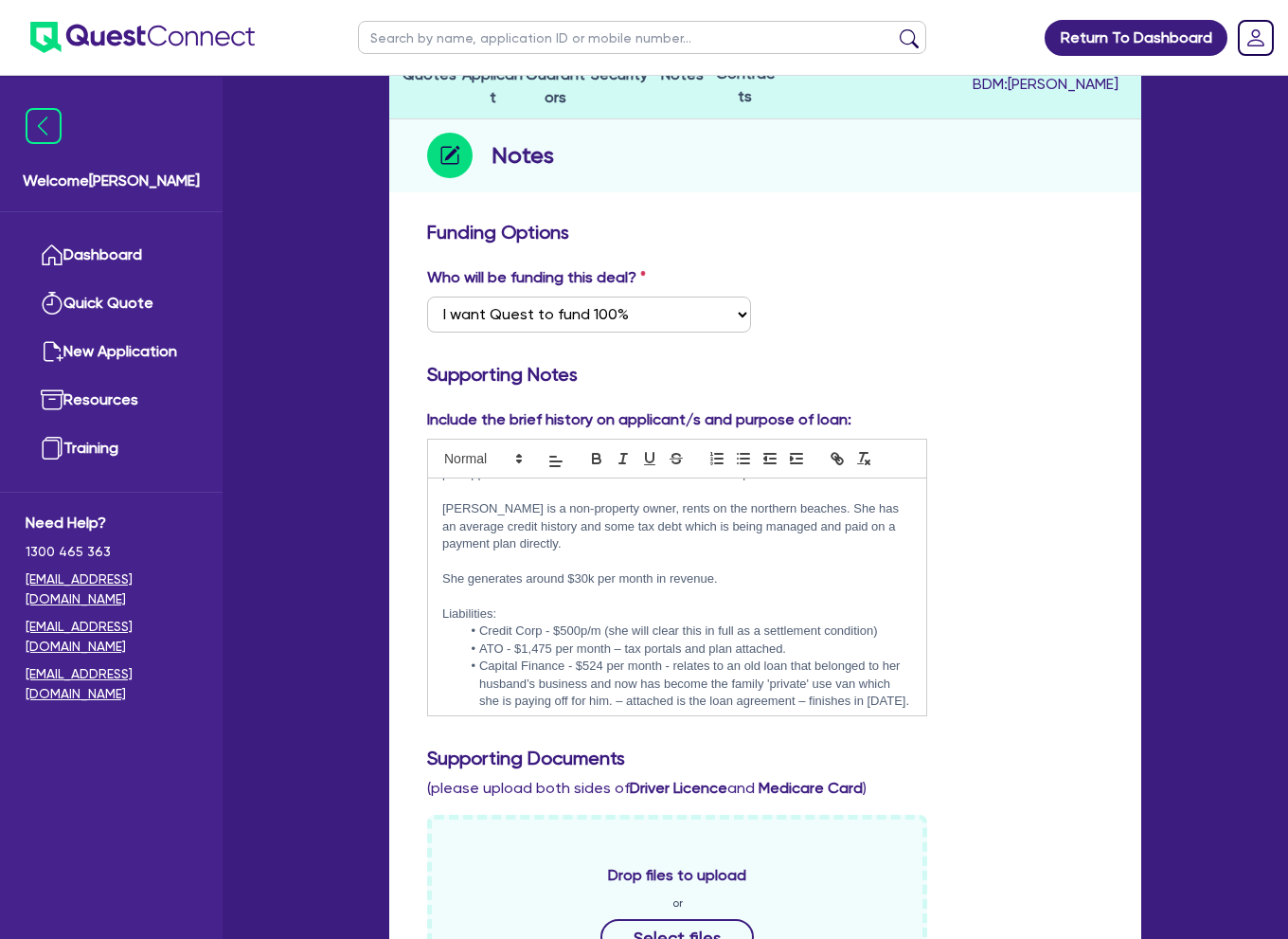
scroll to position [170, 0]
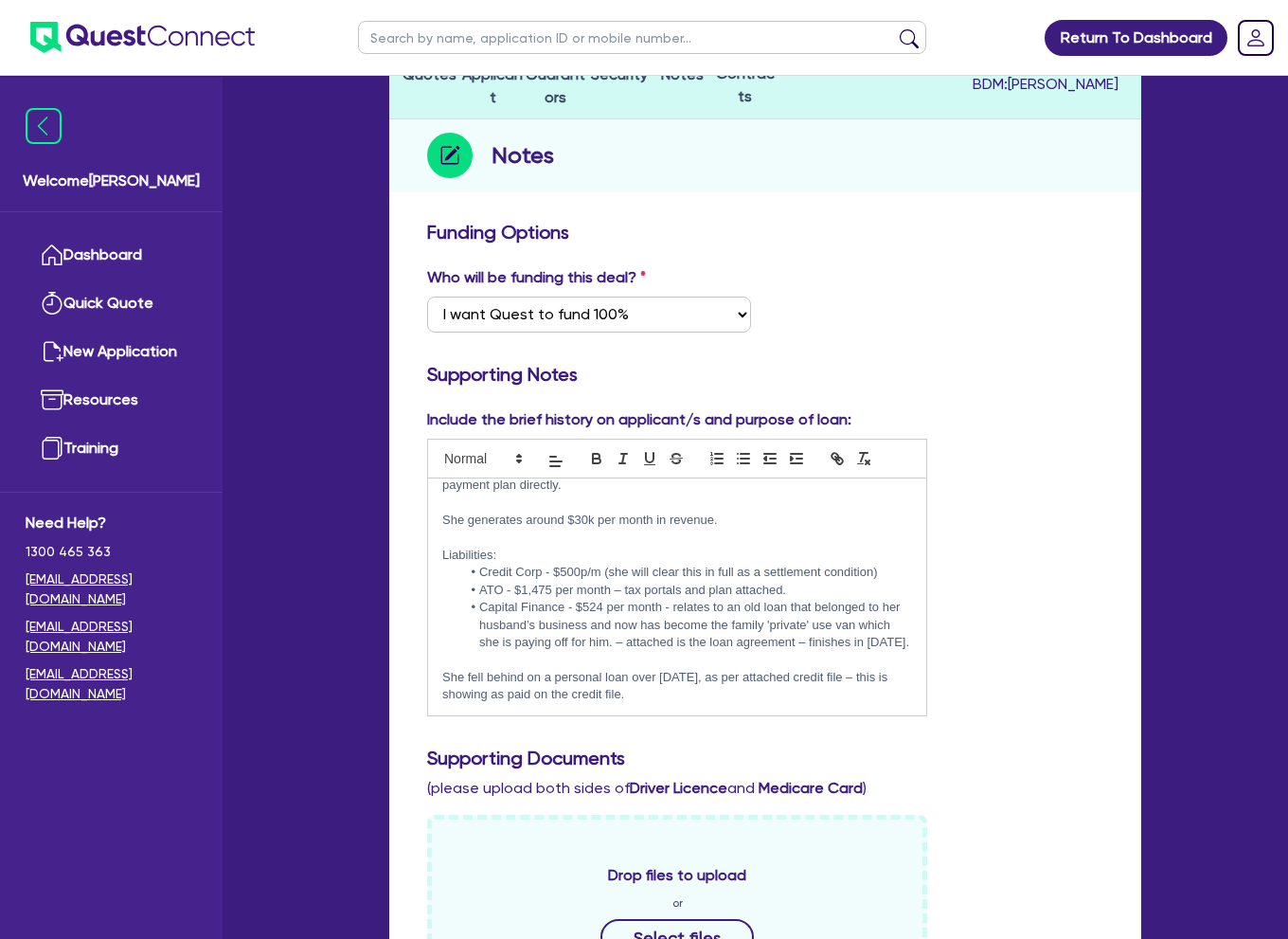
click at [870, 564] on li "Credit Corp - $500p/m (she will clear this in full as a settlement condition)" at bounding box center [687, 573] width 452 height 17
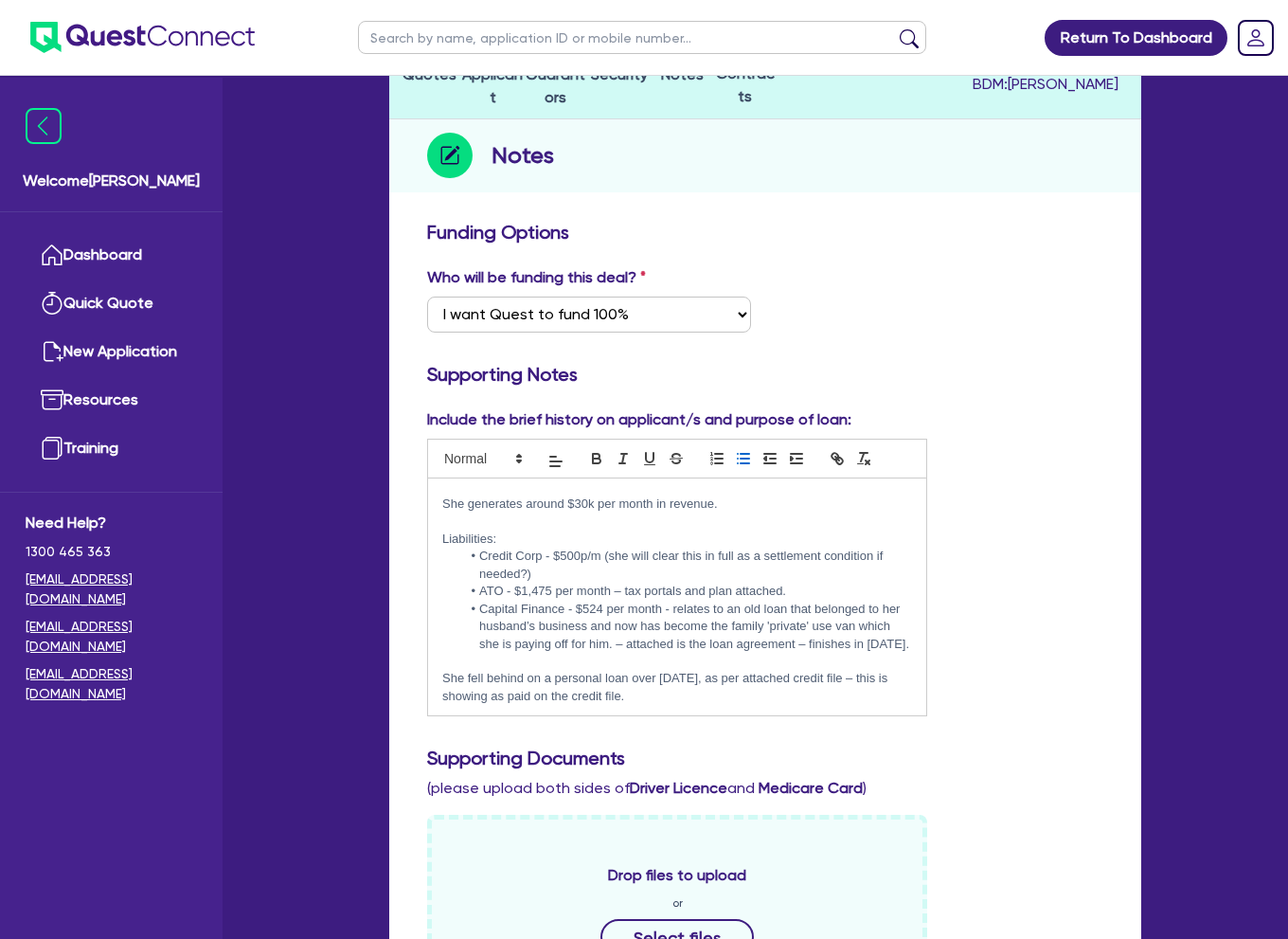
click at [749, 669] on p at bounding box center [677, 661] width 470 height 17
click at [702, 694] on p "She fell behind on a personal loan over 12 months ago, as per attached credit f…" at bounding box center [677, 685] width 470 height 35
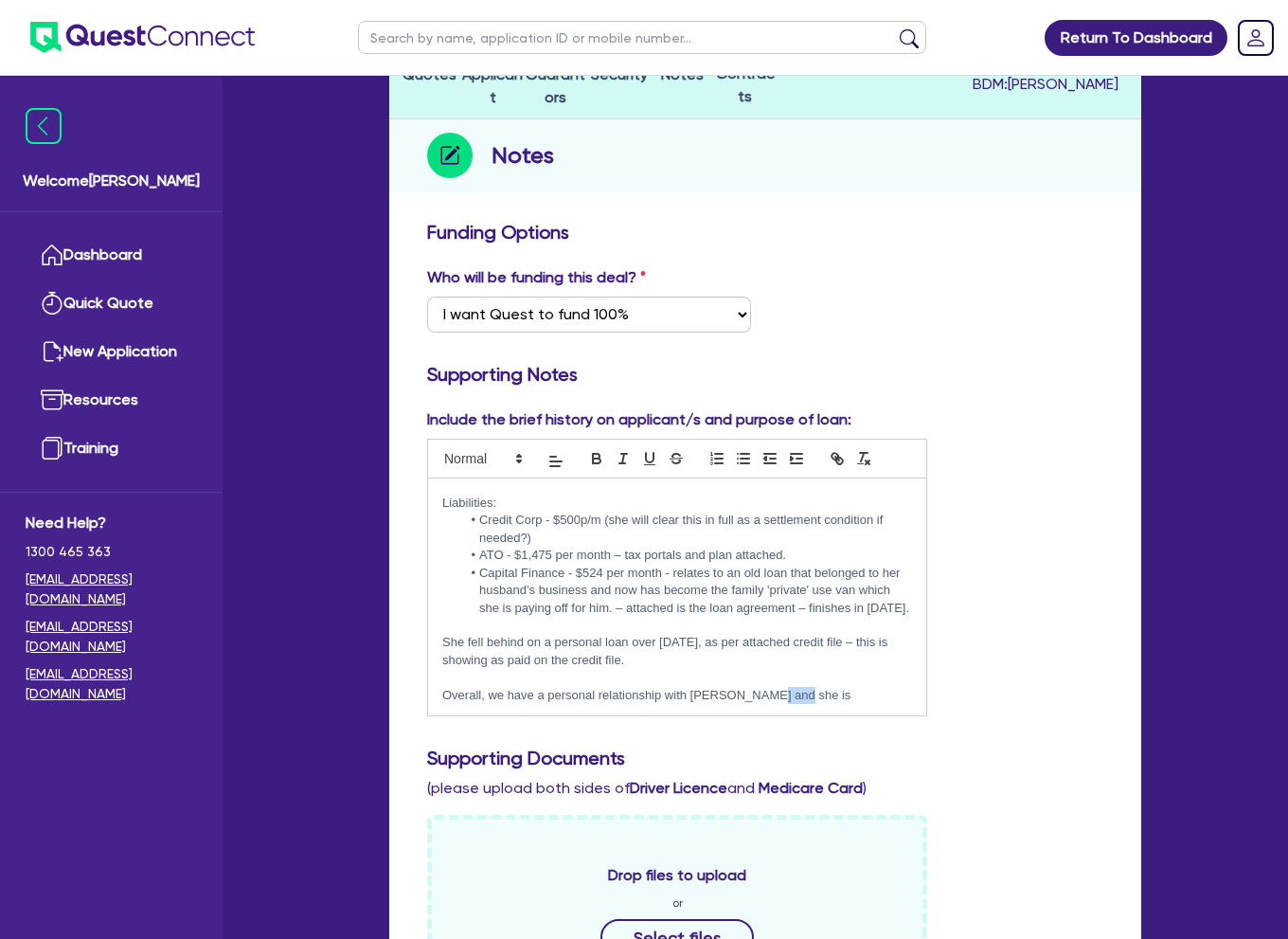
scroll to position [222, 0]
drag, startPoint x: 792, startPoint y: 705, endPoint x: 733, endPoint y: 698, distance: 59.4
click at [734, 698] on p "Overall, we have a personal relationship with Laura and she is" at bounding box center [677, 695] width 470 height 17
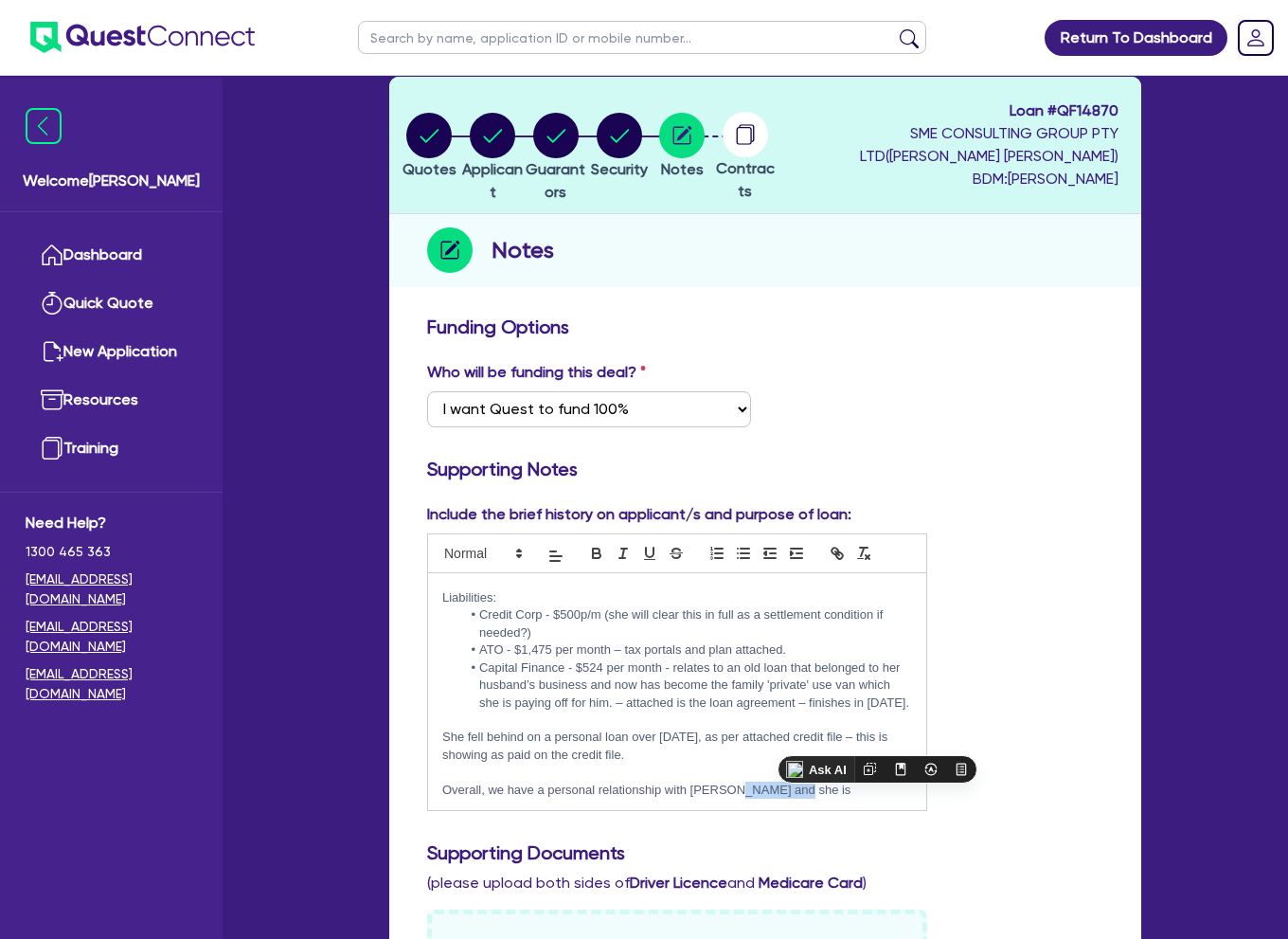
click at [741, 783] on p "Overall, we have a personal relationship with Laura and she is" at bounding box center [677, 790] width 470 height 17
click at [807, 791] on p "Overall, we have a personal relationship with Laura and she is" at bounding box center [677, 790] width 470 height 17
drag, startPoint x: 799, startPoint y: 793, endPoint x: 725, endPoint y: 796, distance: 74.1
click at [725, 796] on p "Overall, we have a personal relationship with Laura and she is" at bounding box center [677, 790] width 470 height 17
click at [497, 792] on p "Overall, we have a personal relationship with Laura through my" at bounding box center [677, 790] width 470 height 17
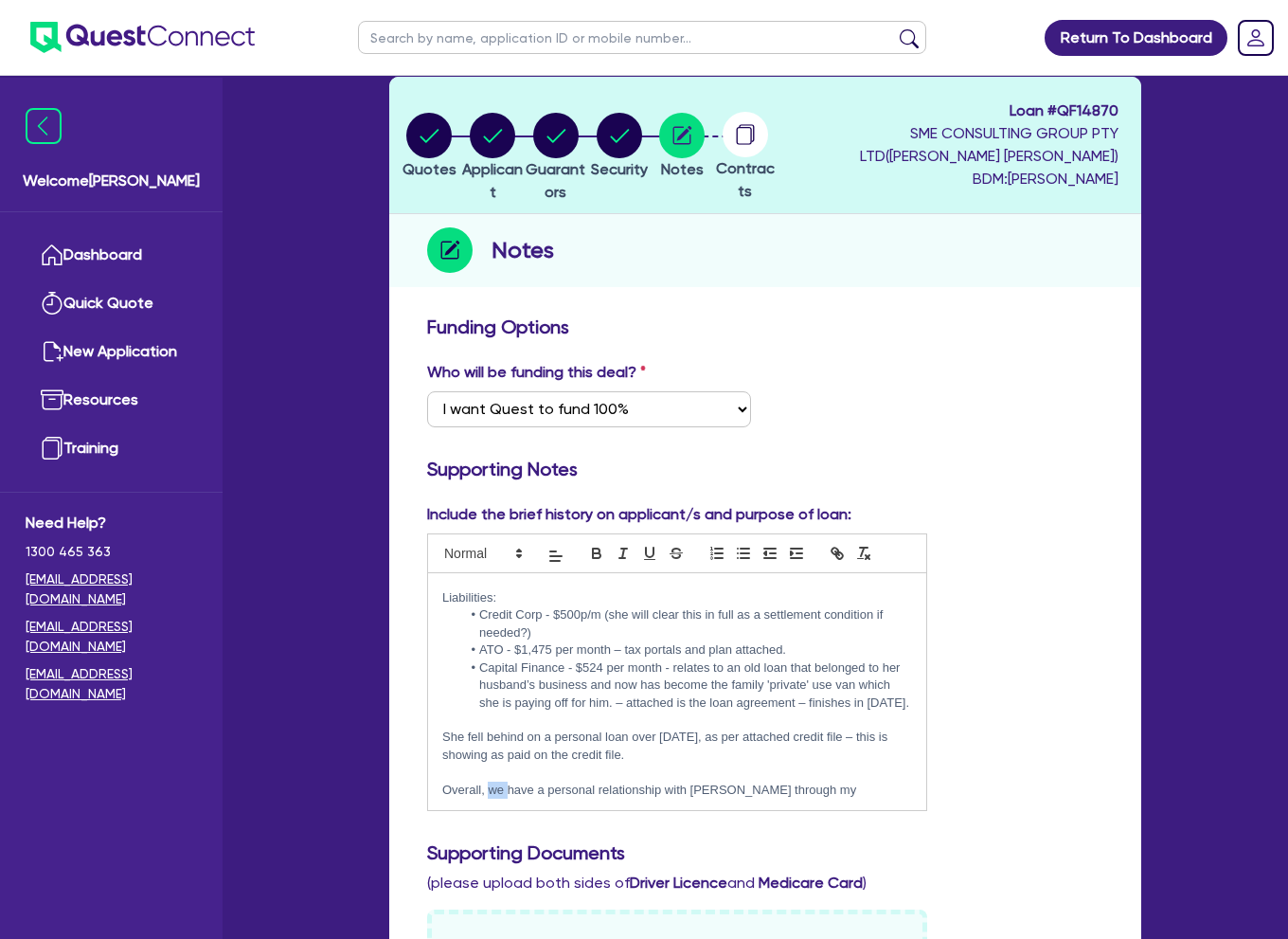
click at [497, 792] on p "Overall, we have a personal relationship with Laura through my" at bounding box center [677, 790] width 470 height 17
click at [792, 798] on p "Overall, I have a personal relationship with Laura through my" at bounding box center [677, 790] width 470 height 17
click at [552, 786] on p "Overall, I have a personal relationship with Laura through my" at bounding box center [677, 790] width 470 height 17
click at [746, 789] on p "Overall, I have a relationship with Laura through my" at bounding box center [677, 790] width 470 height 17
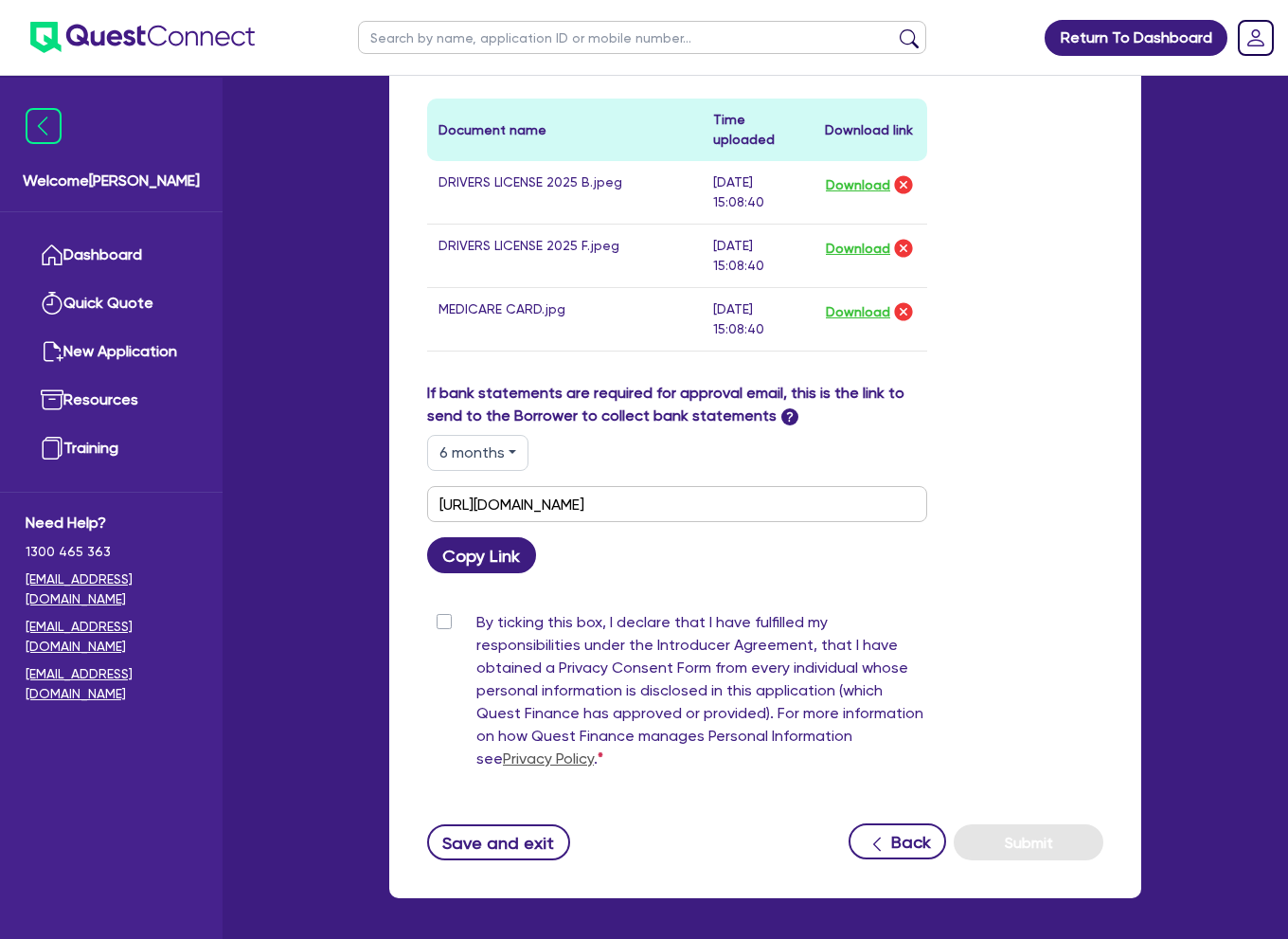
scroll to position [1136, 0]
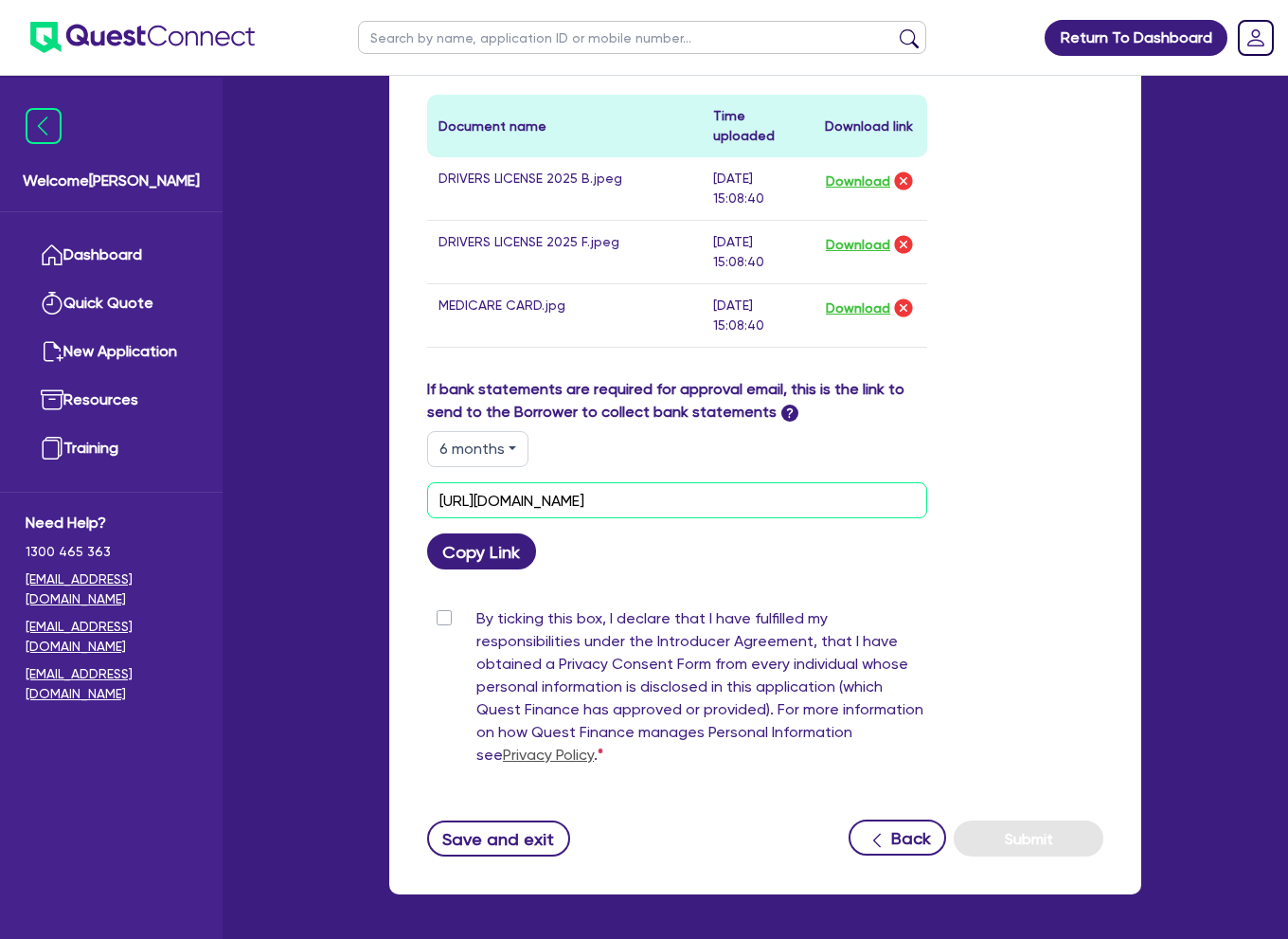
click at [590, 501] on input "https://scv.bankstatements.com.au/QUST-QF14870" at bounding box center [677, 500] width 500 height 36
click at [1015, 587] on div "Funding Options Who will be funding this deal? Select I want Quest to fund 100%…" at bounding box center [765, 66] width 676 height 1584
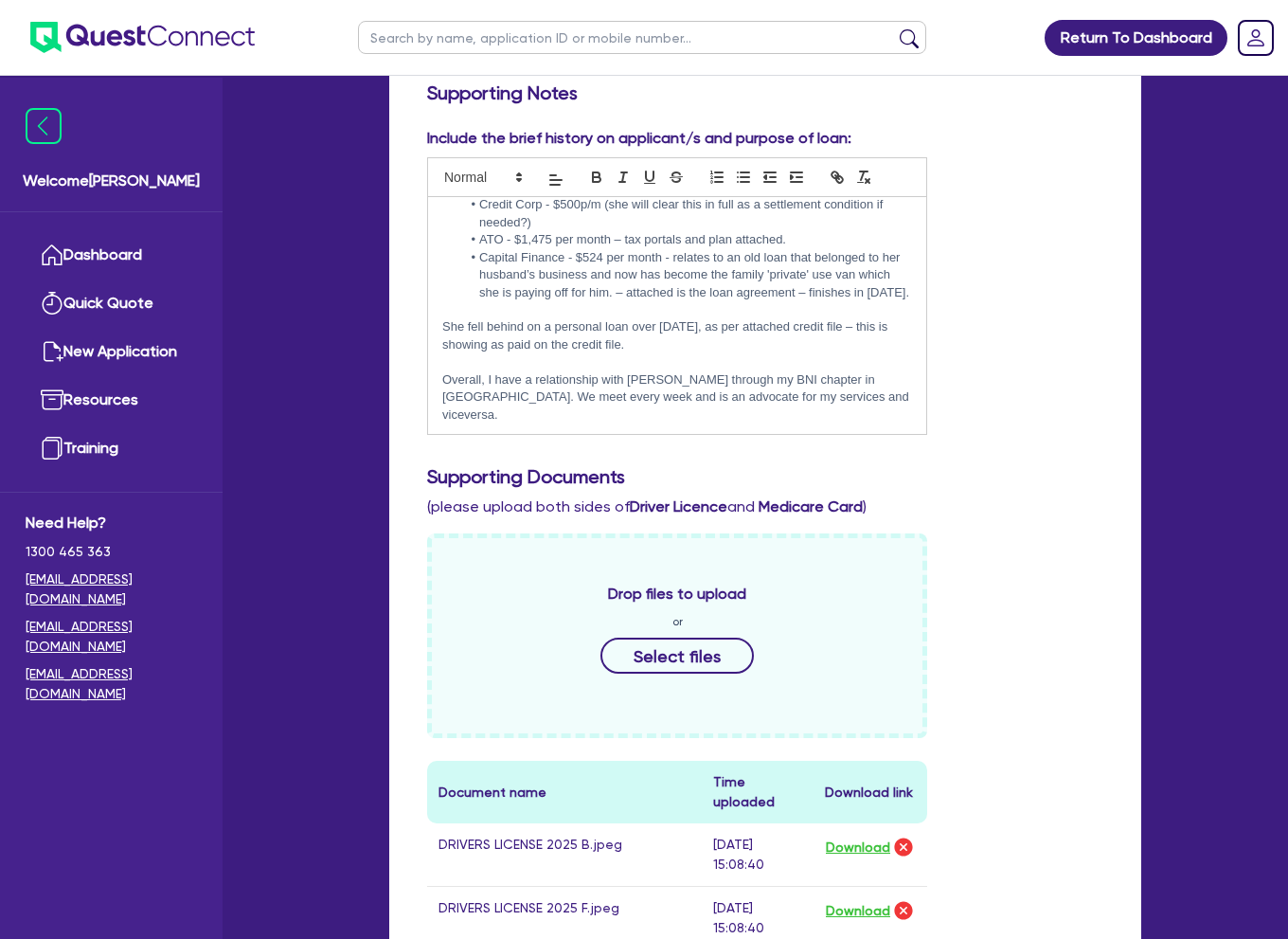
scroll to position [474, 0]
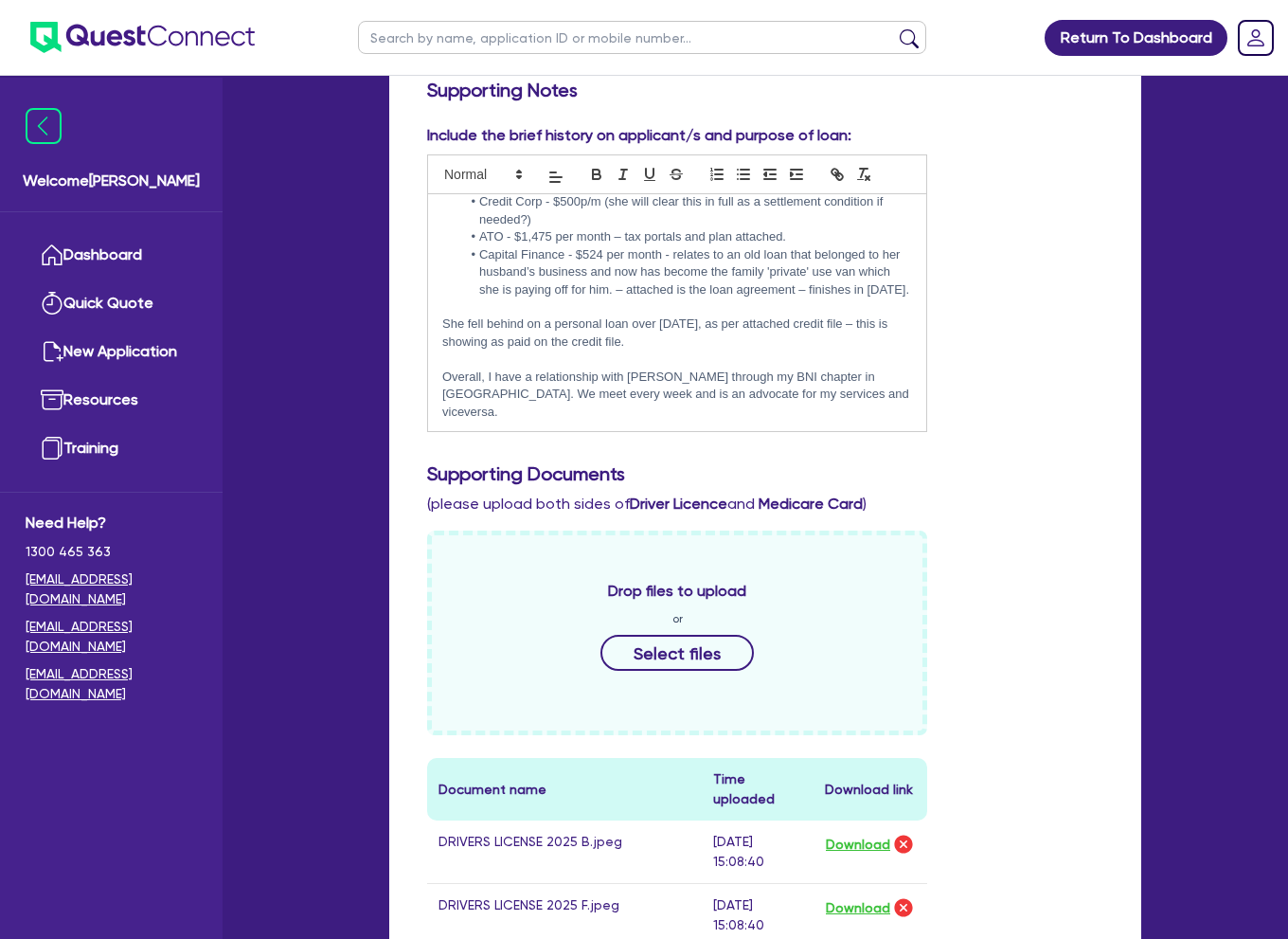
click at [831, 419] on p "Overall, I have a relationship with Laura through my BNI chapter in Belrose. We…" at bounding box center [677, 394] width 470 height 52
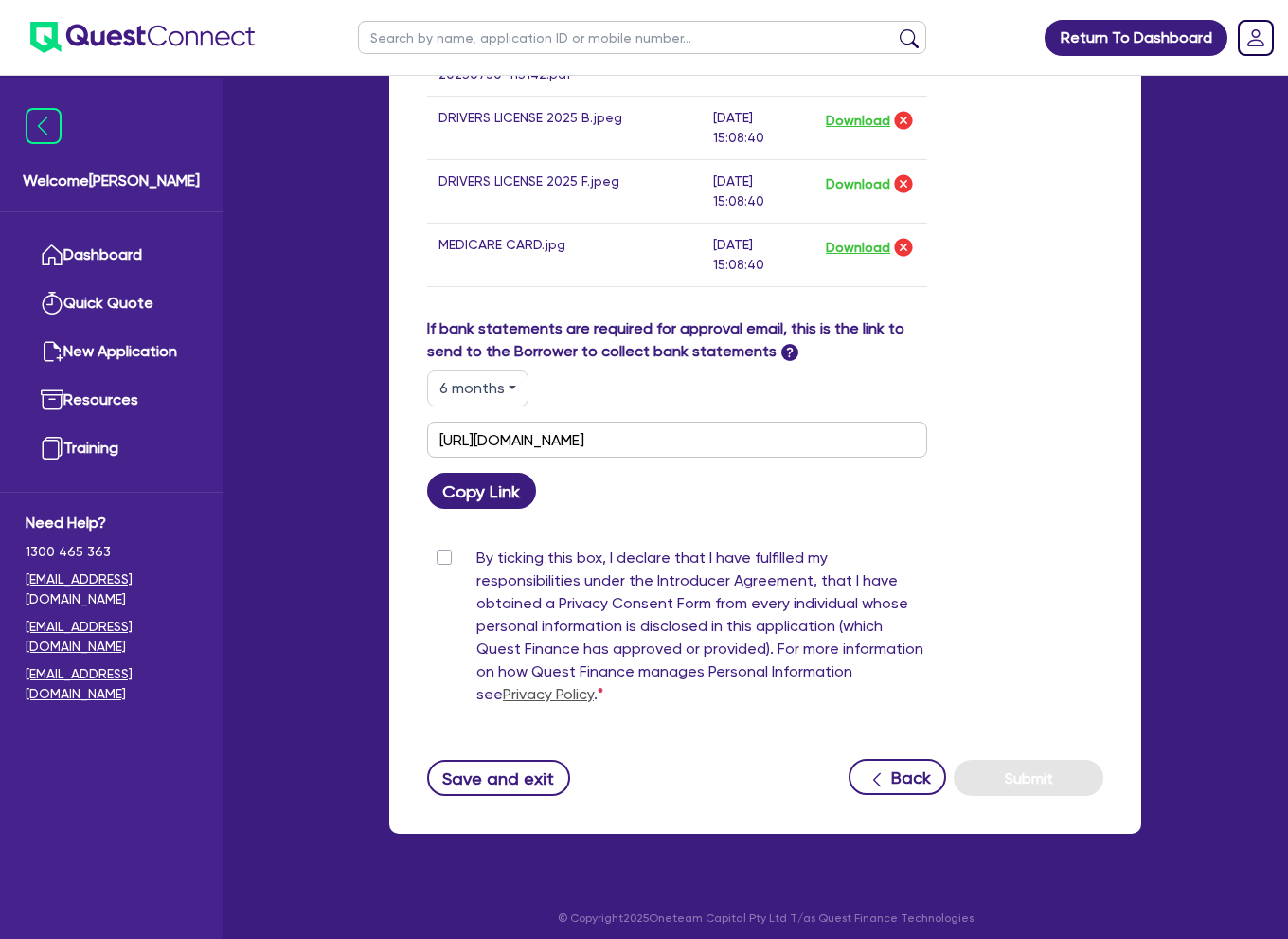
scroll to position [1396, 0]
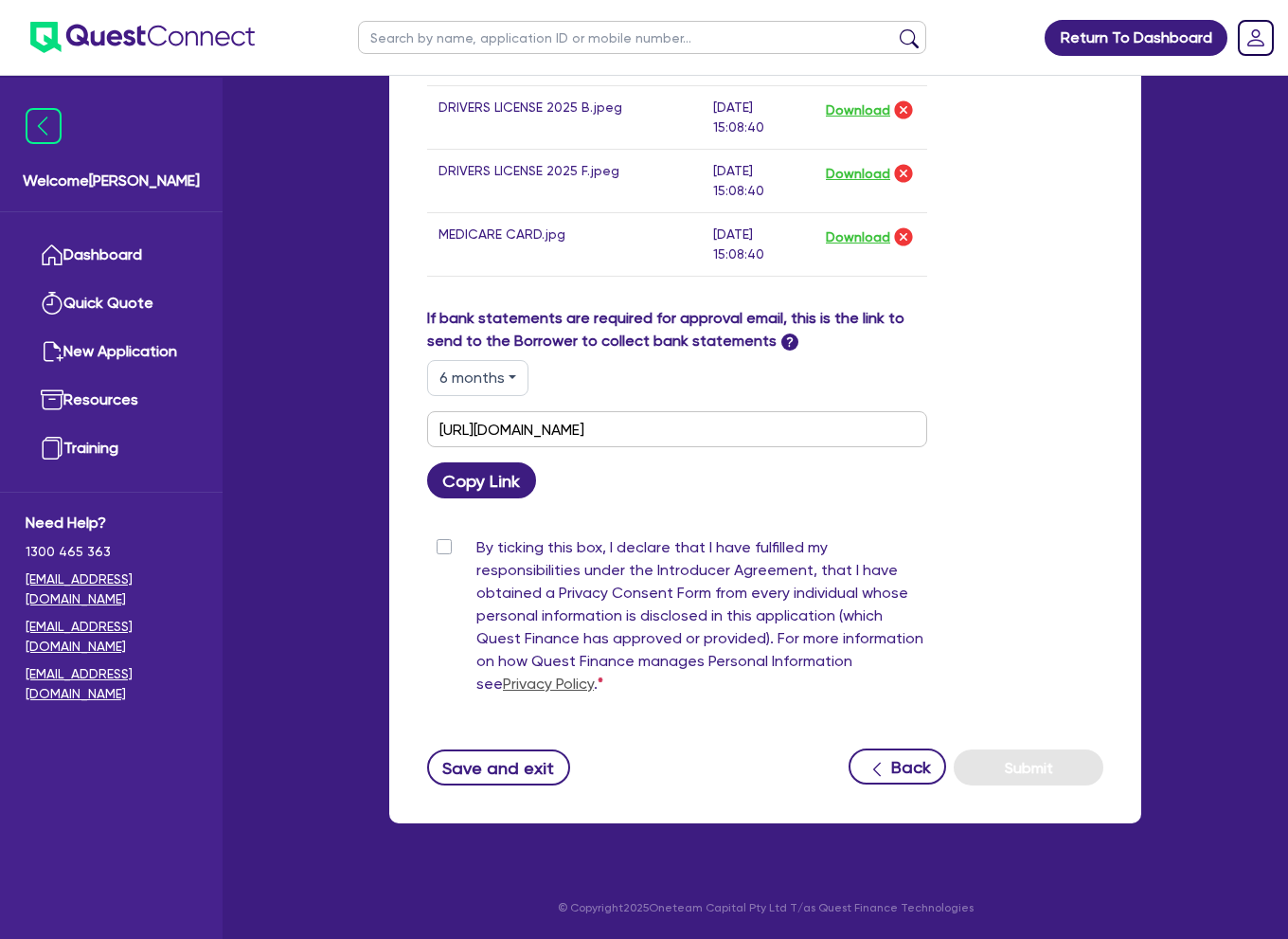
click at [593, 674] on link "Privacy Policy" at bounding box center [549, 683] width 91 height 18
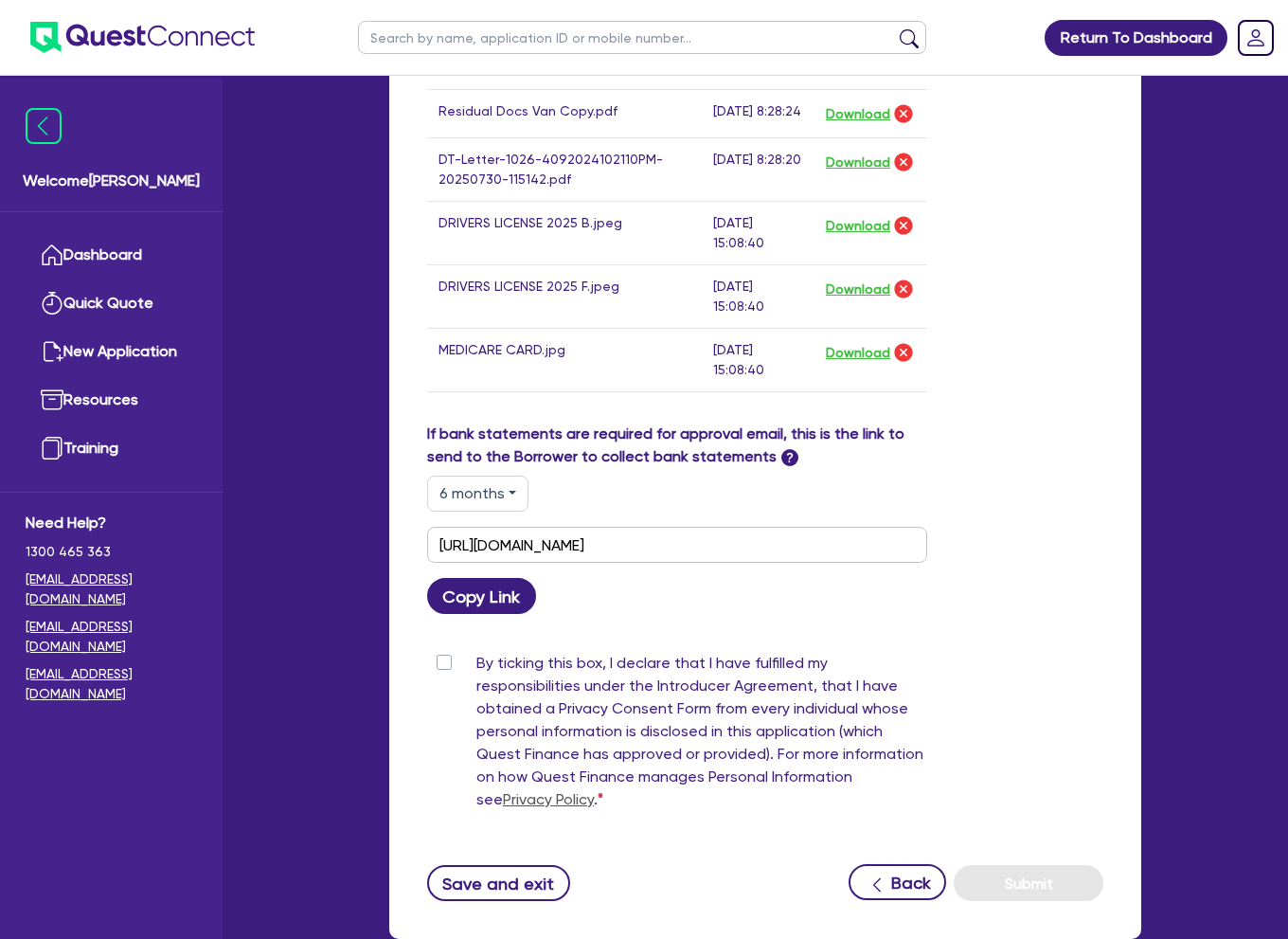
scroll to position [1523, 0]
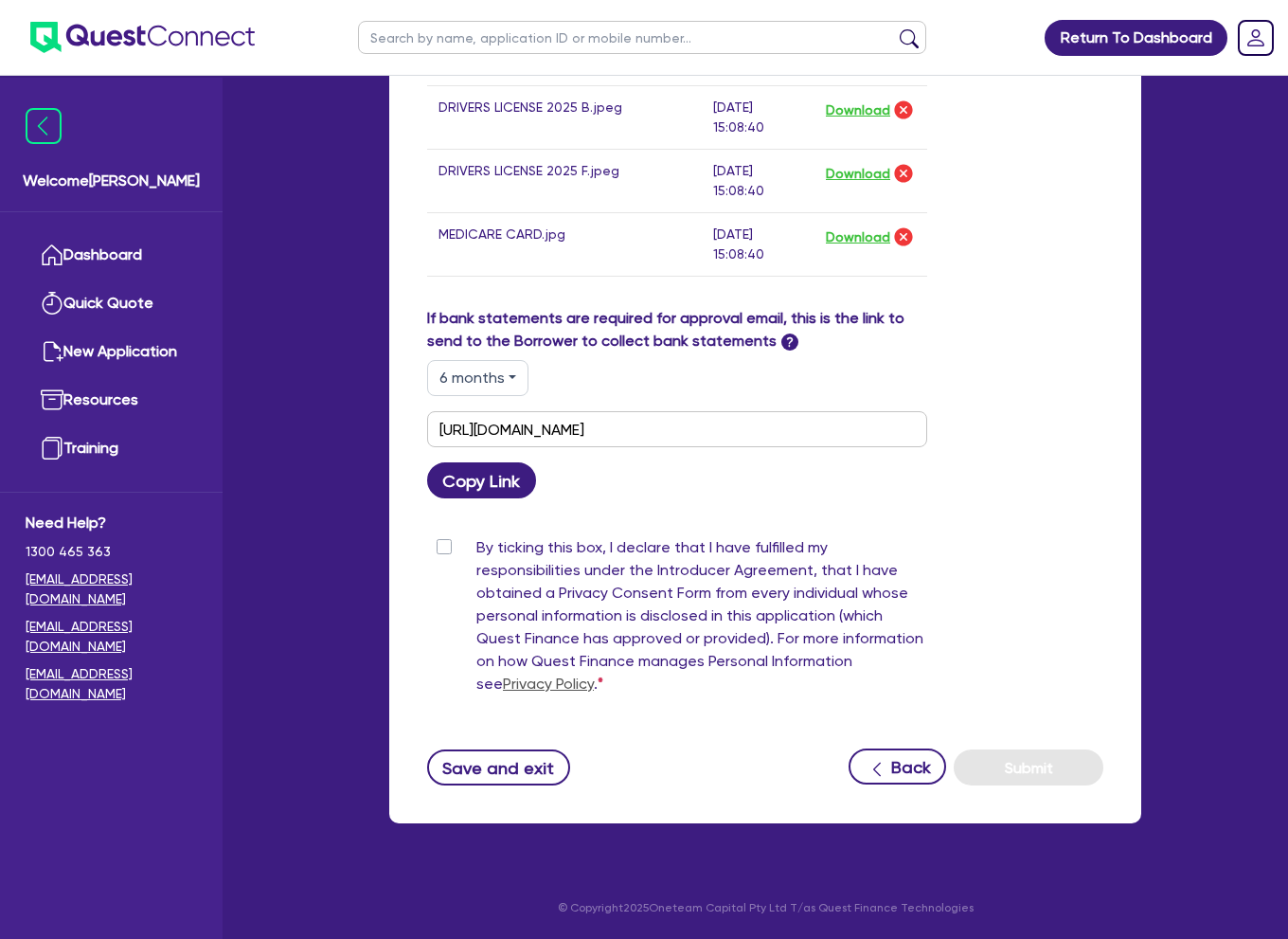
click at [476, 553] on label "By ticking this box, I declare that I have fulfilled my responsibilities under …" at bounding box center [701, 620] width 451 height 167
click at [442, 553] on input "By ticking this box, I declare that I have fulfilled my responsibilities under …" at bounding box center [435, 545] width 15 height 18
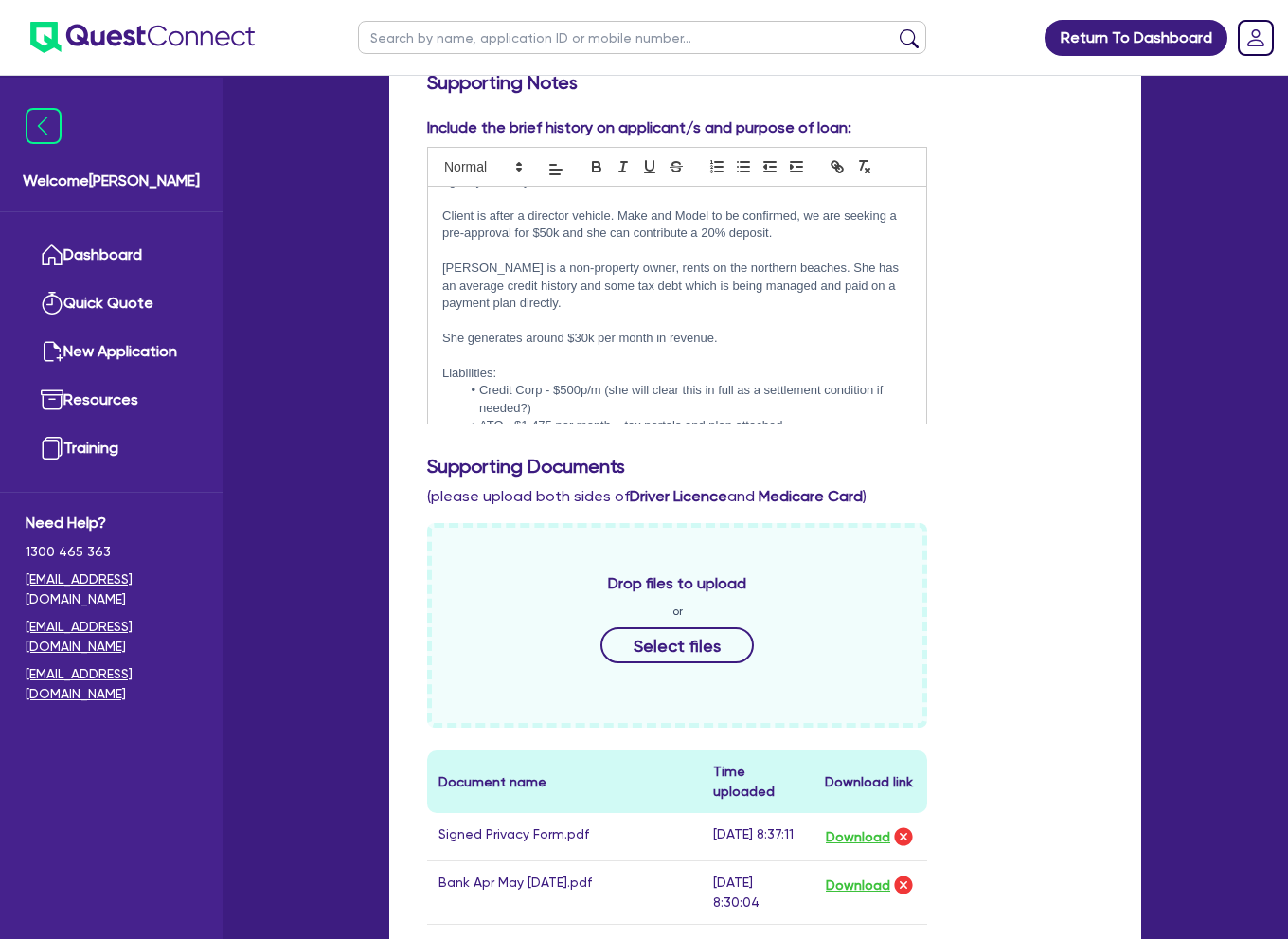
scroll to position [95, 0]
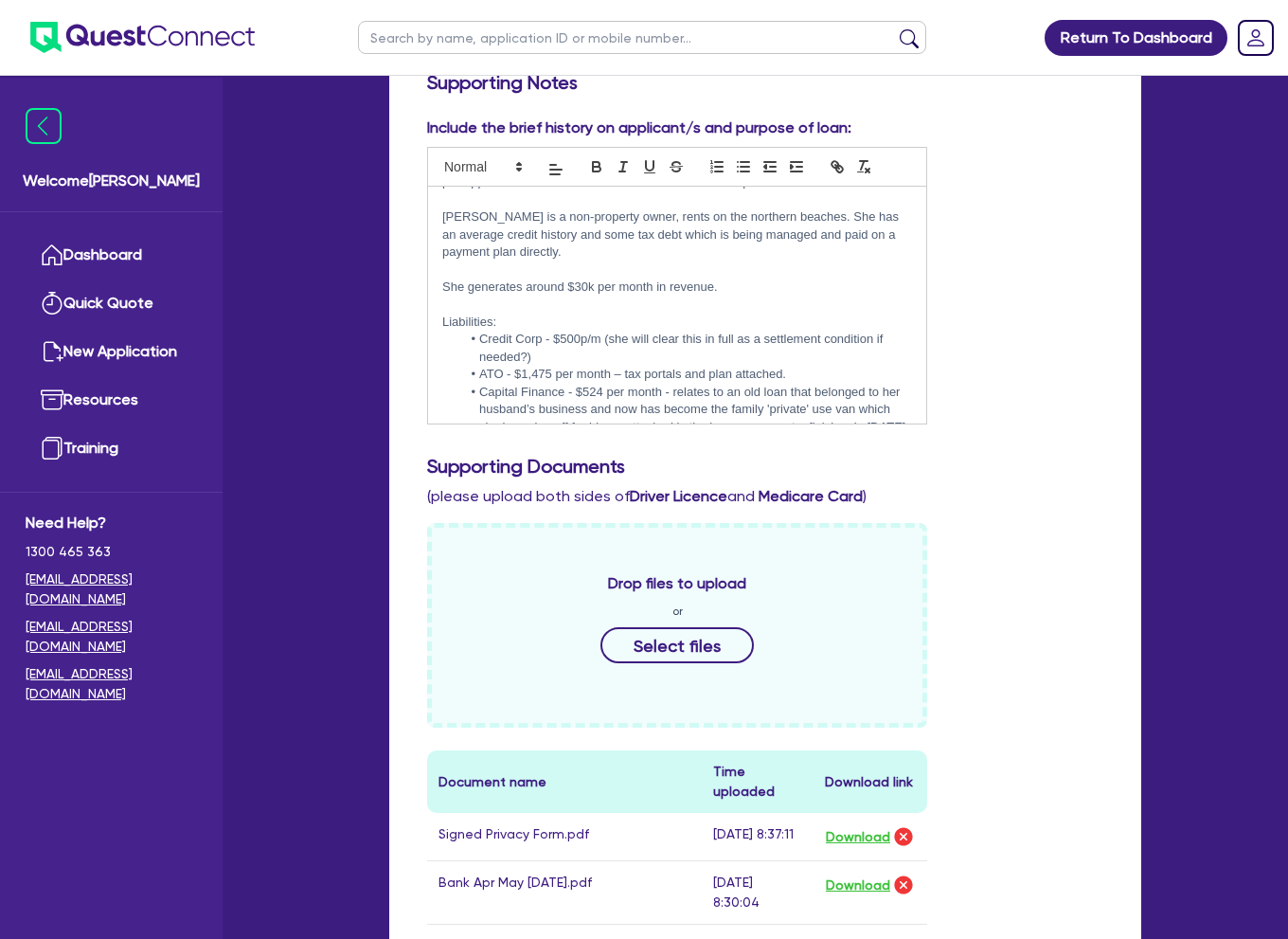
click at [644, 308] on p at bounding box center [677, 304] width 470 height 17
click at [572, 287] on p "She generates around $30k per month in revenue." at bounding box center [677, 287] width 470 height 17
click at [666, 302] on p at bounding box center [677, 304] width 470 height 17
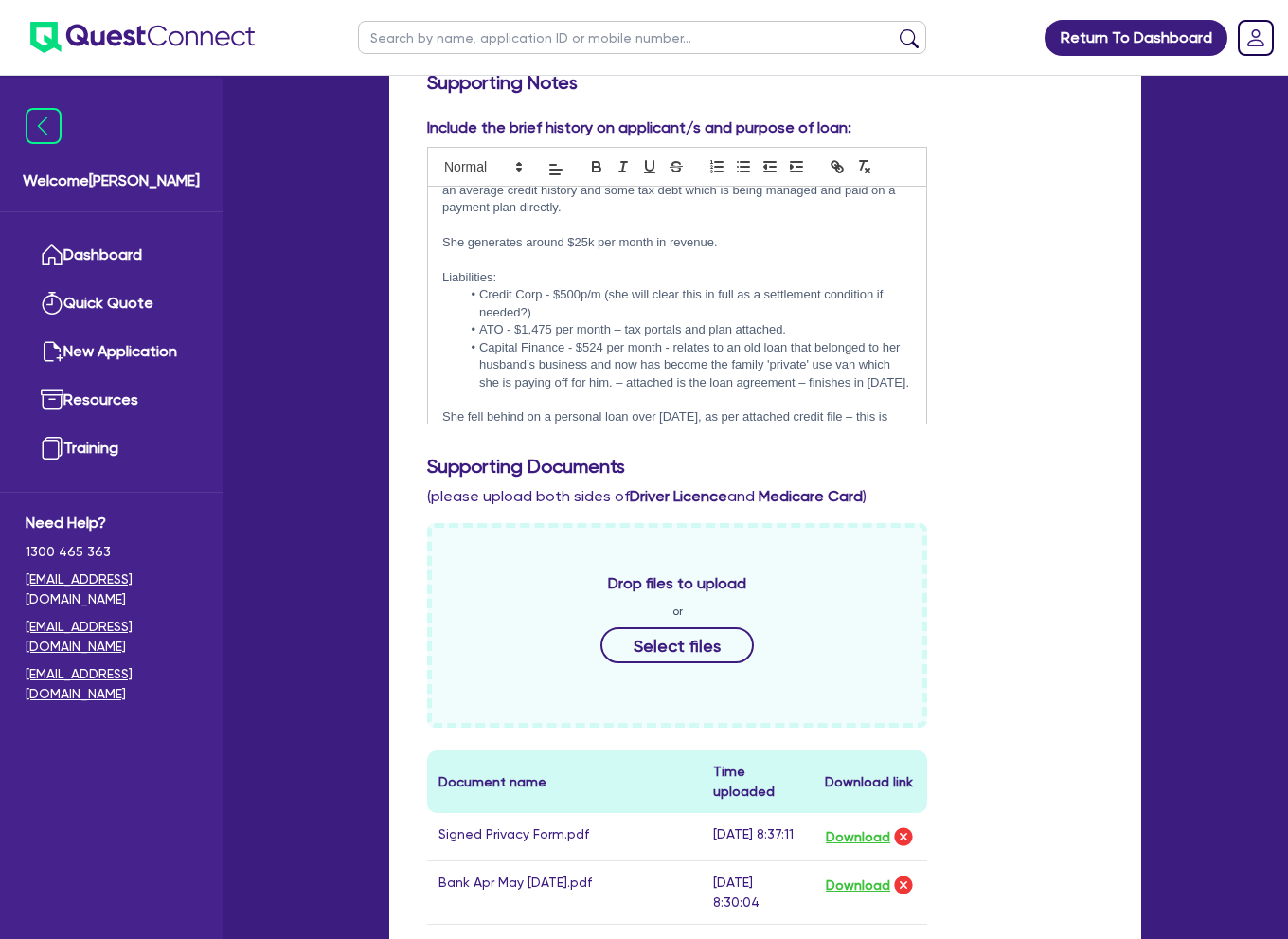
scroll to position [190, 0]
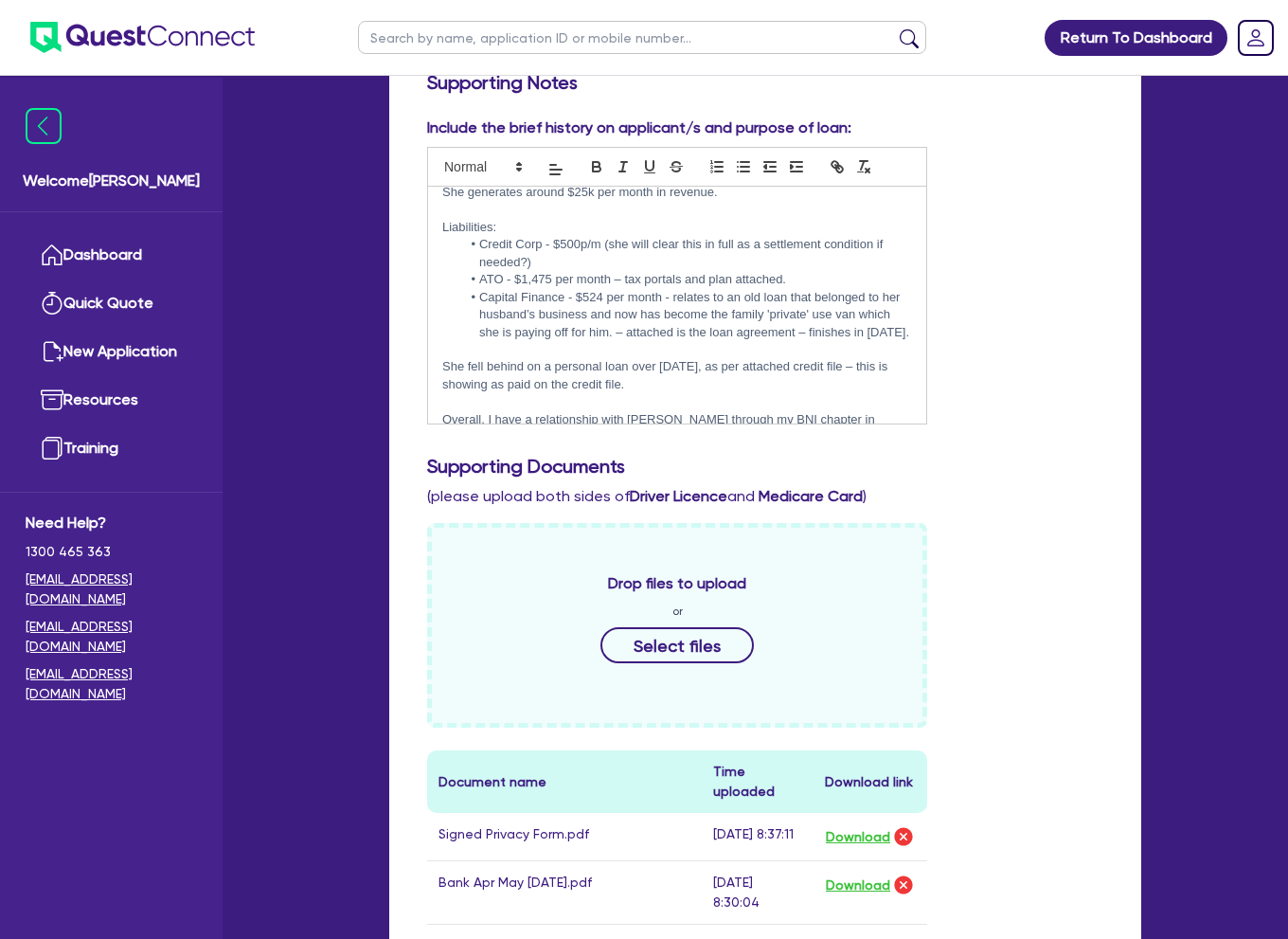
click at [767, 197] on p "She generates around $25k per month in revenue." at bounding box center [677, 193] width 470 height 17
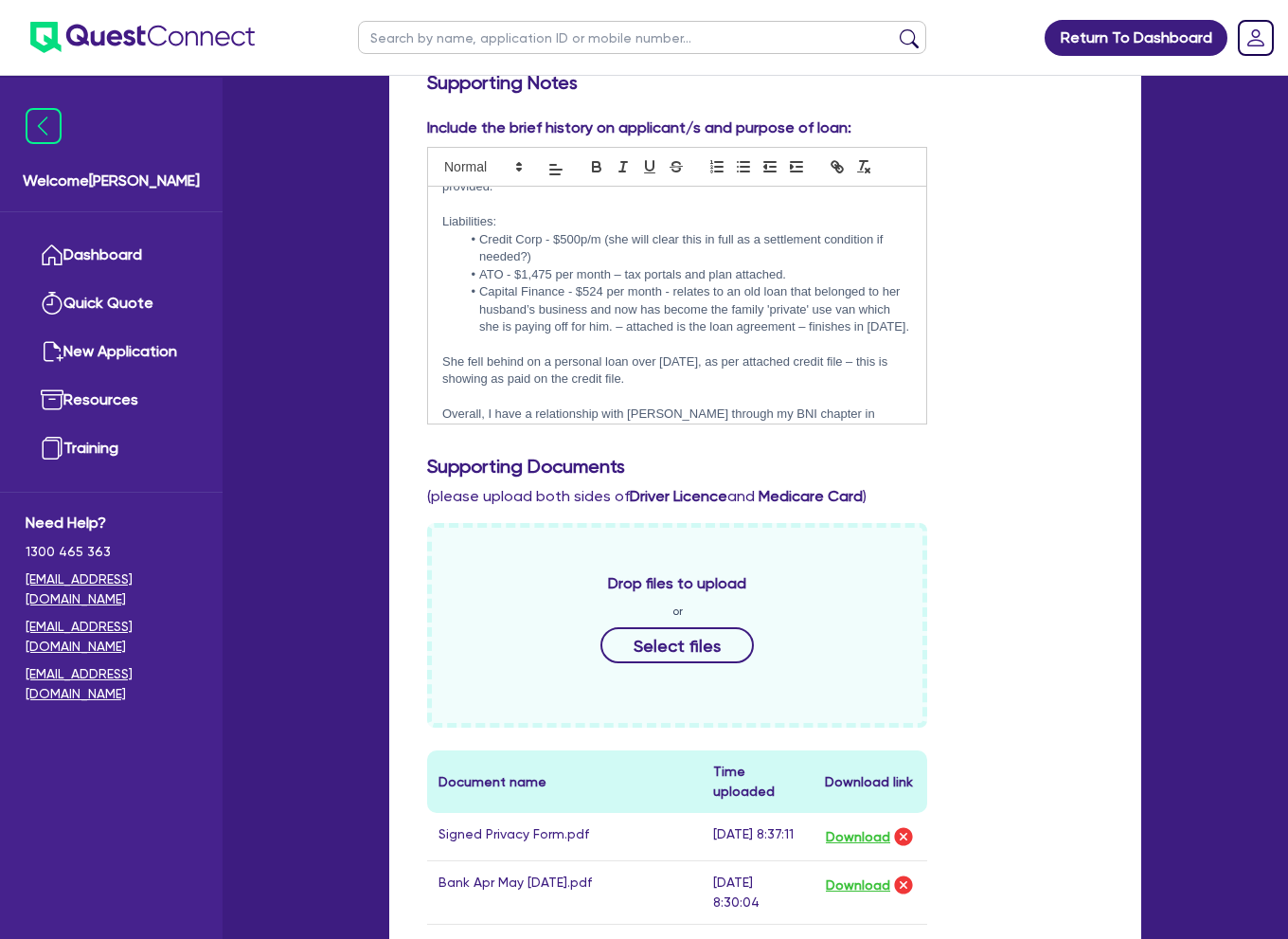
scroll to position [257, 0]
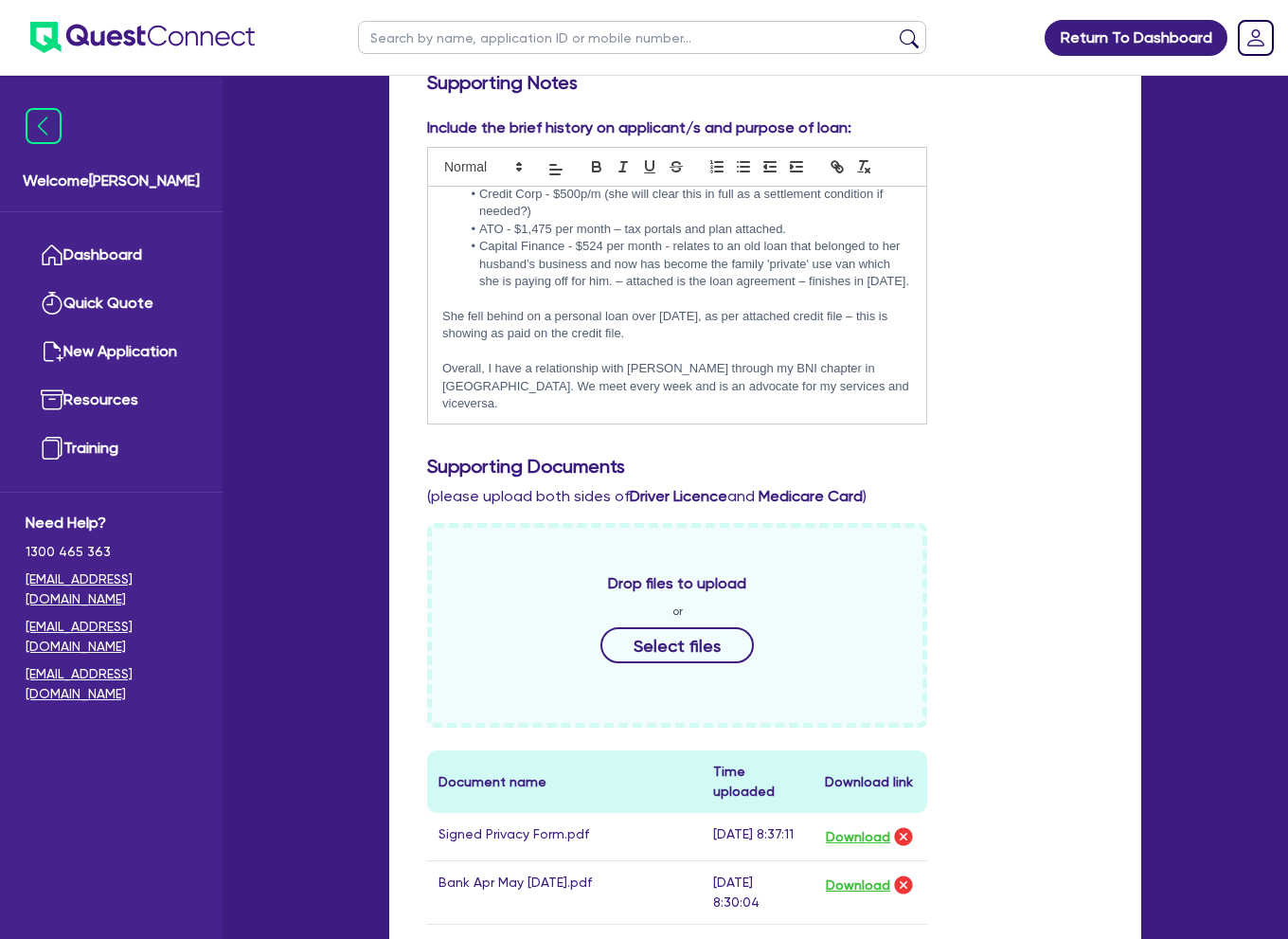
click at [761, 360] on p at bounding box center [677, 351] width 470 height 17
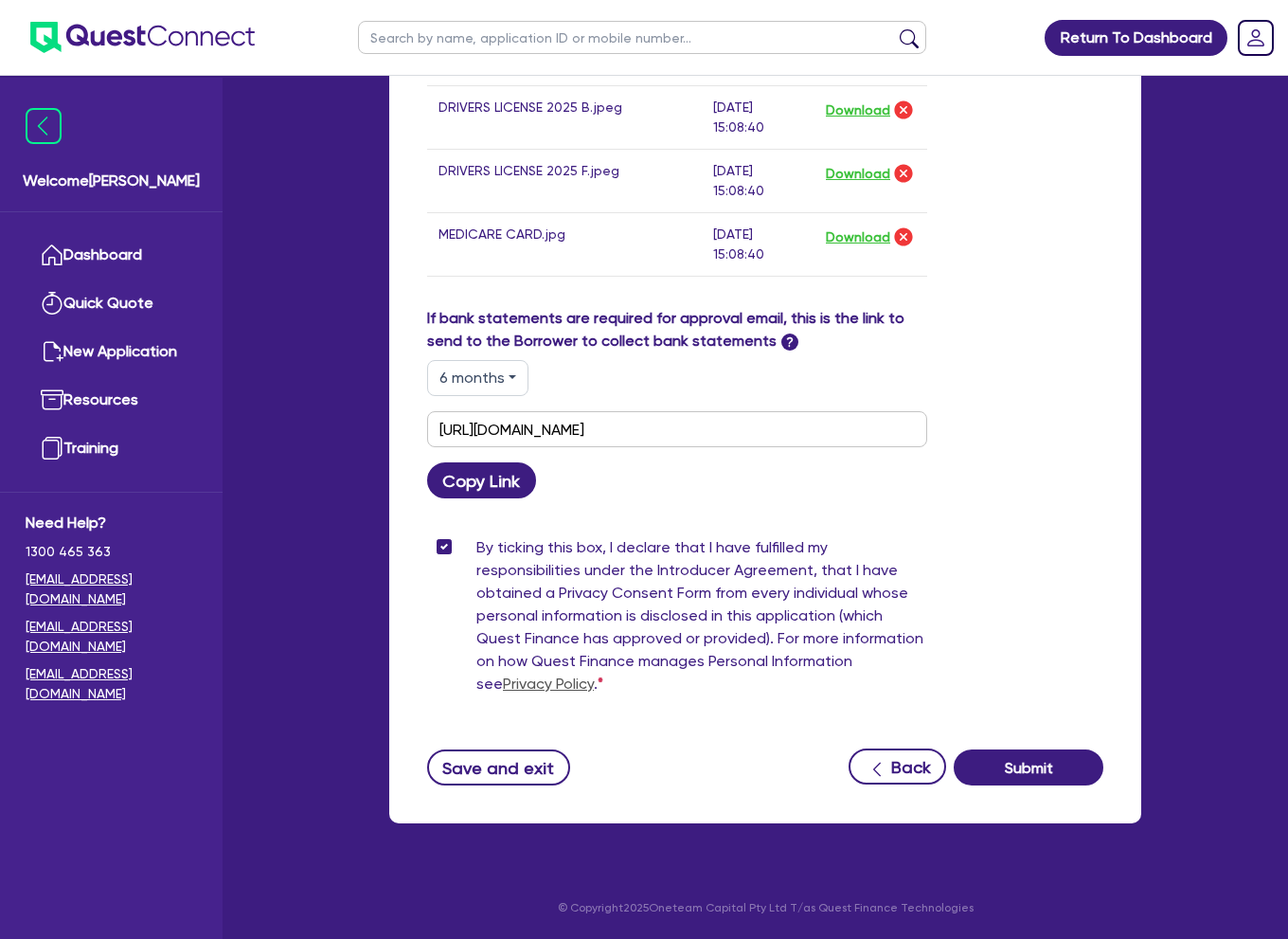
scroll to position [1775, 0]
click at [1039, 762] on button "Submit" at bounding box center [1029, 767] width 150 height 36
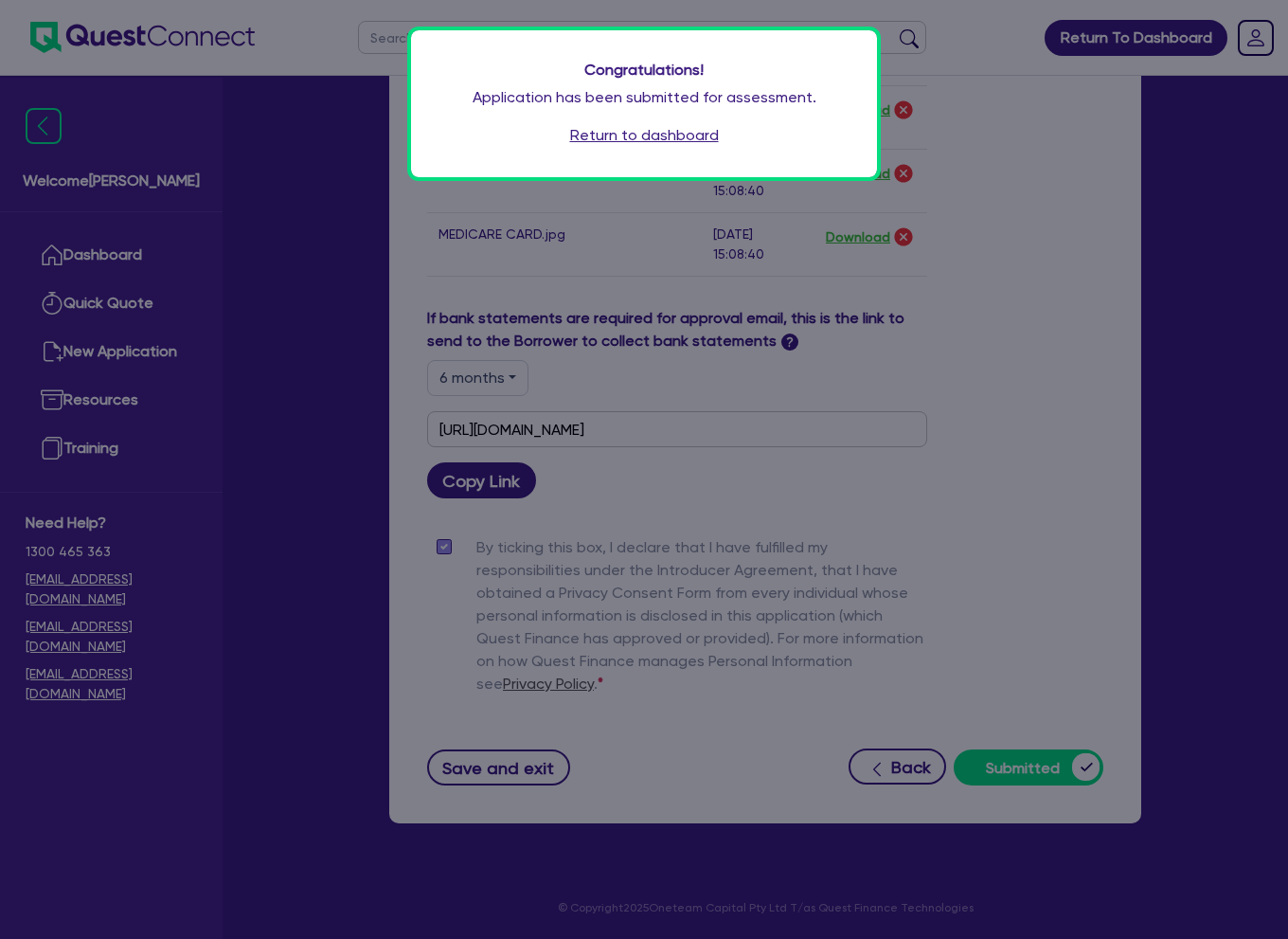
click at [689, 138] on link "Return to dashboard" at bounding box center [644, 136] width 149 height 23
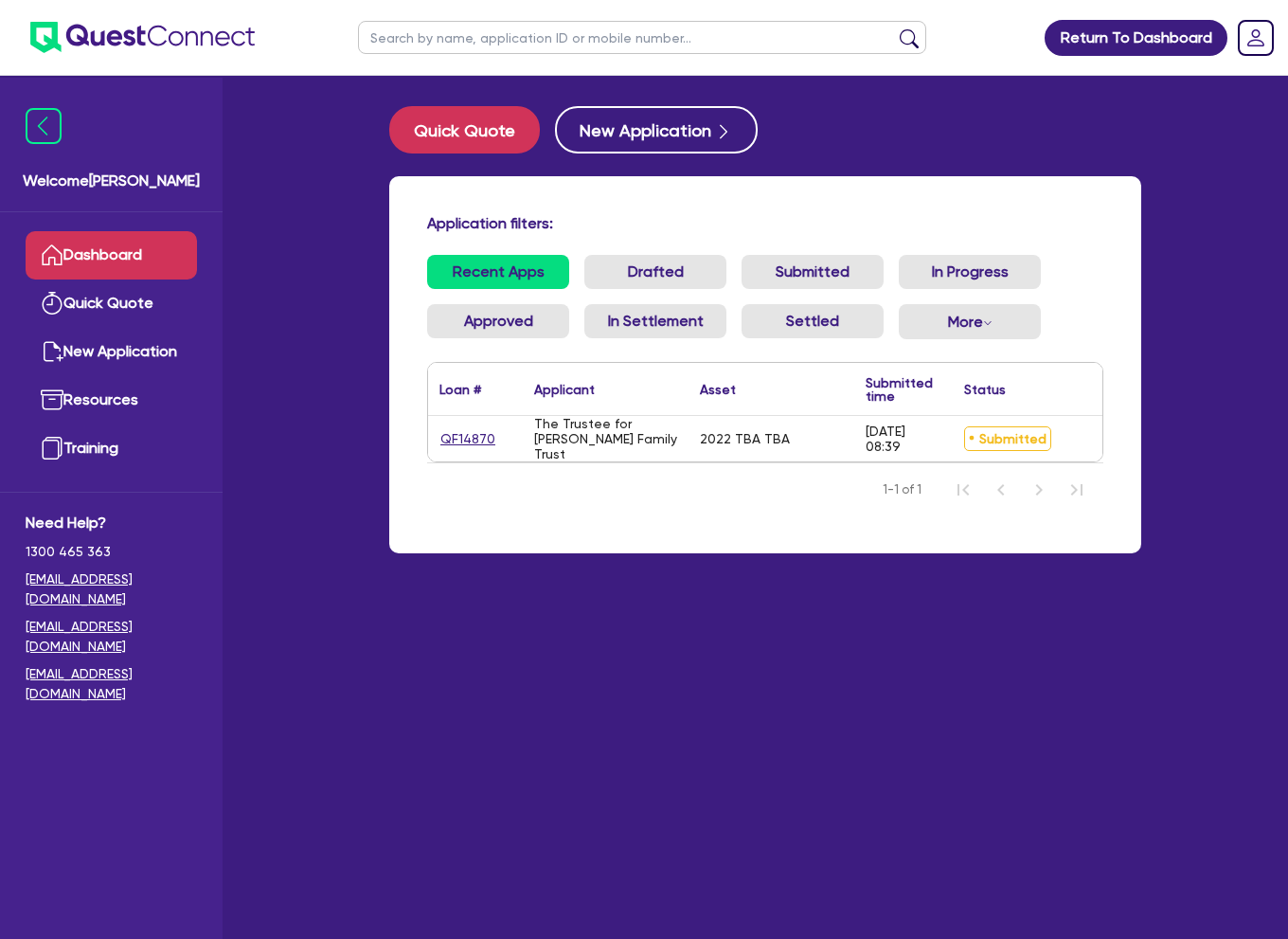
click at [651, 692] on main "Quick Quote New Application Application filters: Recent Apps Drafted Submitted …" at bounding box center [765, 521] width 809 height 892
